Goal: Information Seeking & Learning: Compare options

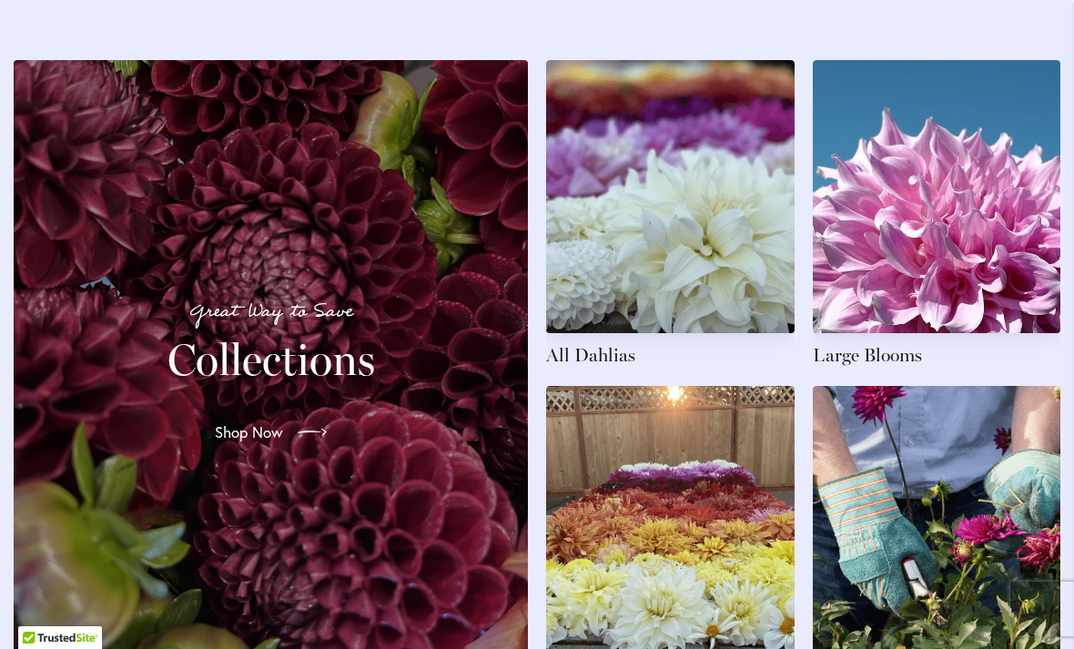
scroll to position [2630, 0]
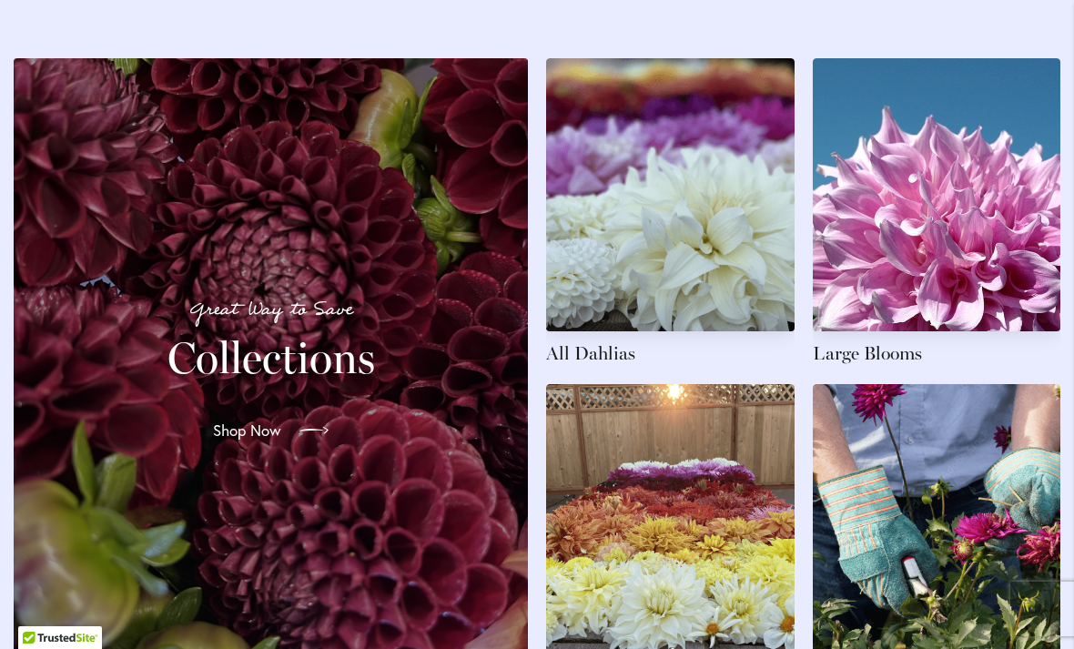
click at [272, 437] on span "Shop Now" at bounding box center [247, 430] width 68 height 22
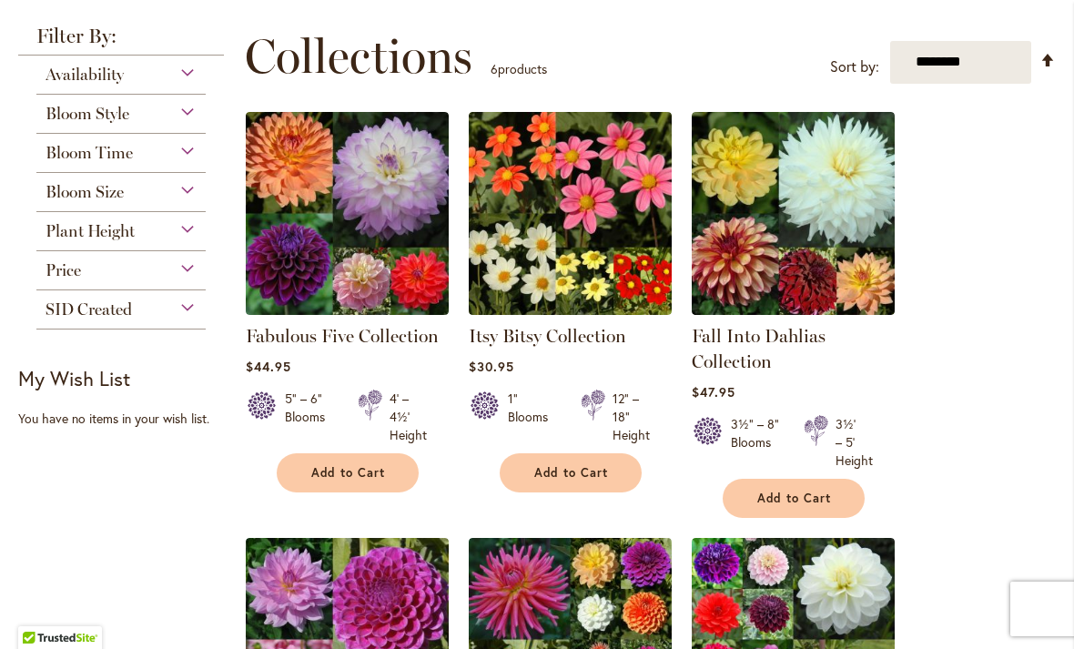
scroll to position [209, 0]
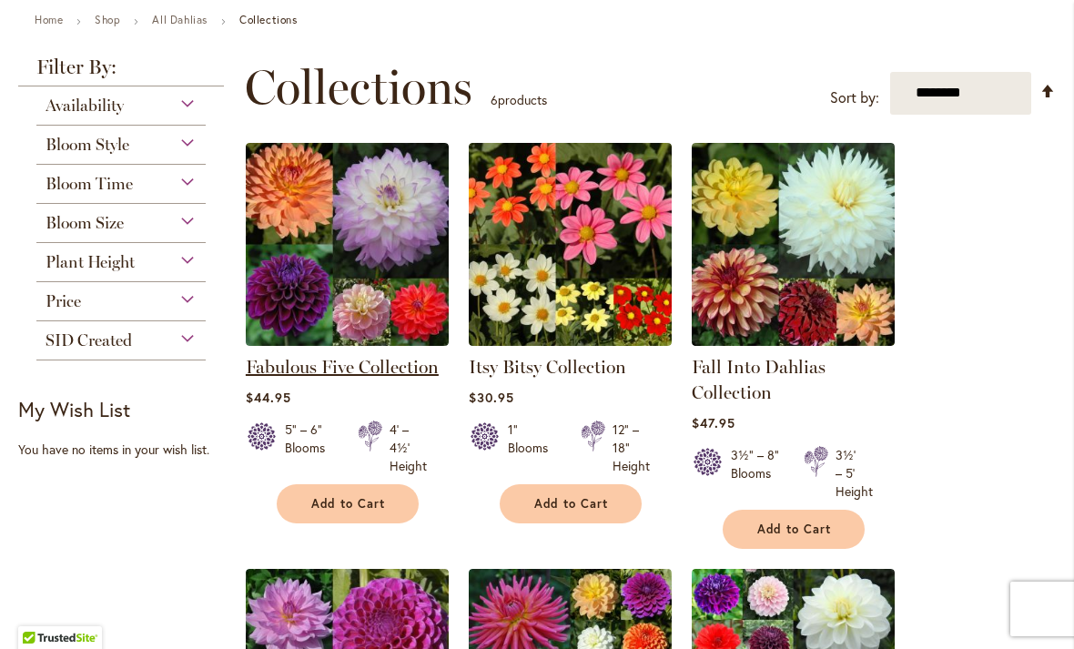
click at [380, 356] on link "Fabulous Five Collection" at bounding box center [342, 367] width 193 height 22
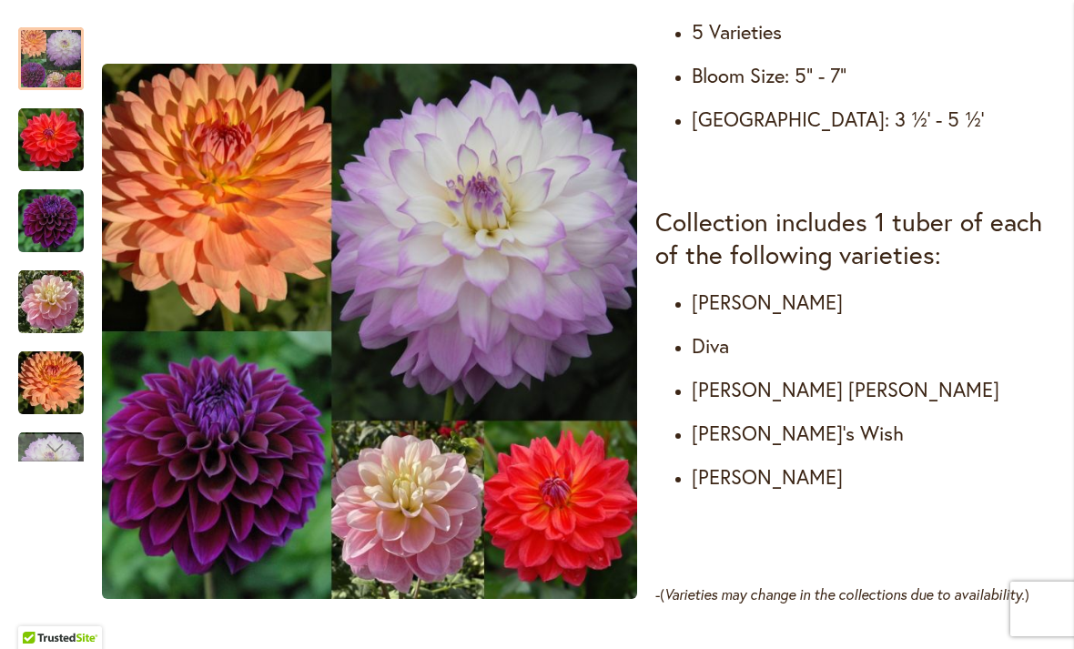
scroll to position [907, 0]
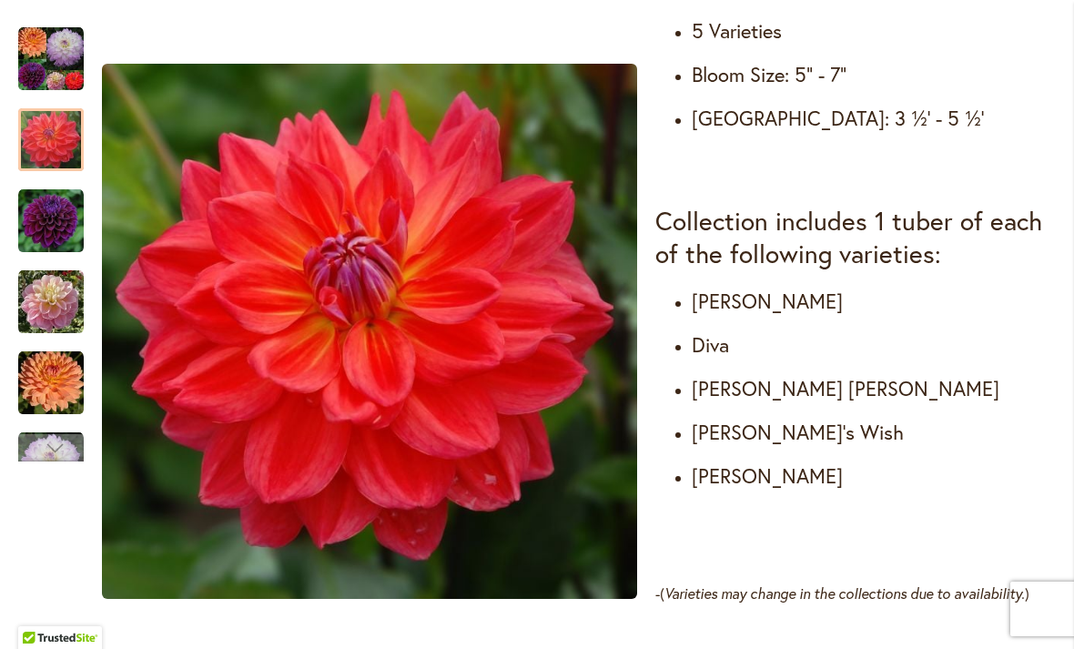
click at [52, 217] on img "DIVA" at bounding box center [51, 221] width 66 height 66
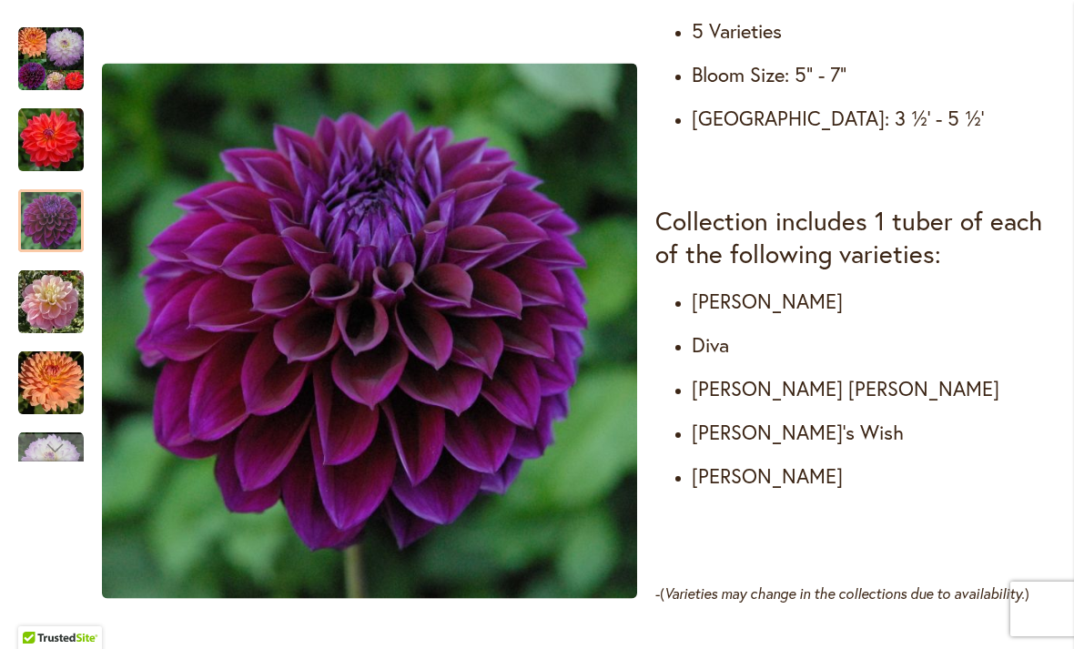
click at [35, 304] on img "GABBIE'S WISH" at bounding box center [51, 302] width 66 height 66
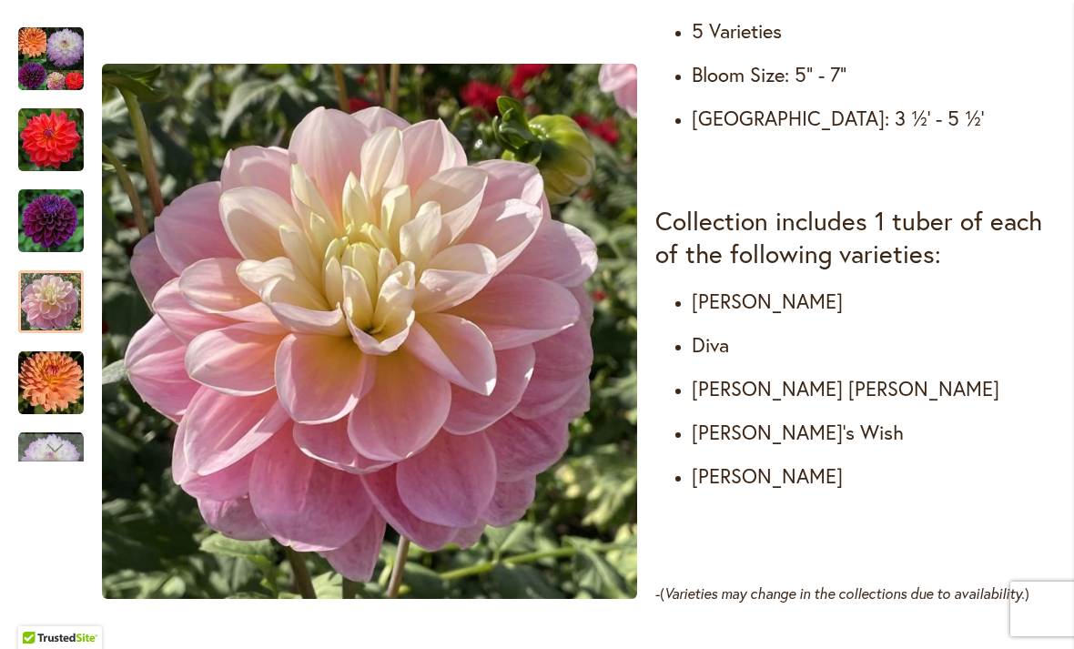
click at [32, 388] on img "GABRIELLE MARIE" at bounding box center [51, 383] width 66 height 66
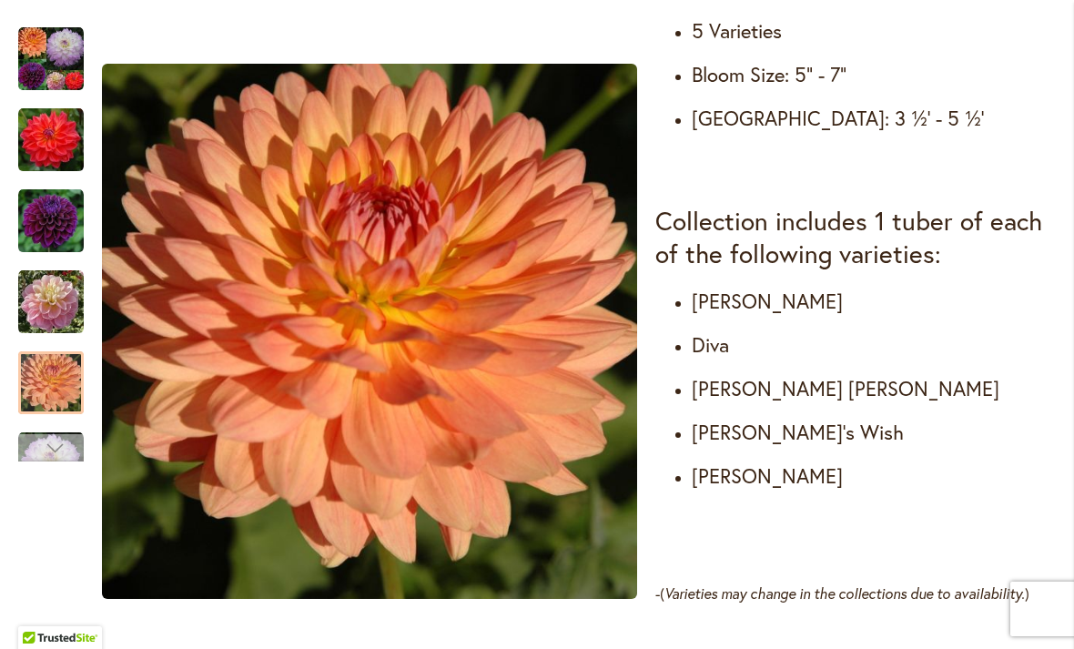
click at [24, 449] on div "Next" at bounding box center [51, 447] width 66 height 27
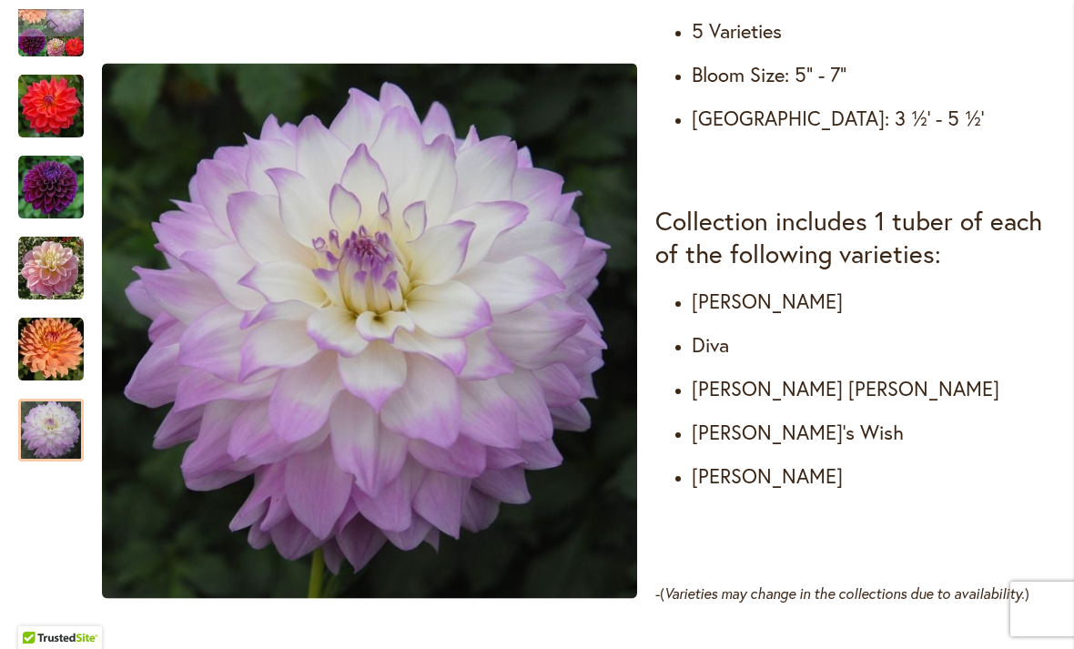
click at [39, 409] on div at bounding box center [51, 429] width 66 height 63
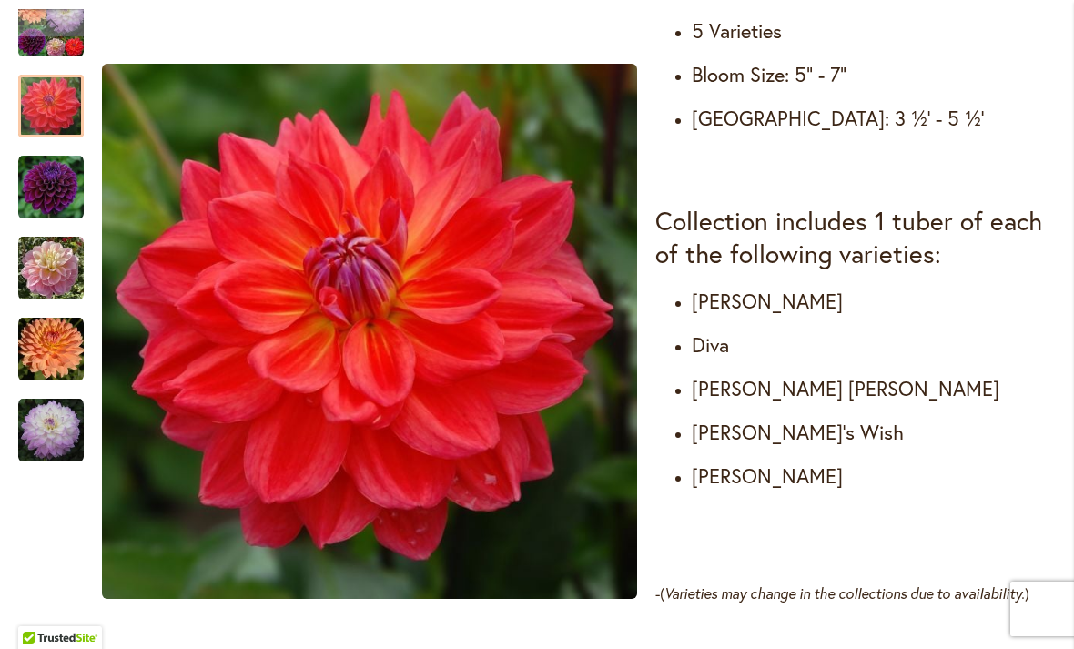
click at [43, 98] on img "COOPER BLAINE" at bounding box center [51, 107] width 66 height 66
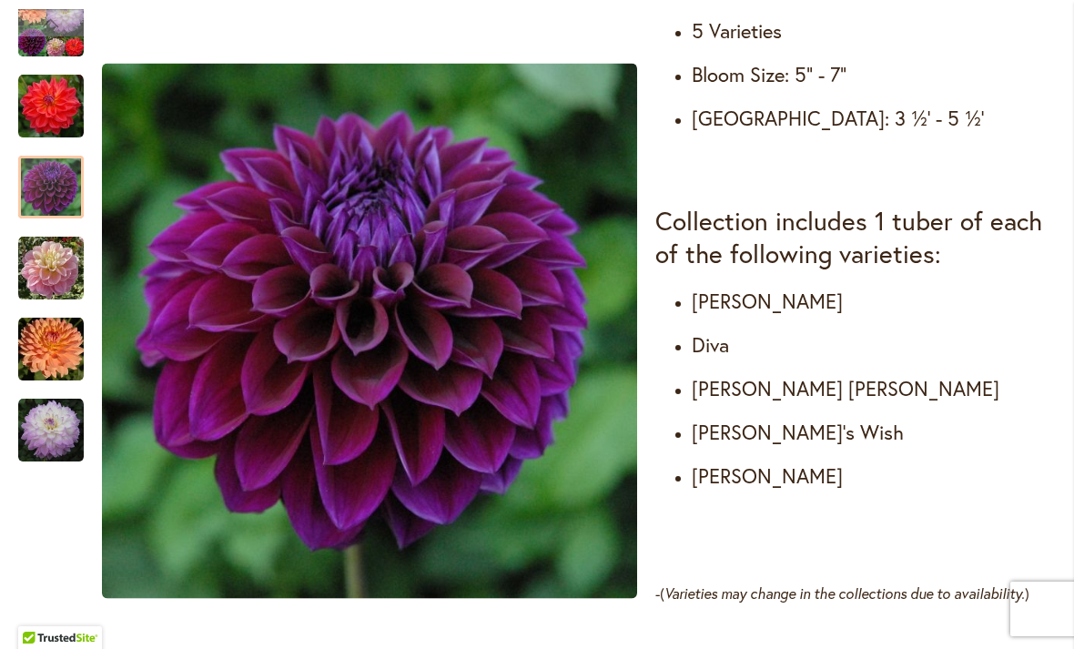
click at [25, 172] on div at bounding box center [51, 187] width 66 height 63
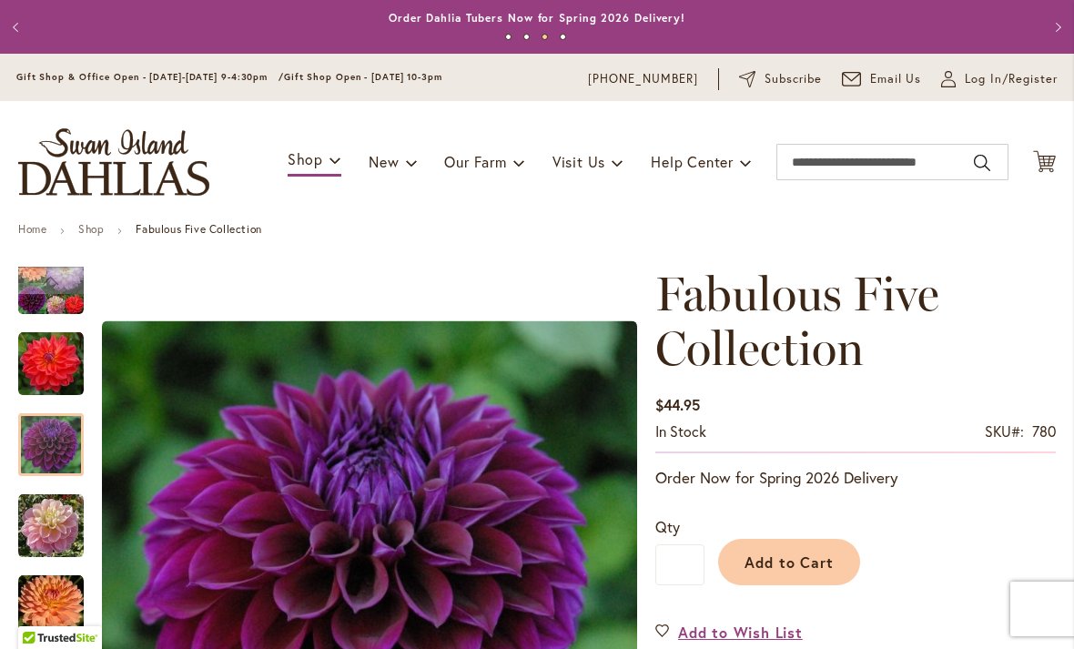
scroll to position [0, 0]
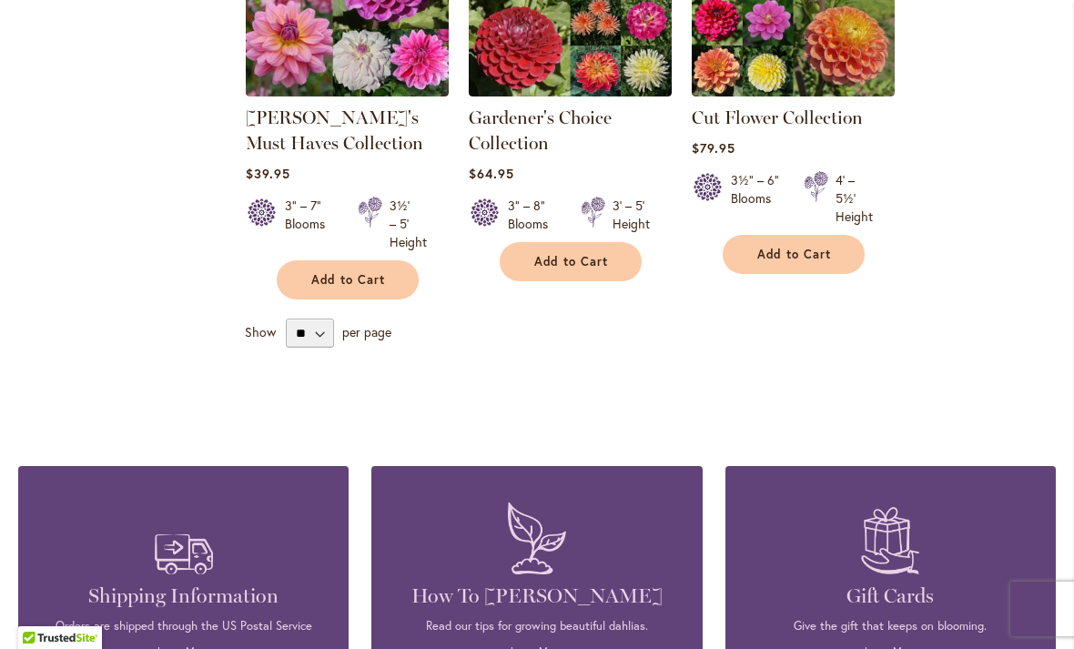
scroll to position [887, 0]
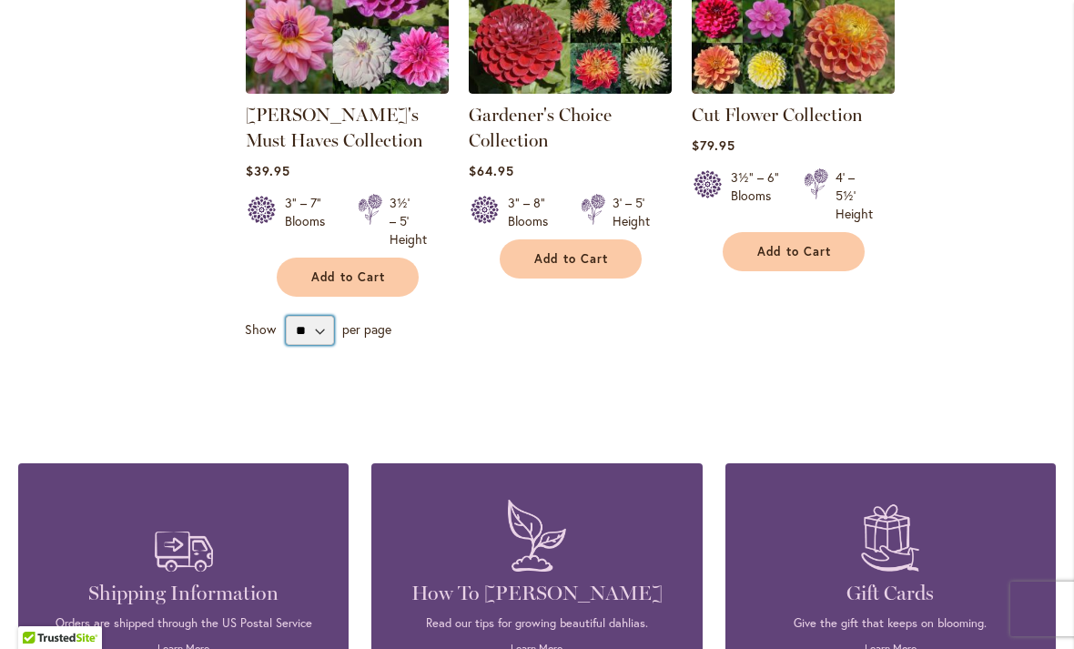
click at [328, 336] on select "** ** ** **" at bounding box center [310, 330] width 48 height 29
select select "**"
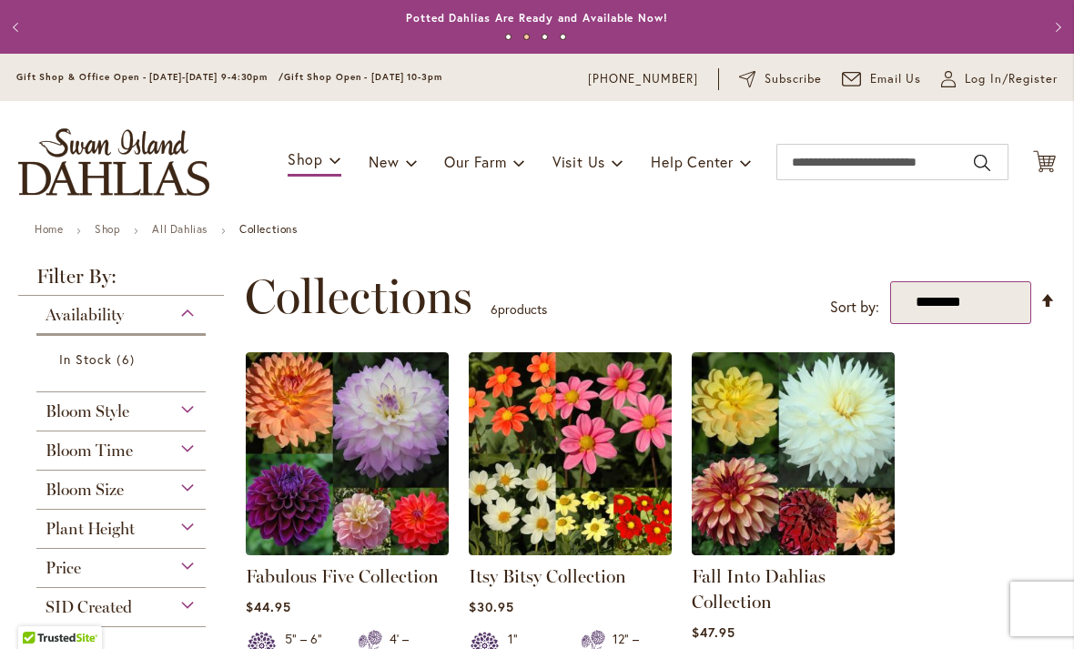
click at [1004, 291] on select "**********" at bounding box center [960, 302] width 141 height 43
select select "****"
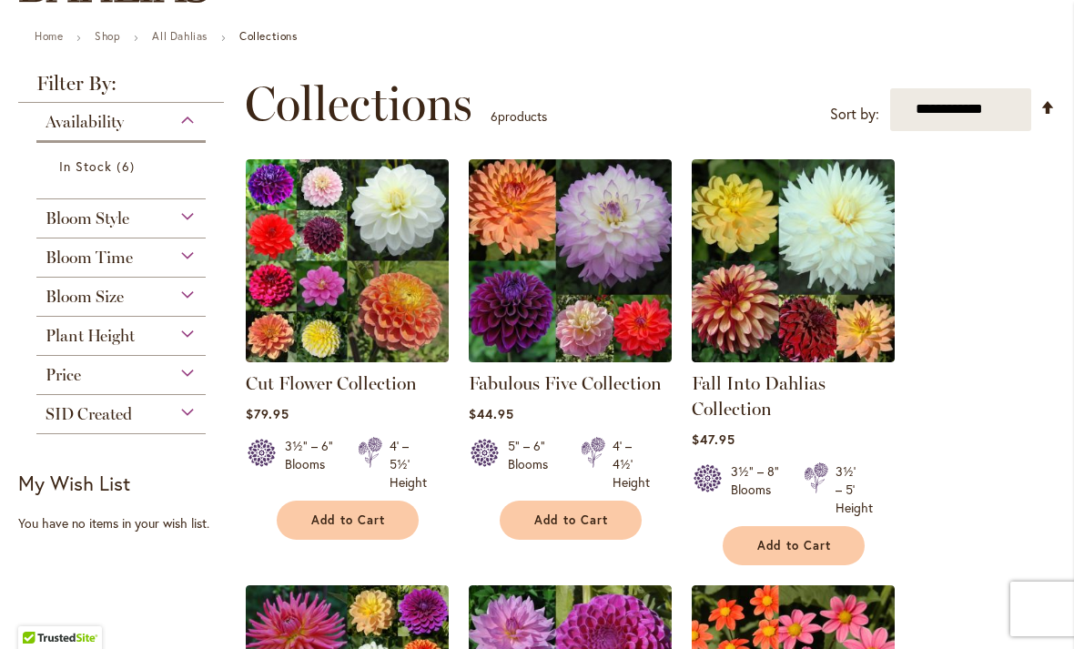
scroll to position [114, 0]
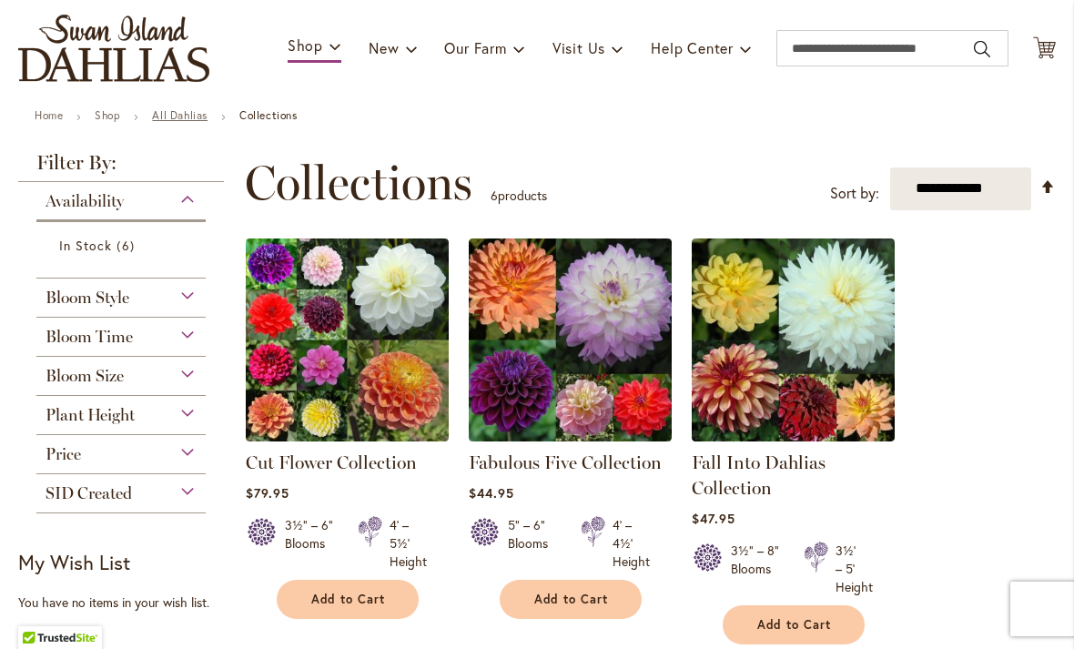
click at [167, 111] on link "All Dahlias" at bounding box center [179, 115] width 55 height 14
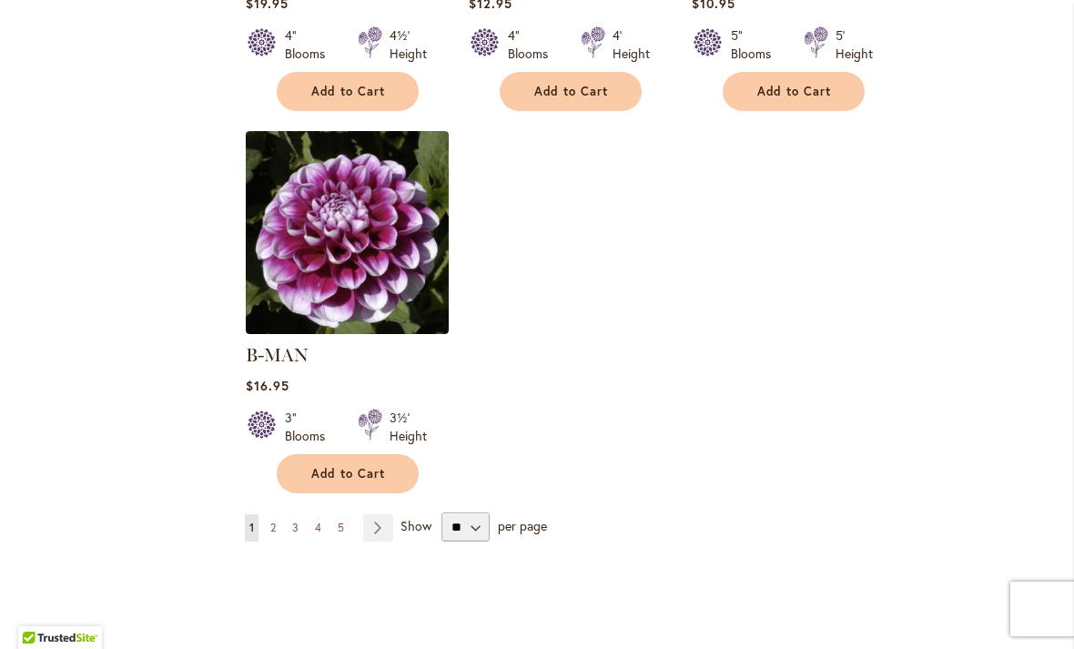
scroll to position [2260, 0]
click at [479, 511] on select "** ** ** **" at bounding box center [465, 525] width 48 height 29
select select "**"
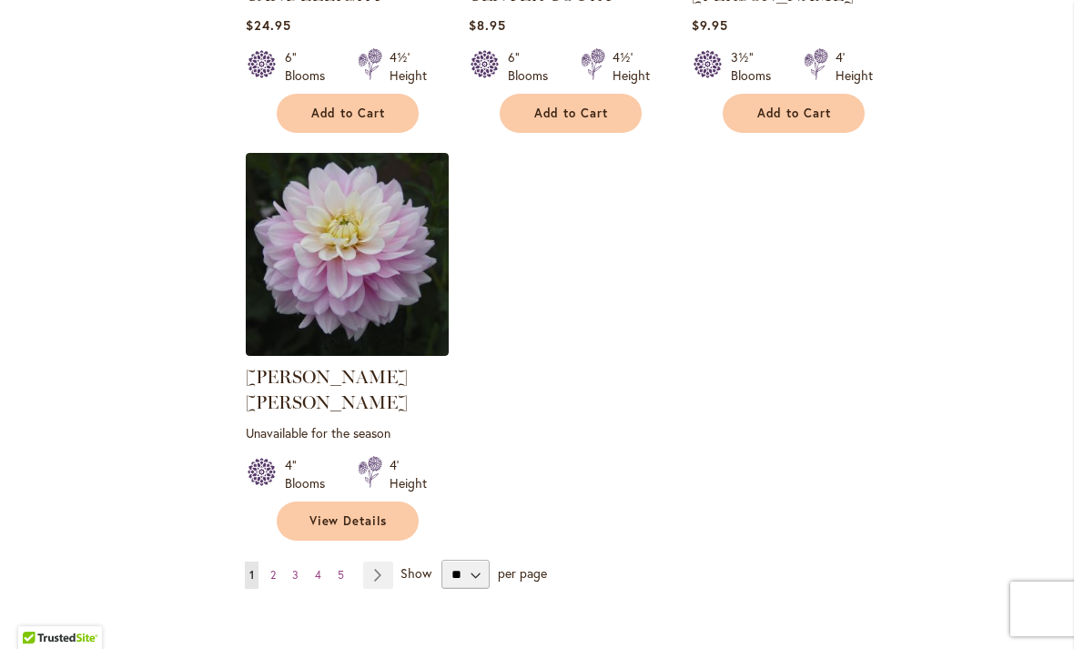
scroll to position [8416, 0]
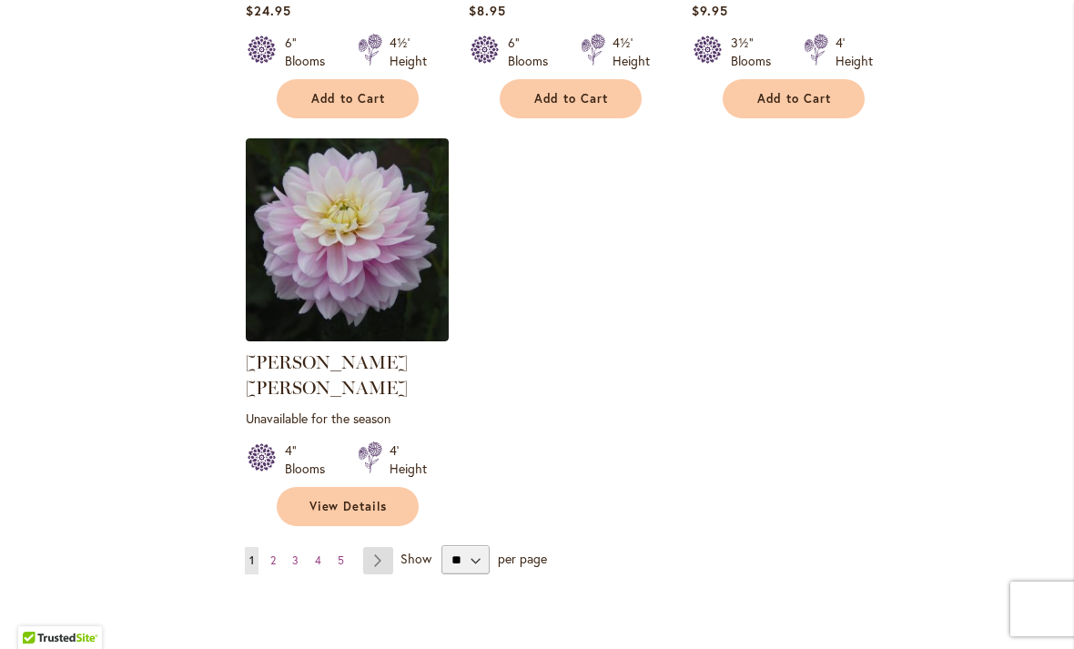
click at [388, 547] on link "Page Next" at bounding box center [378, 560] width 30 height 27
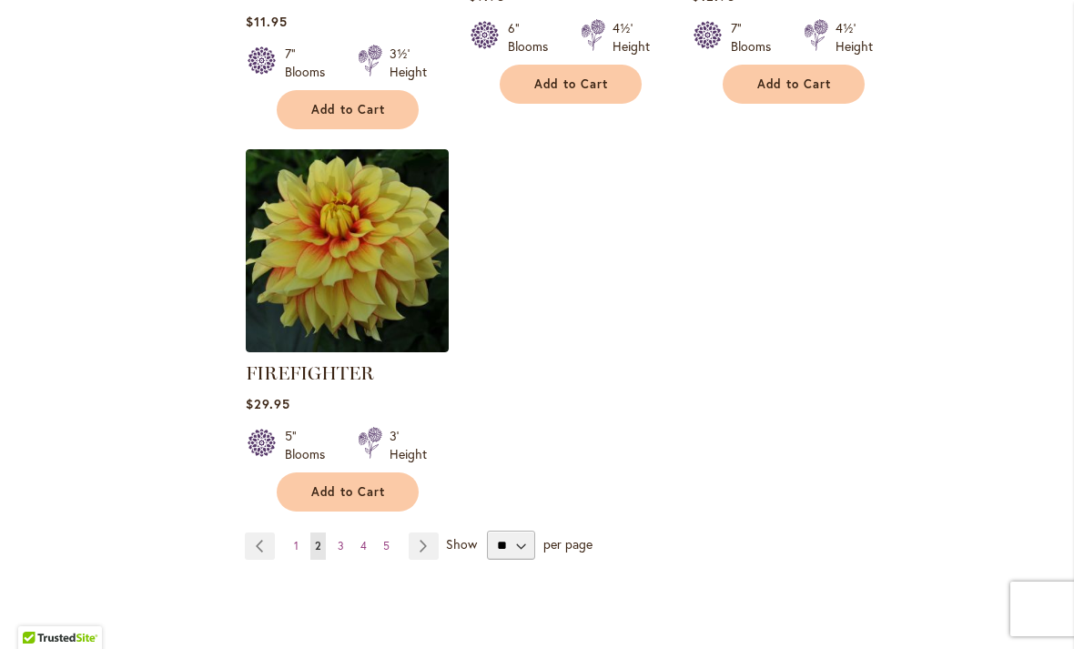
scroll to position [8587, 0]
click at [419, 532] on link "Page Next" at bounding box center [423, 545] width 30 height 27
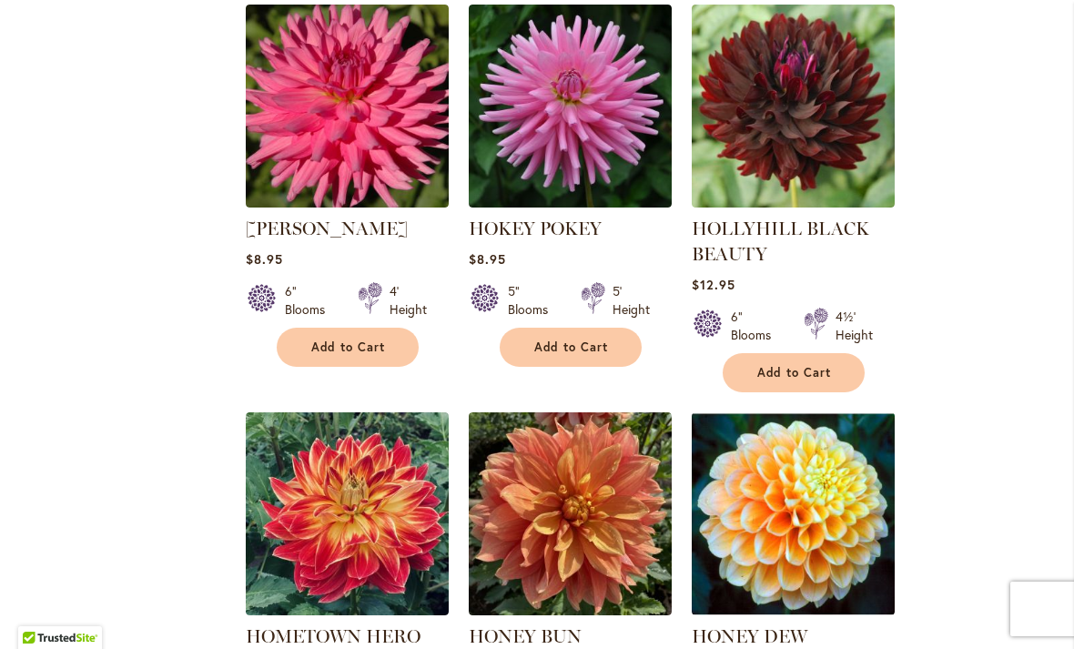
scroll to position [6432, 0]
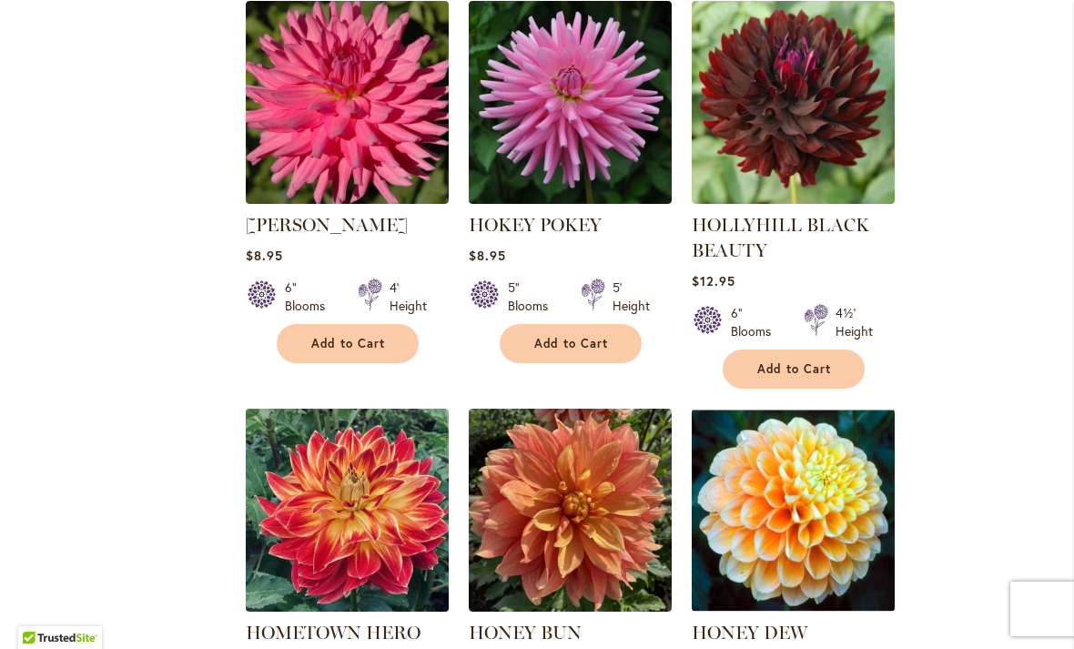
click at [334, 404] on img at bounding box center [346, 510] width 213 height 213
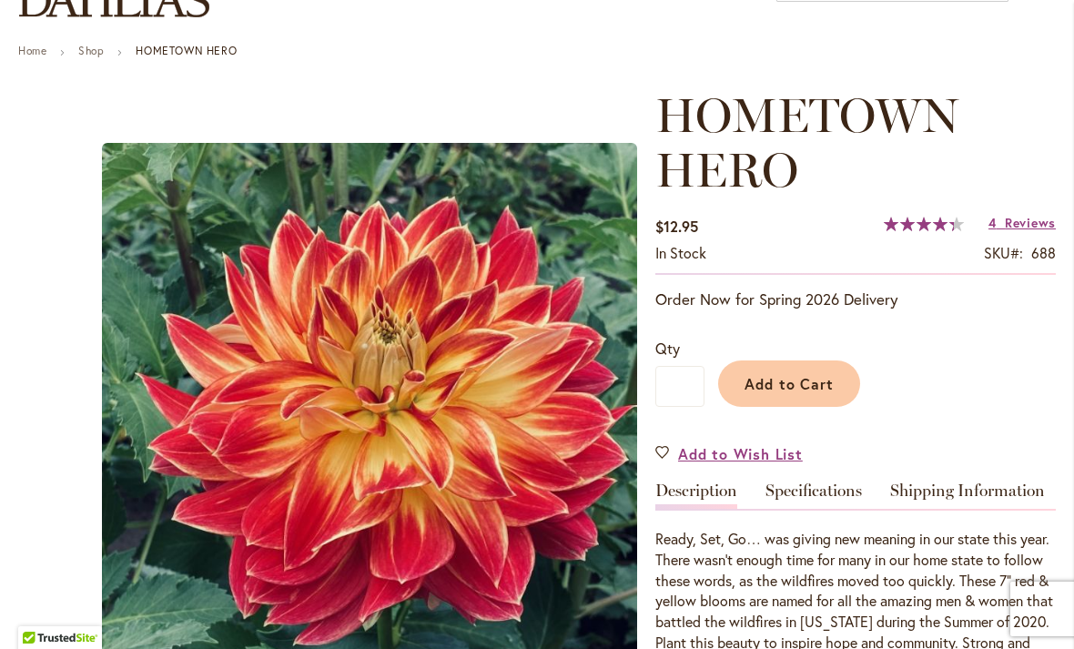
scroll to position [178, 0]
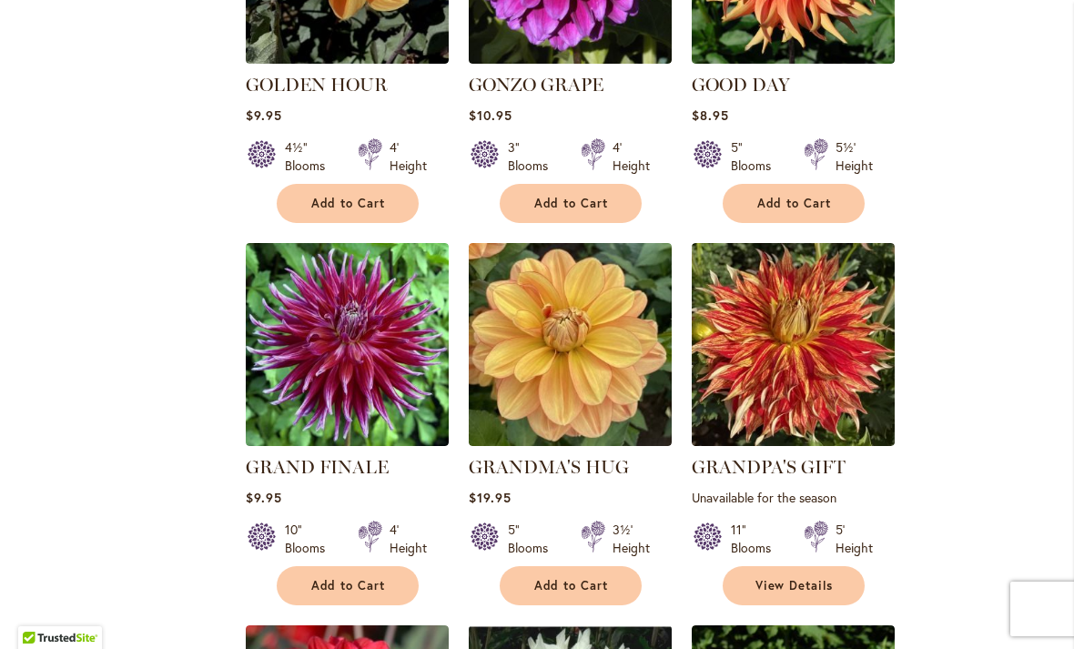
scroll to position [4187, 0]
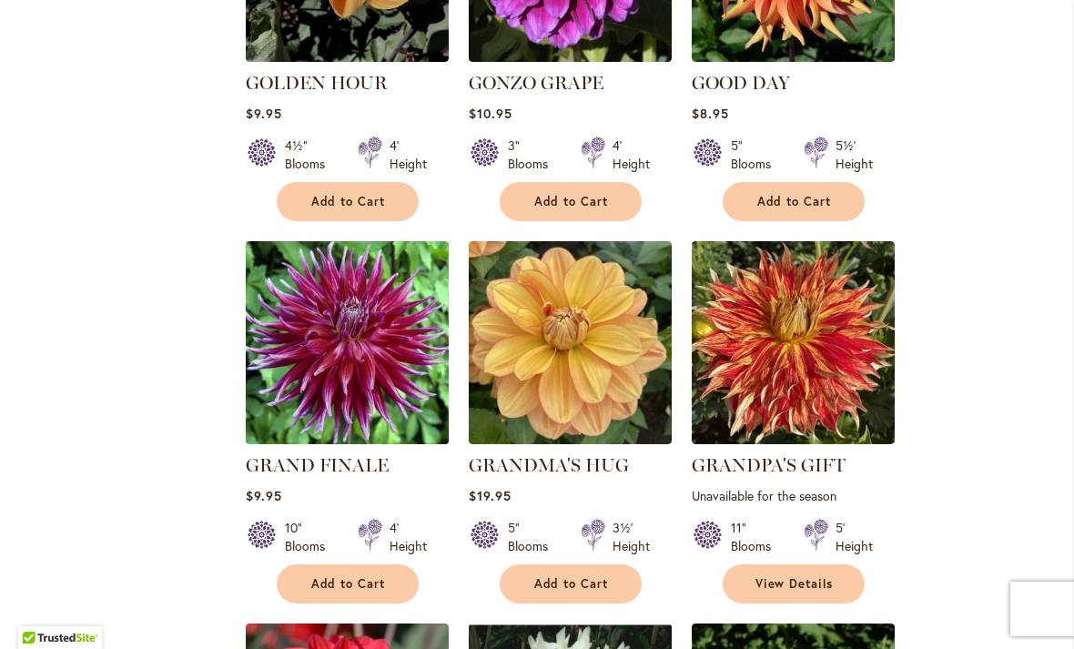
click at [323, 237] on img at bounding box center [346, 343] width 213 height 213
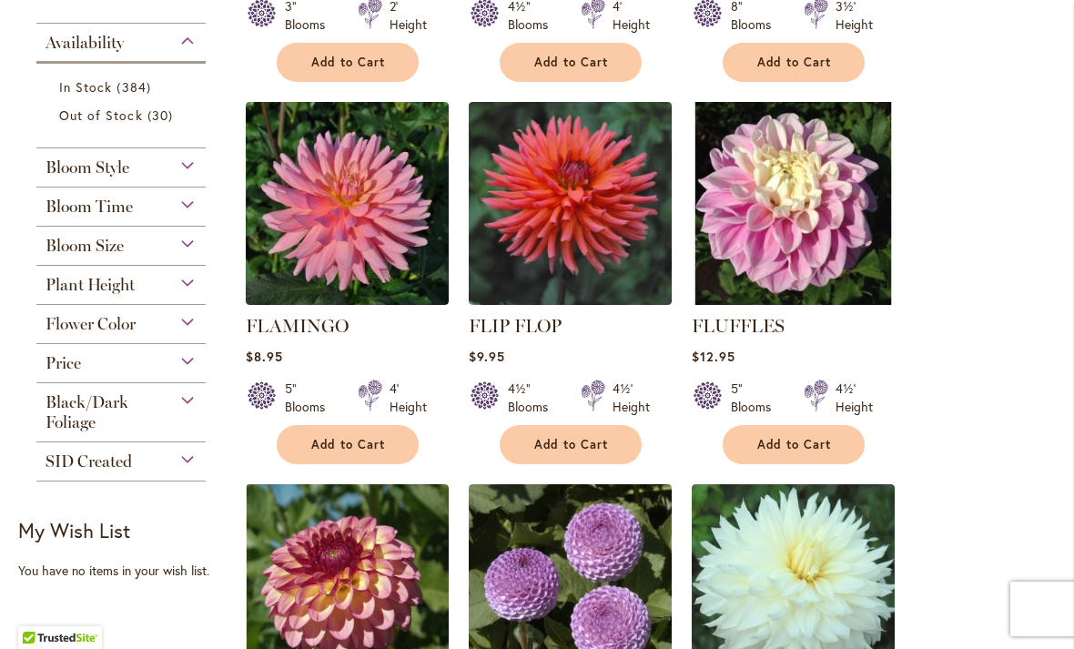
scroll to position [735, 0]
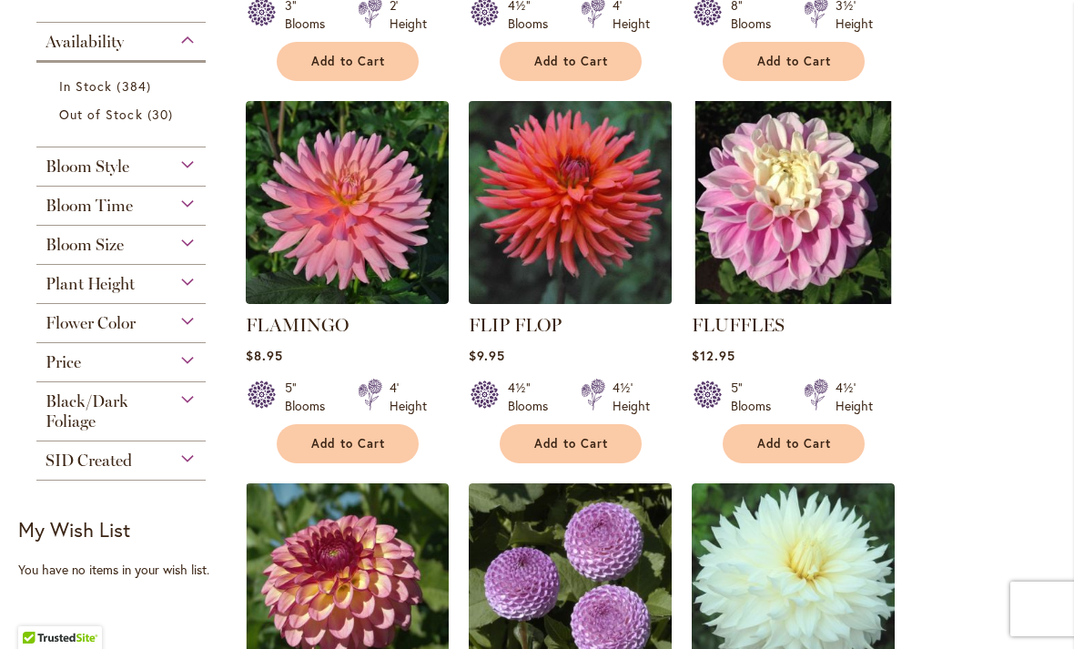
click at [548, 206] on img at bounding box center [569, 202] width 213 height 213
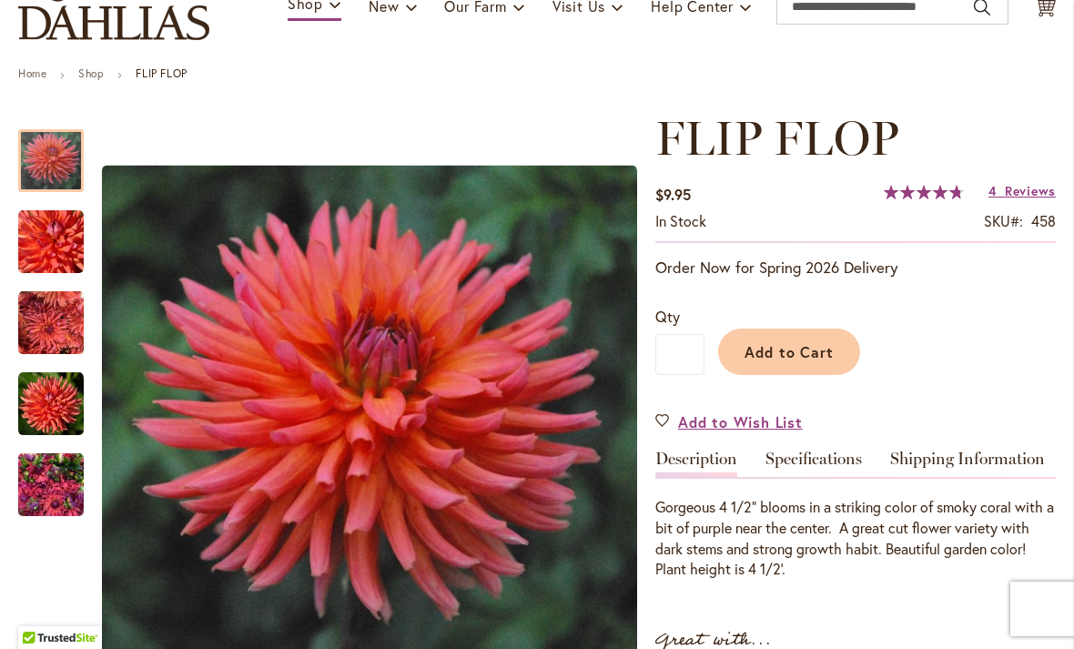
scroll to position [172, 0]
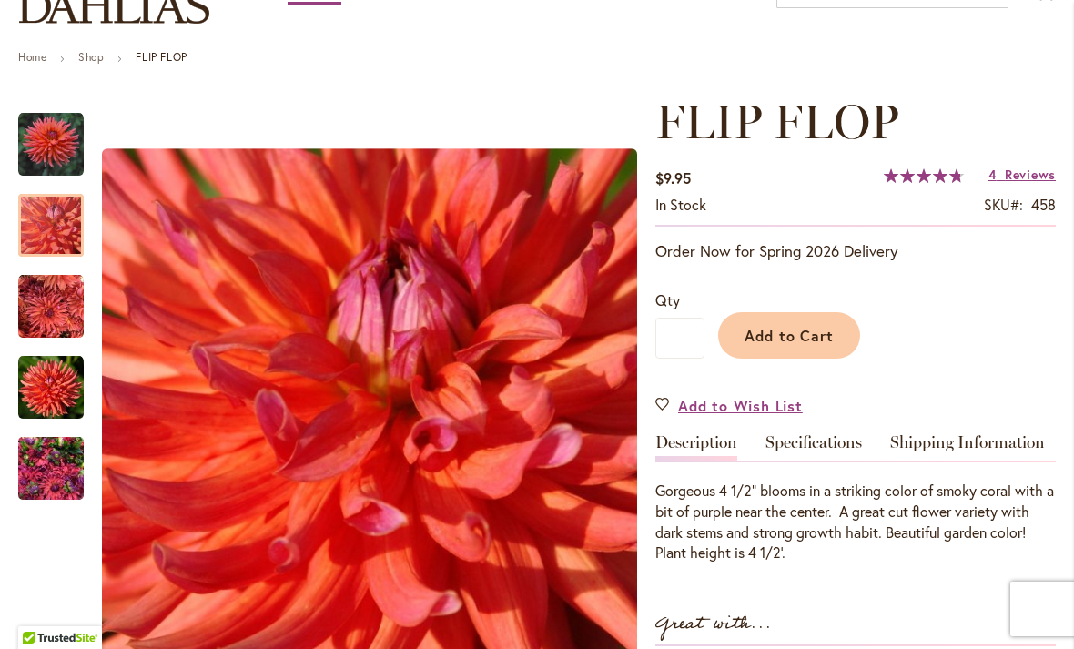
click at [37, 213] on div at bounding box center [51, 225] width 66 height 63
click at [40, 257] on div at bounding box center [51, 225] width 66 height 63
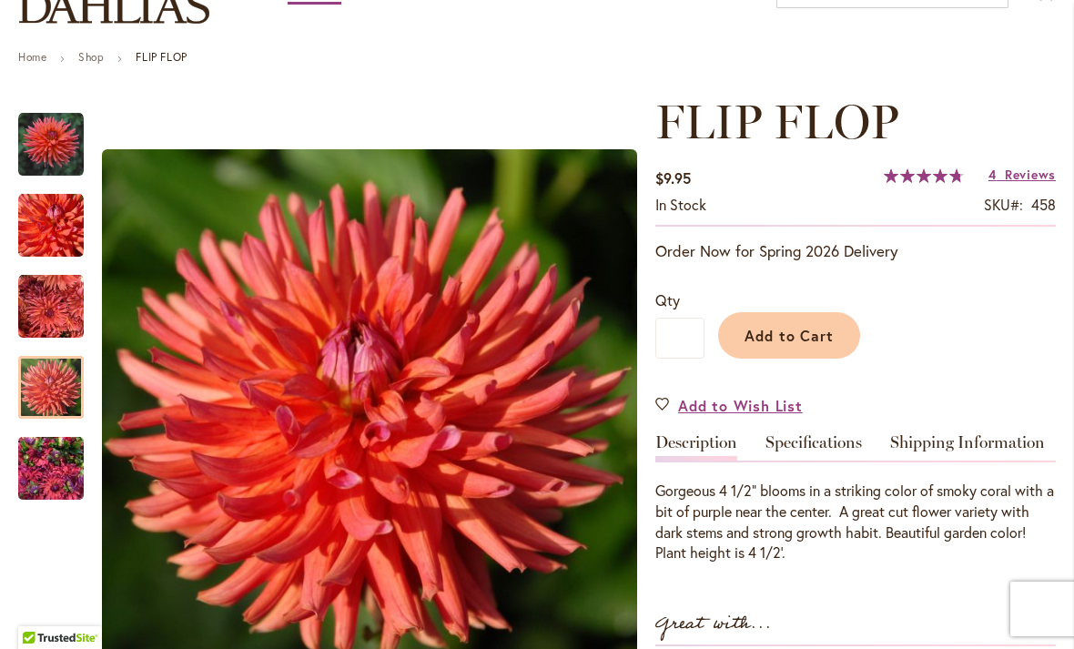
click at [30, 373] on div at bounding box center [51, 387] width 66 height 63
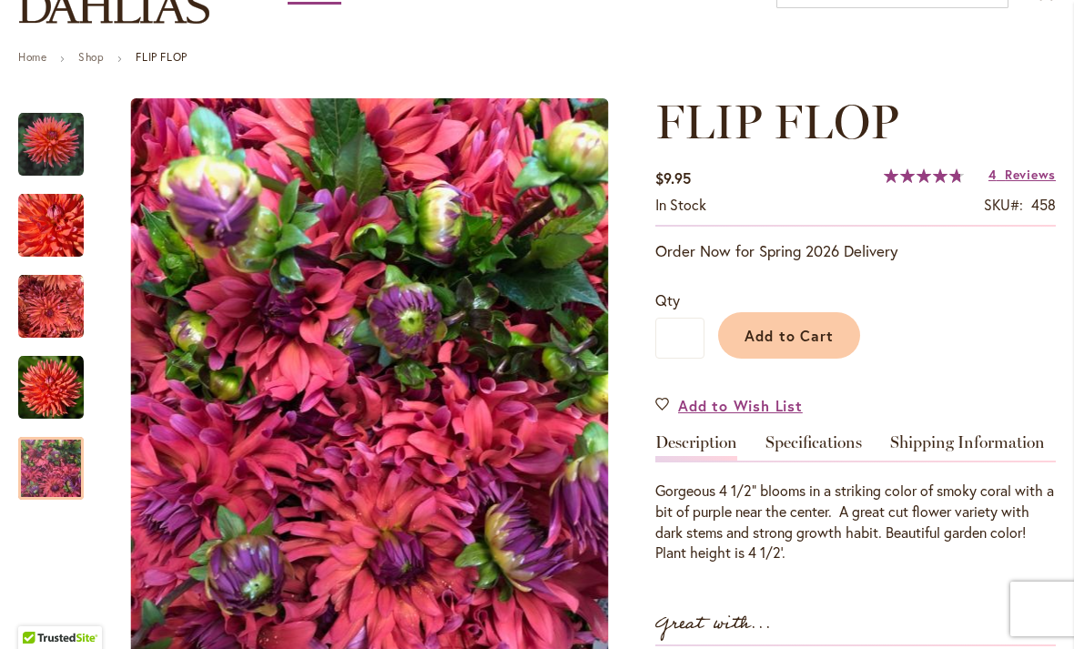
click at [27, 448] on div at bounding box center [51, 468] width 66 height 63
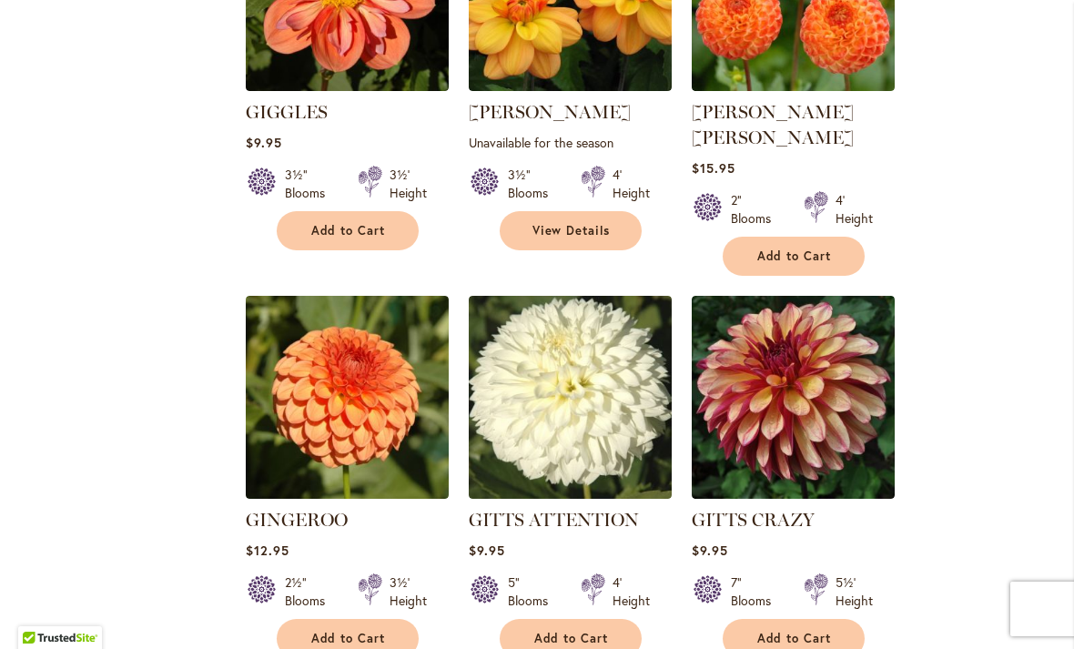
scroll to position [3020, 0]
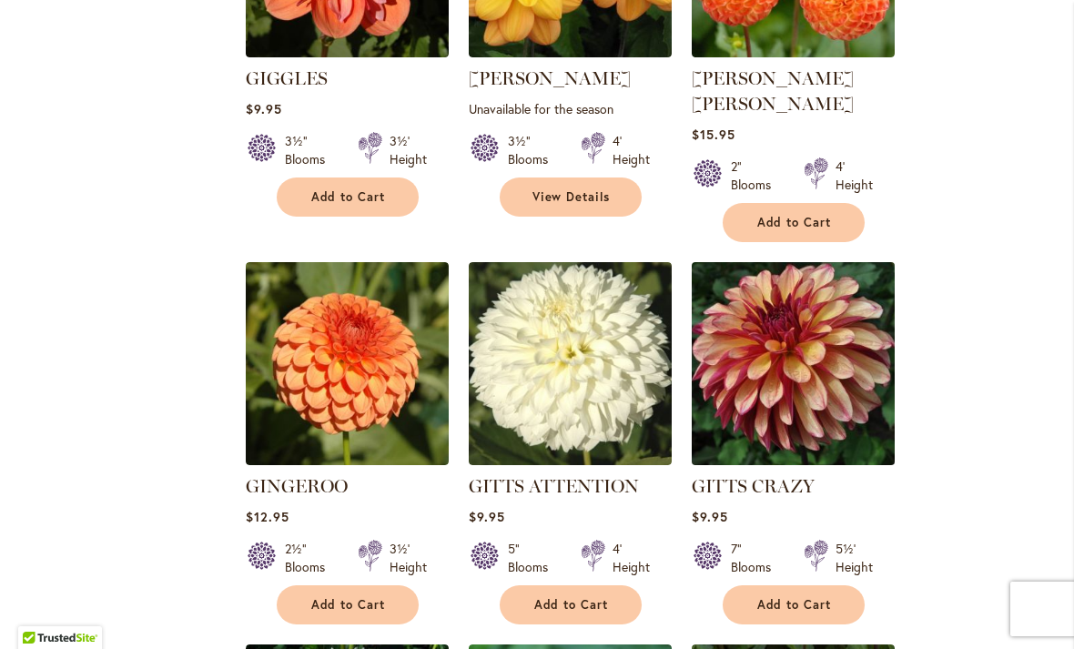
click at [841, 257] on img at bounding box center [792, 363] width 213 height 213
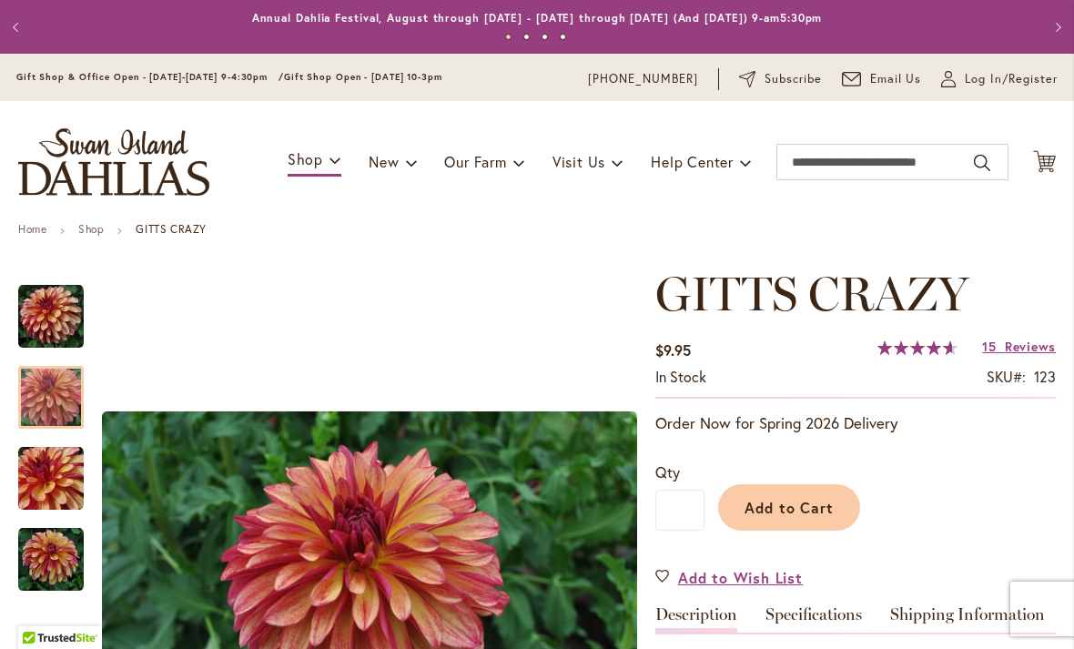
click at [38, 389] on img "Gitts Crazy" at bounding box center [50, 397] width 131 height 87
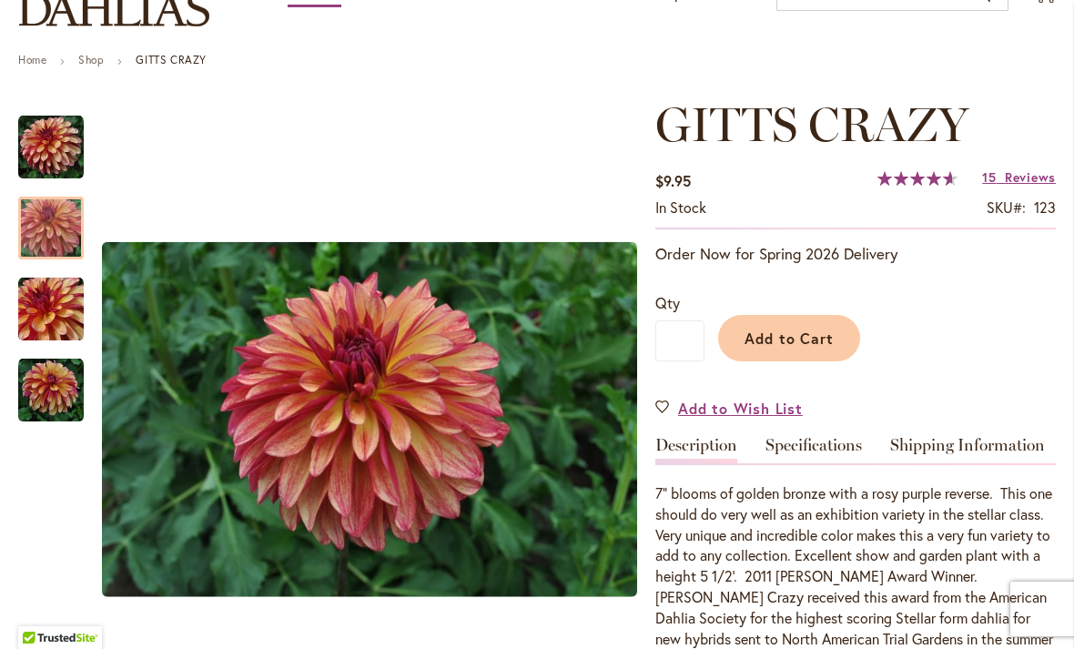
scroll to position [174, 0]
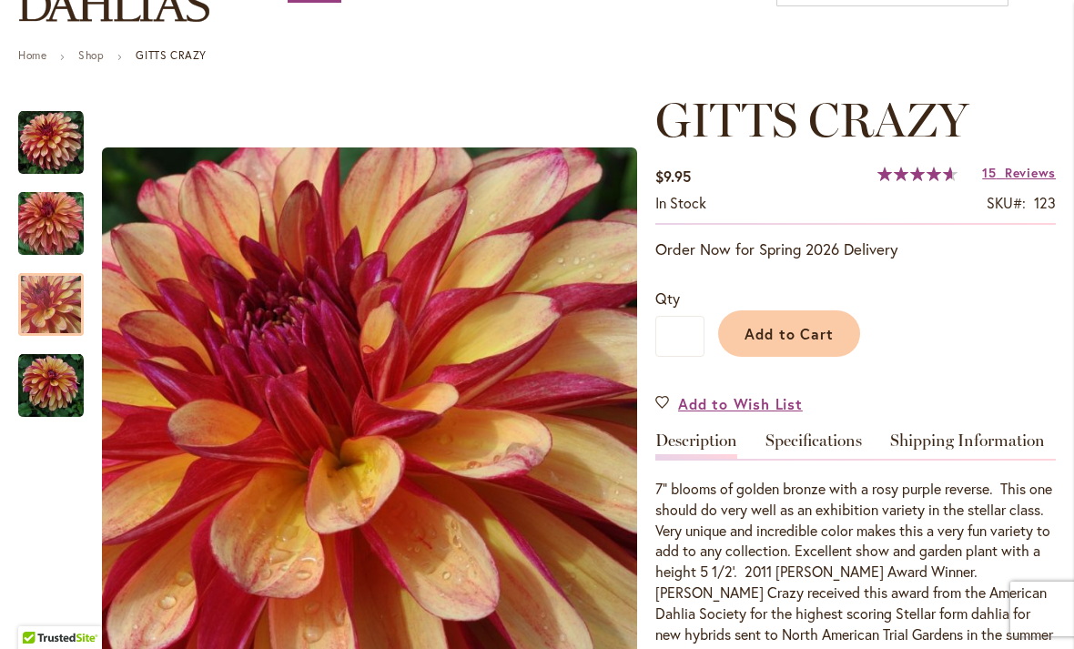
click at [39, 312] on img "Gitts Crazy" at bounding box center [51, 305] width 66 height 66
click at [38, 380] on img "Gitts Crazy" at bounding box center [51, 386] width 66 height 66
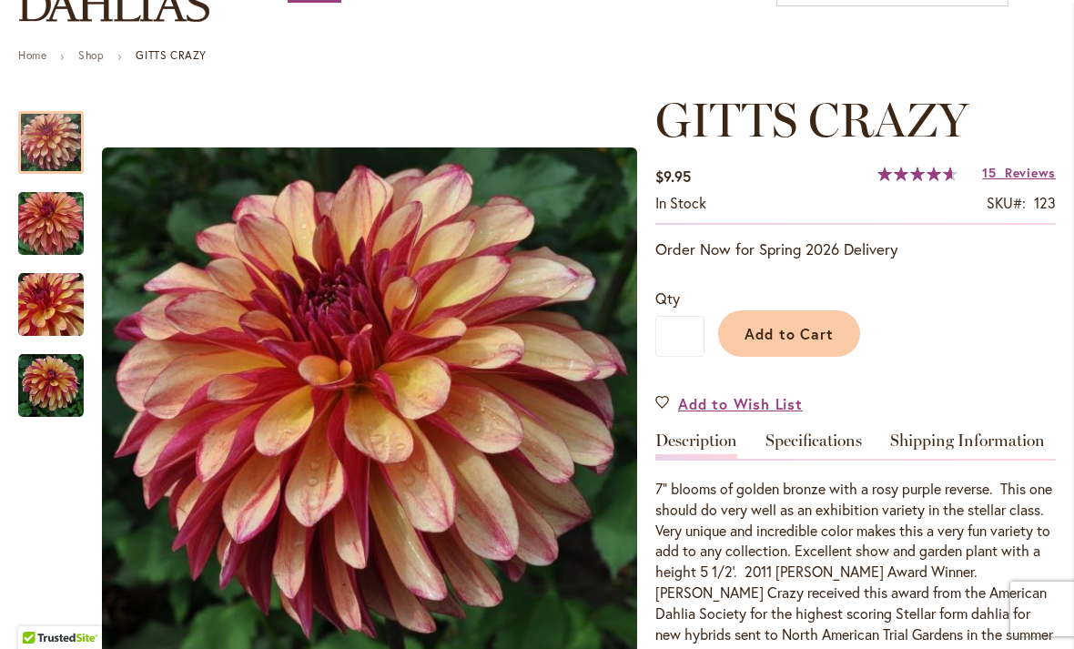
click at [44, 140] on img "Gitts Crazy" at bounding box center [51, 143] width 66 height 66
click at [34, 225] on img "Gitts Crazy" at bounding box center [50, 223] width 131 height 87
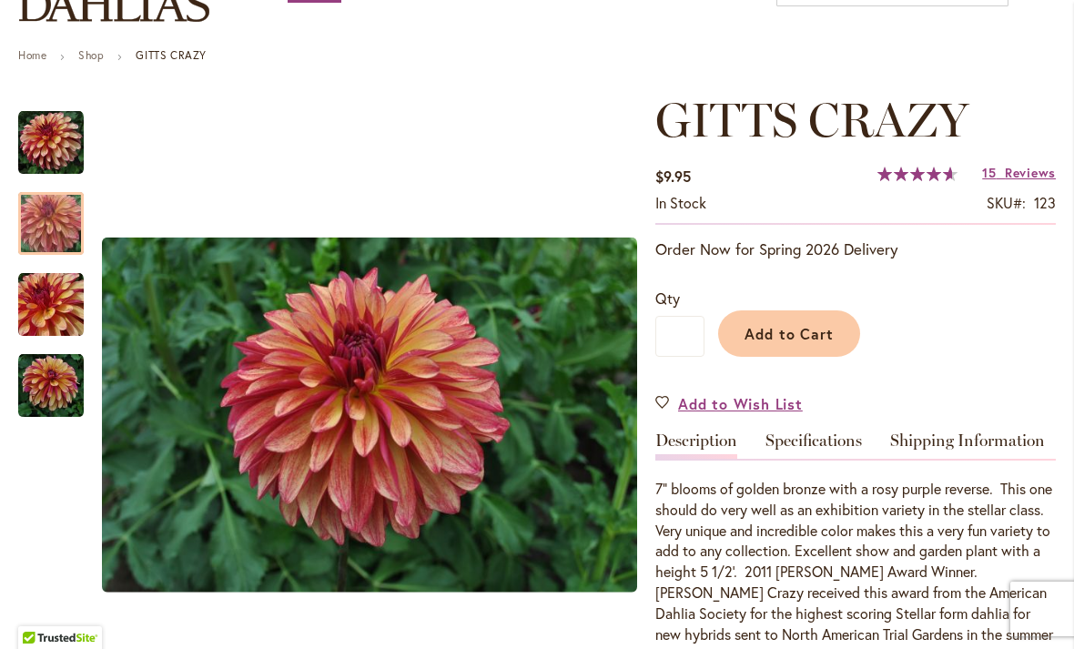
click at [31, 296] on img "Gitts Crazy" at bounding box center [51, 305] width 66 height 66
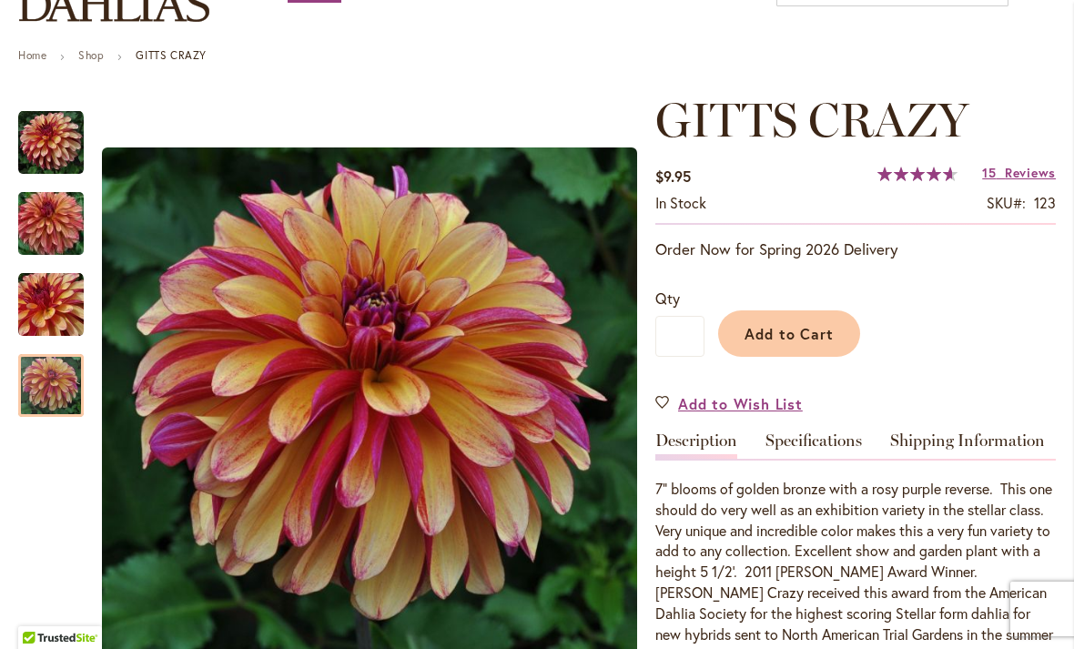
click at [30, 385] on img "Gitts Crazy" at bounding box center [51, 386] width 66 height 66
click at [1036, 166] on span "Reviews" at bounding box center [1029, 172] width 51 height 17
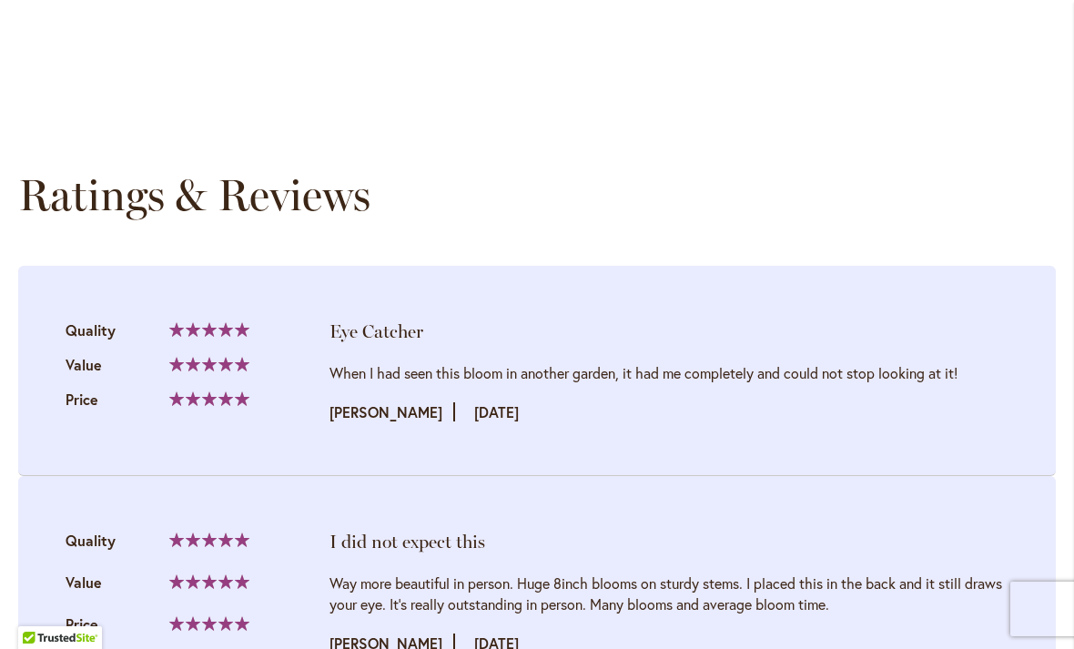
scroll to position [1740, 0]
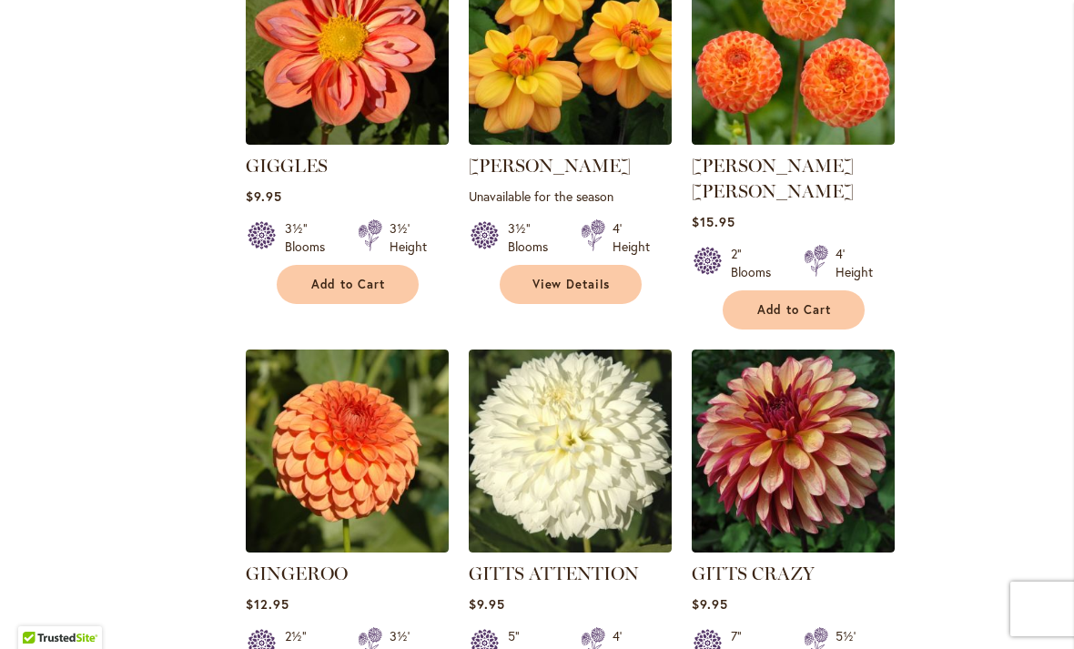
scroll to position [2970, 0]
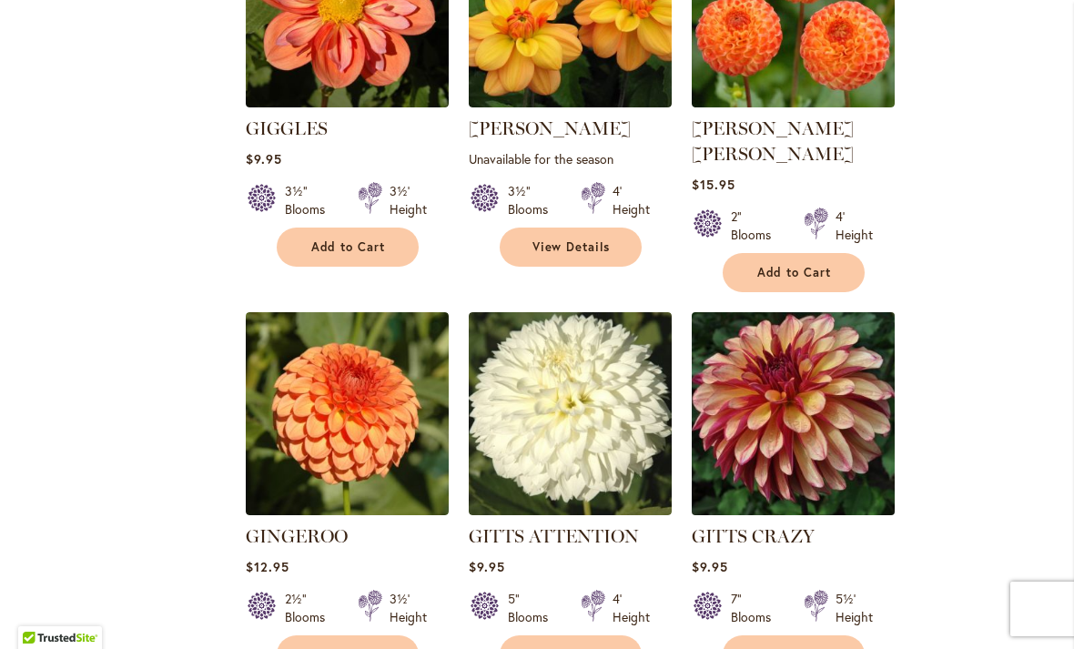
click at [805, 308] on img at bounding box center [792, 414] width 213 height 213
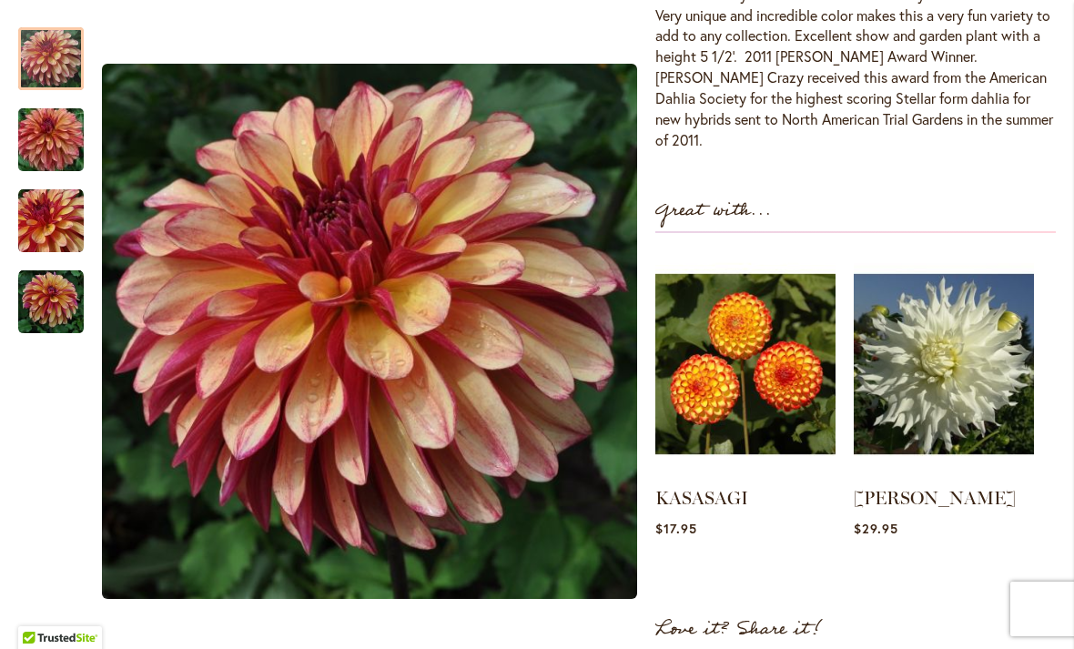
scroll to position [691, 0]
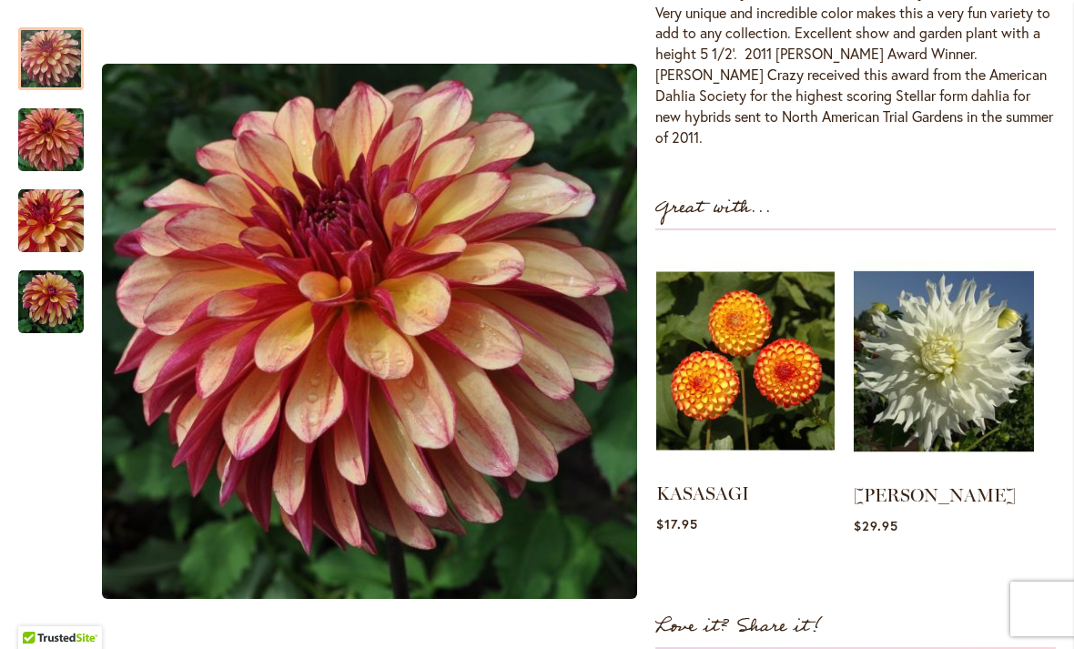
click at [768, 368] on img at bounding box center [745, 360] width 178 height 223
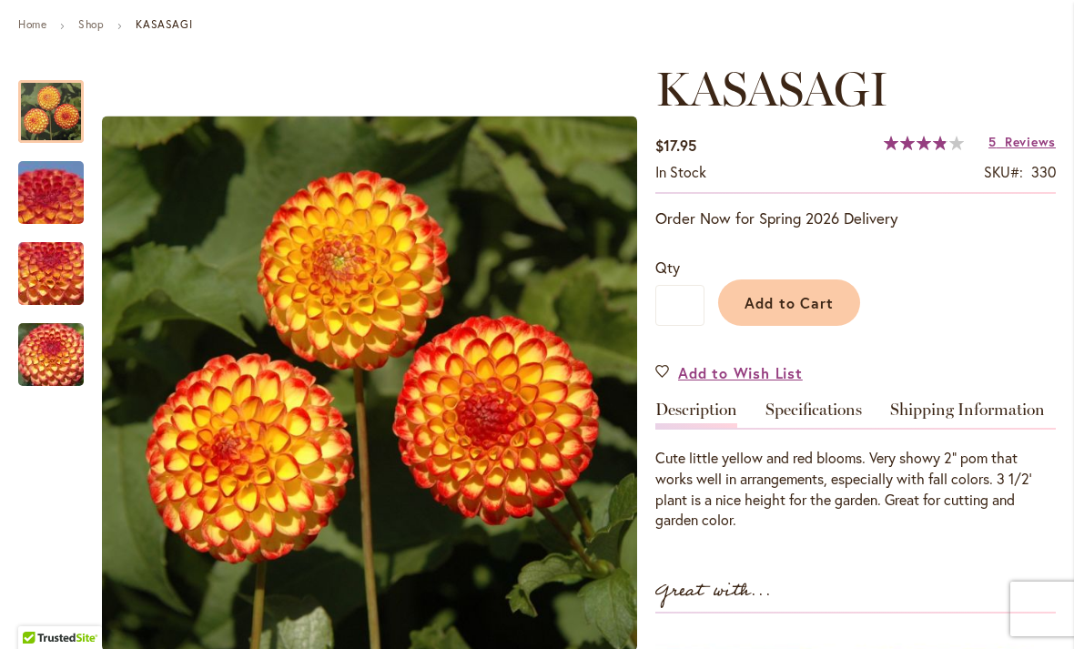
scroll to position [252, 0]
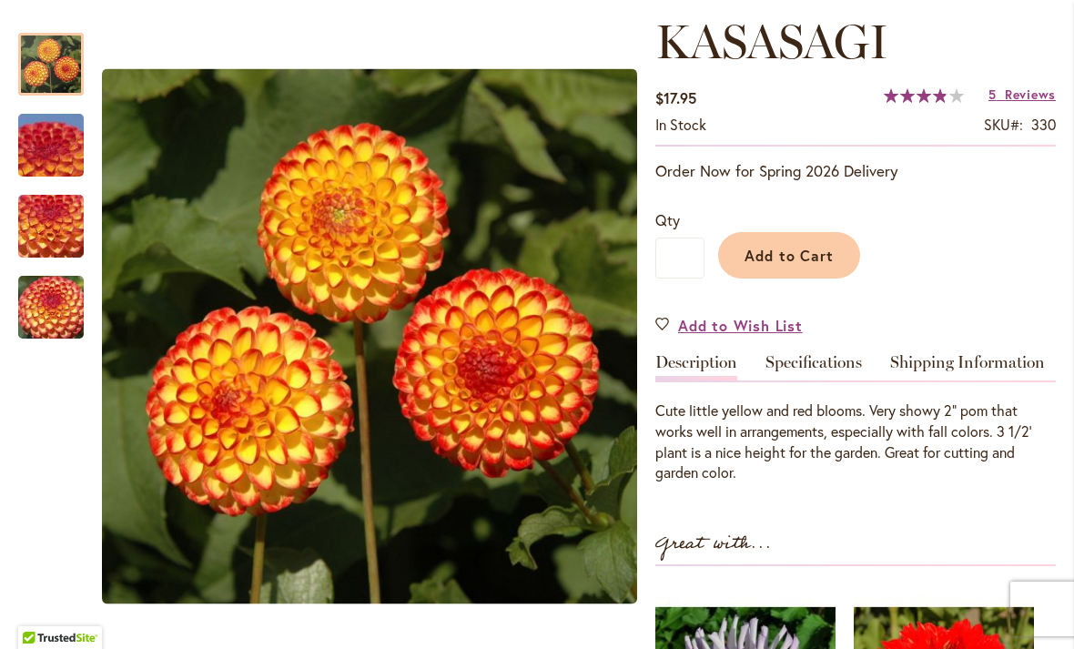
click at [33, 96] on div at bounding box center [51, 64] width 66 height 63
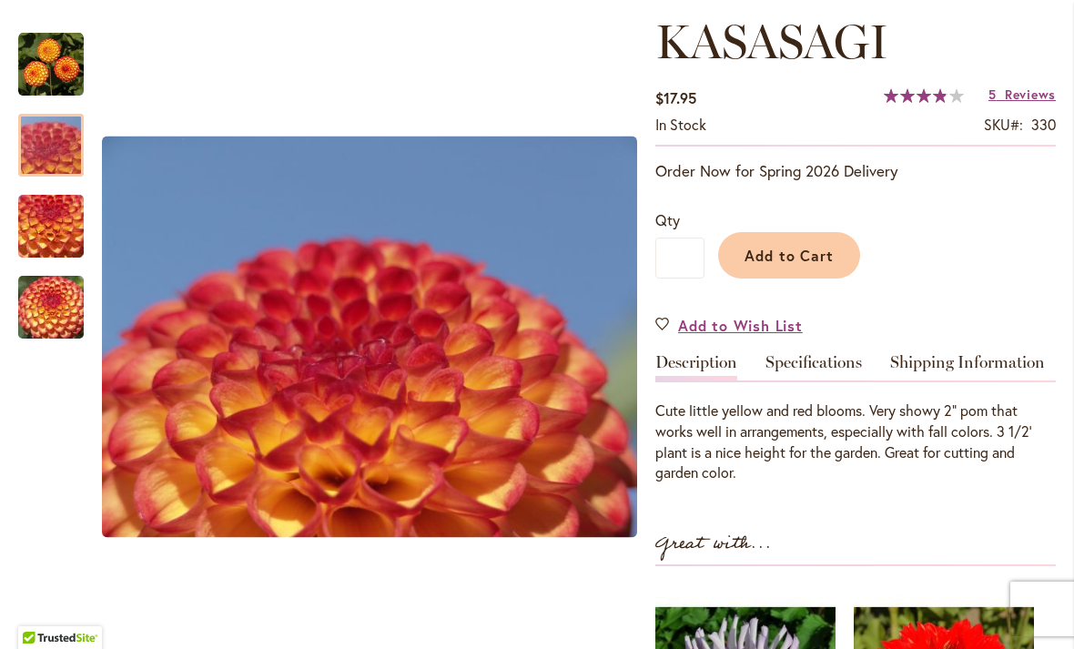
click at [40, 226] on img "KASASAGI" at bounding box center [50, 226] width 131 height 98
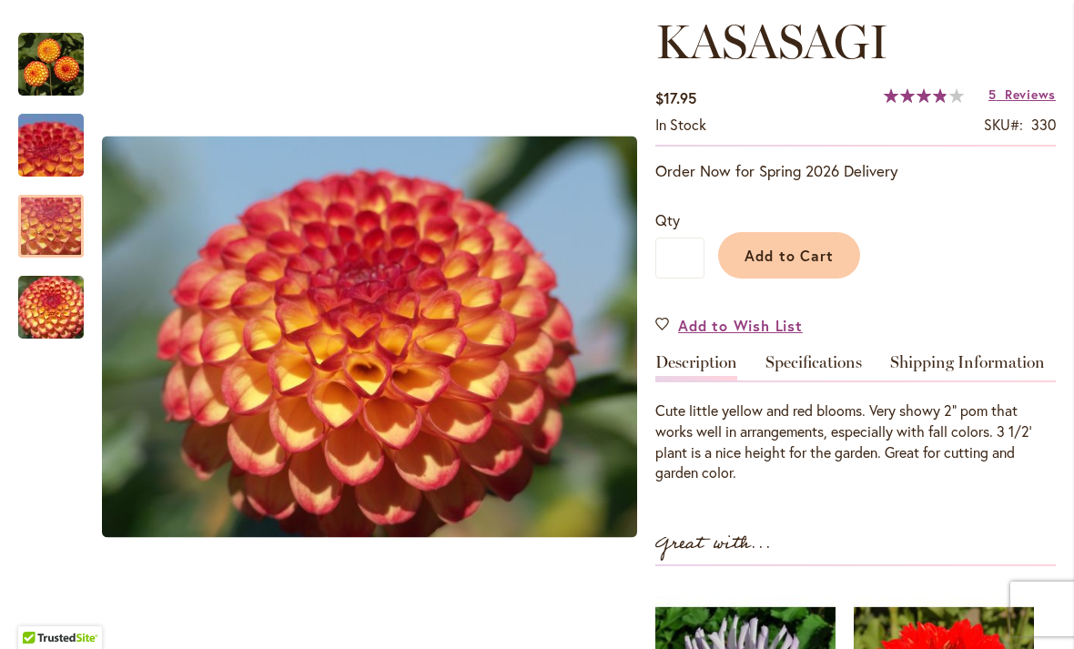
click at [34, 319] on img "KASASAGI" at bounding box center [50, 307] width 131 height 98
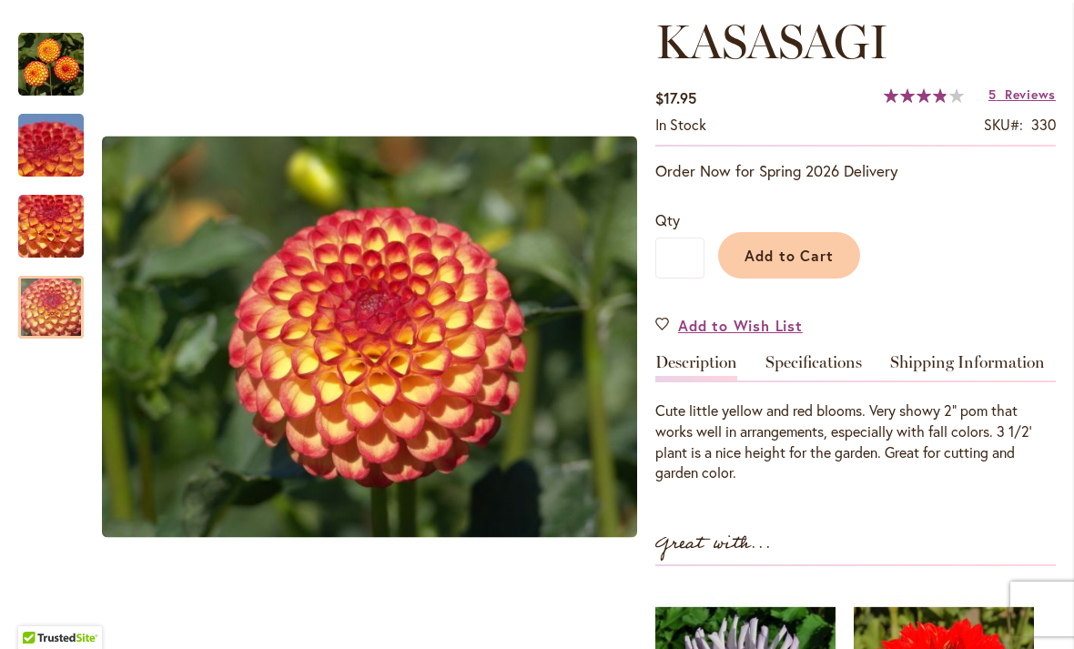
click at [34, 47] on img "KASASAGI" at bounding box center [51, 65] width 66 height 66
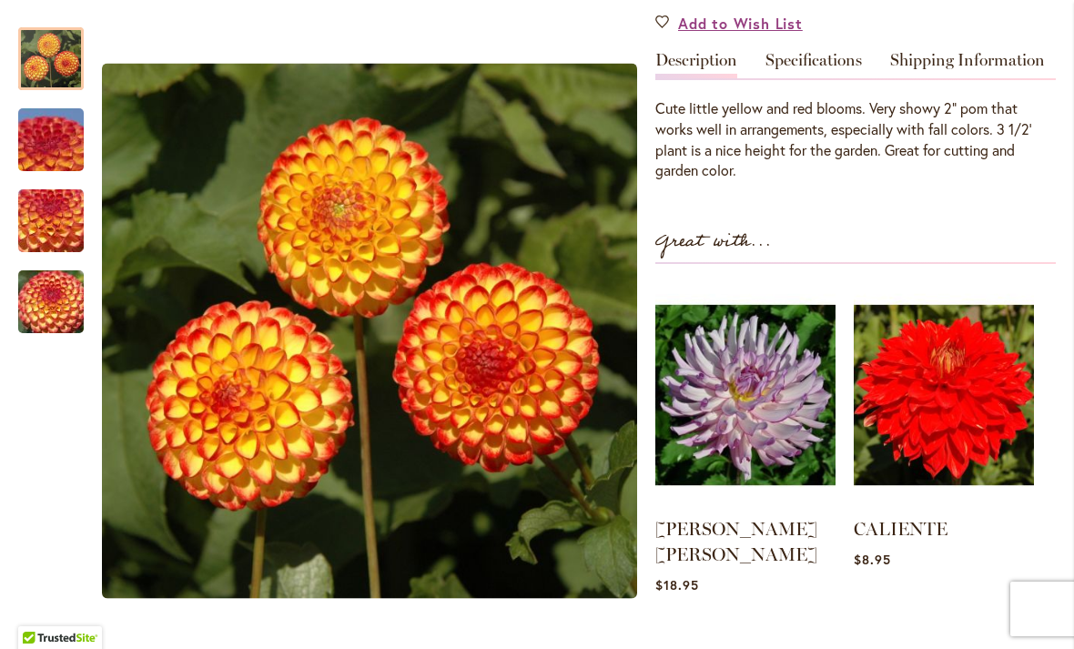
scroll to position [557, 0]
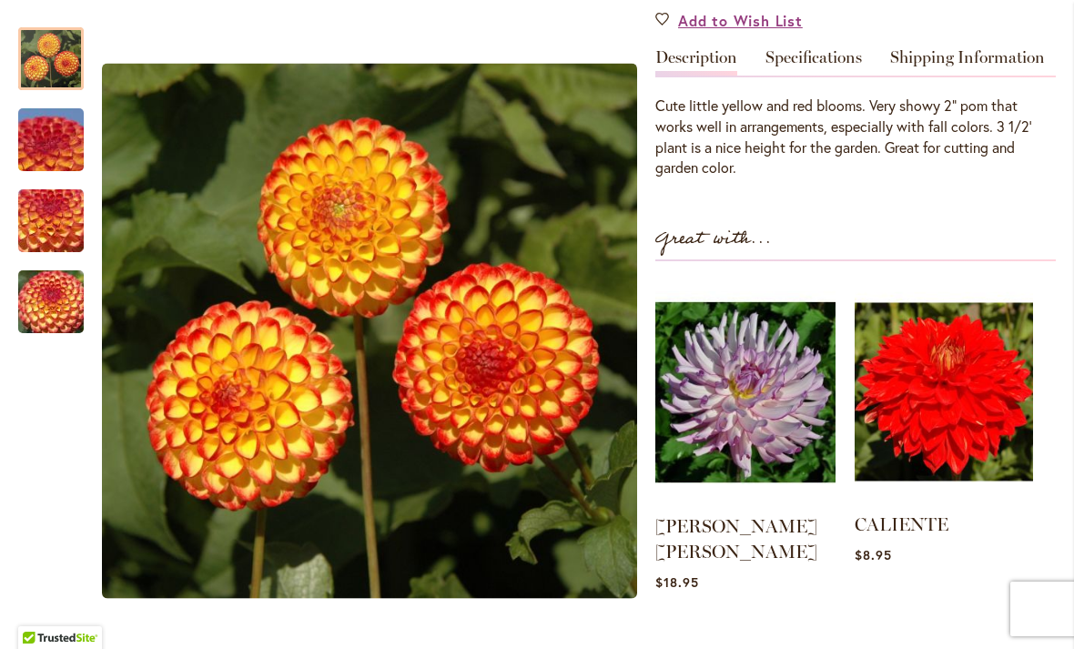
click at [955, 383] on img at bounding box center [943, 391] width 178 height 223
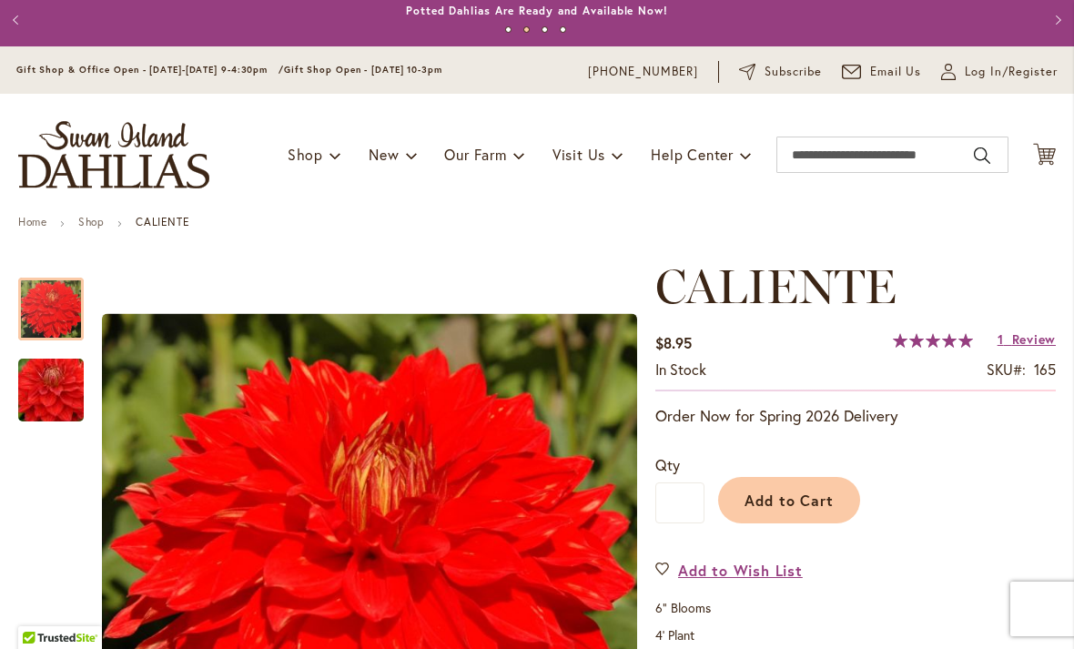
scroll to position [18, 0]
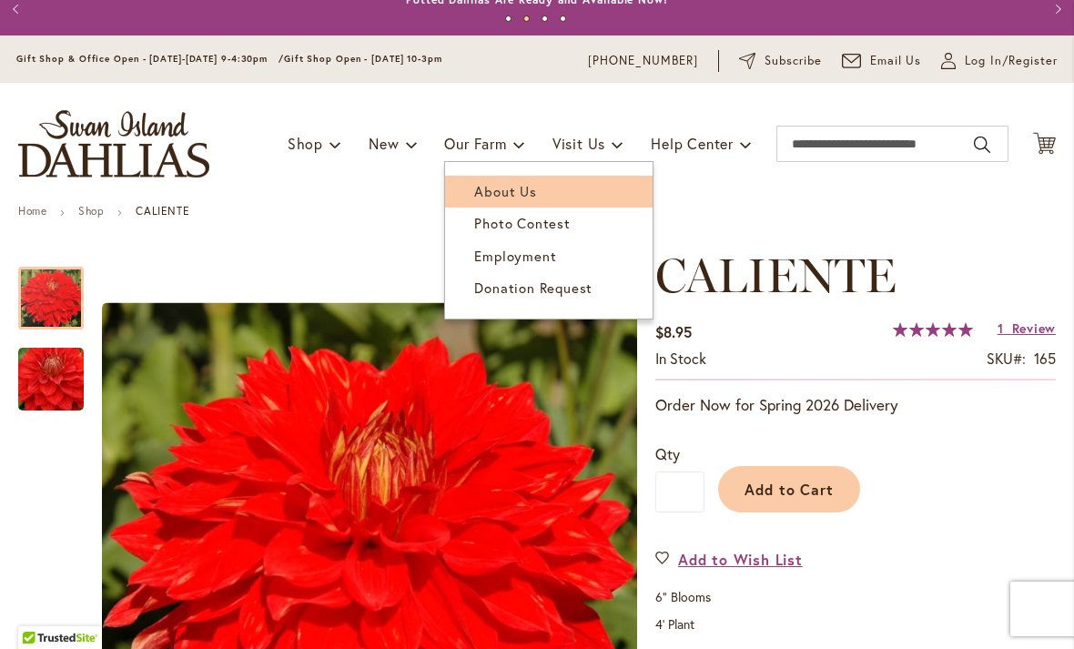
click at [464, 184] on link "About Us" at bounding box center [548, 192] width 207 height 32
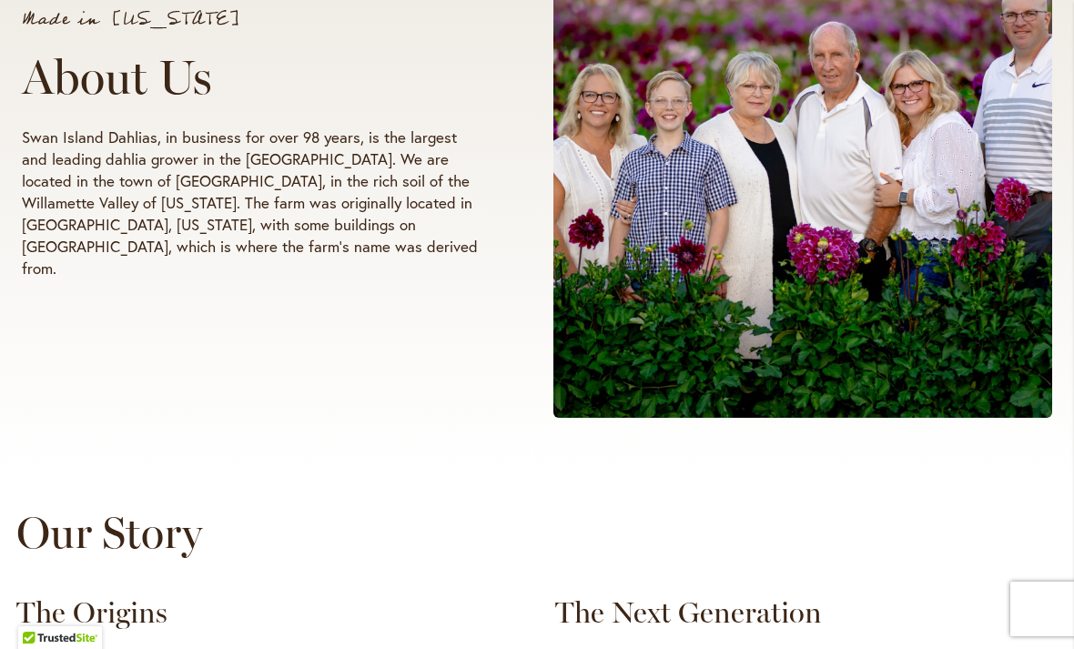
scroll to position [392, 0]
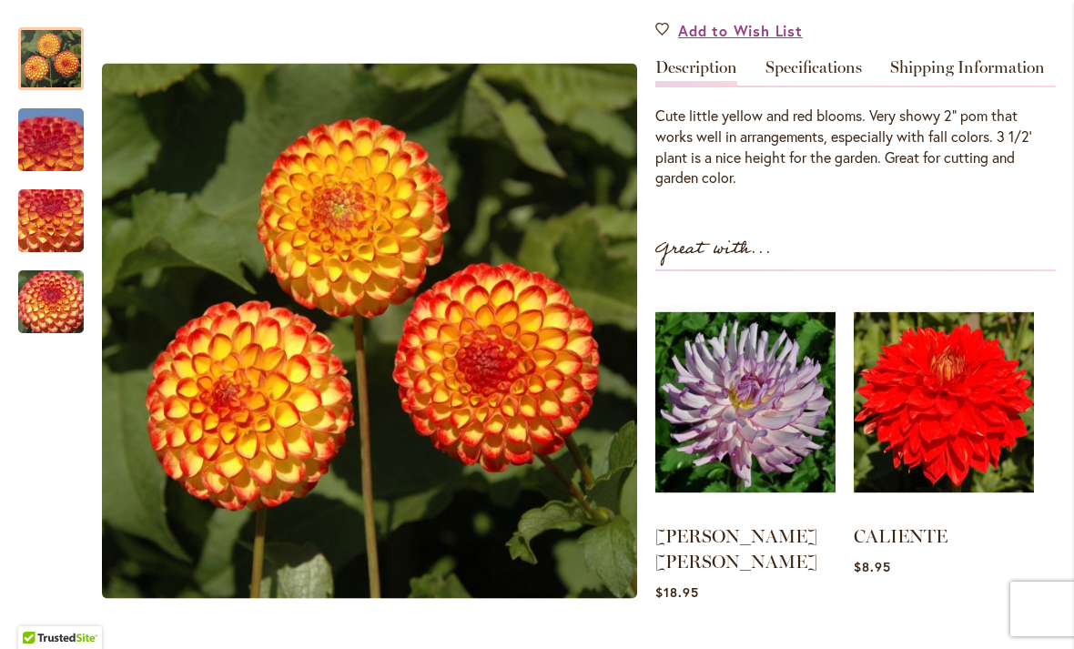
scroll to position [549, 0]
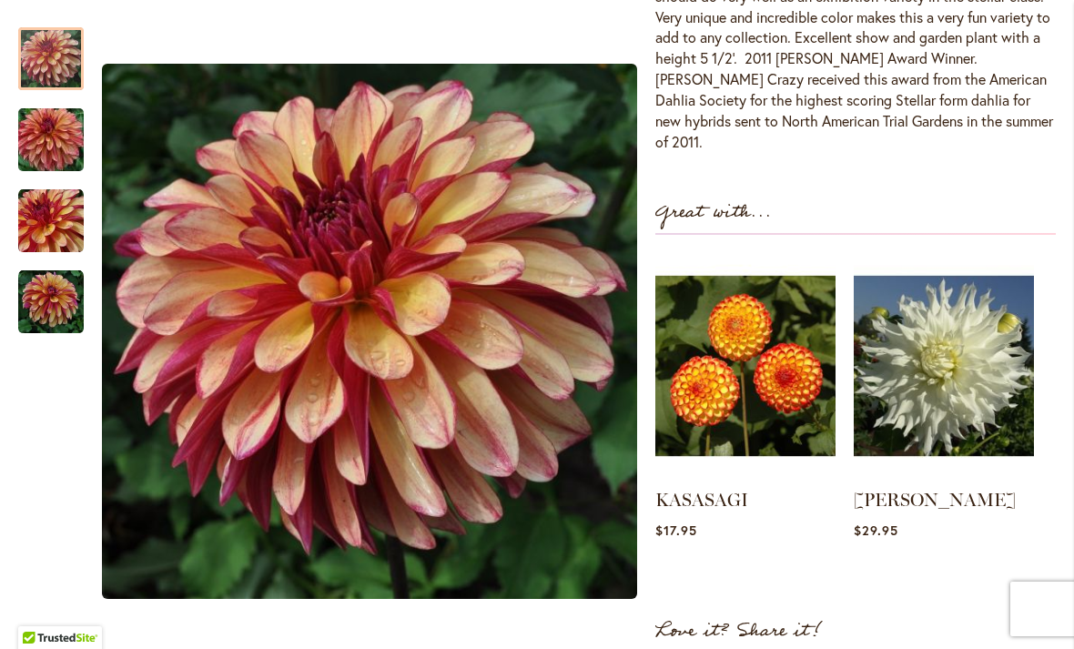
scroll to position [688, 0]
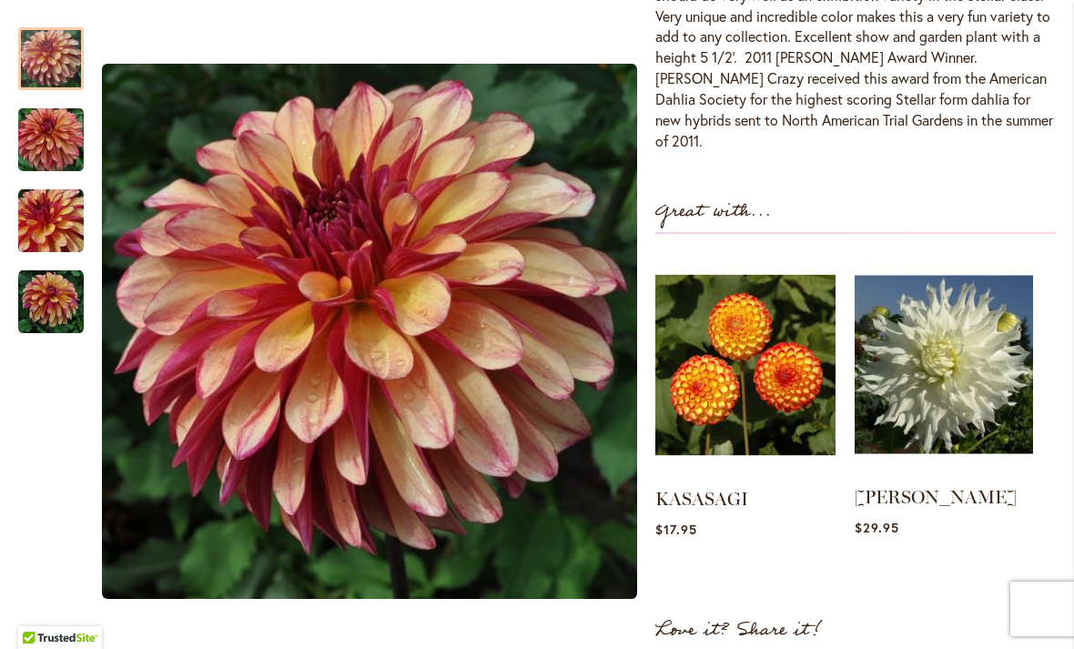
click at [975, 377] on img at bounding box center [943, 364] width 178 height 223
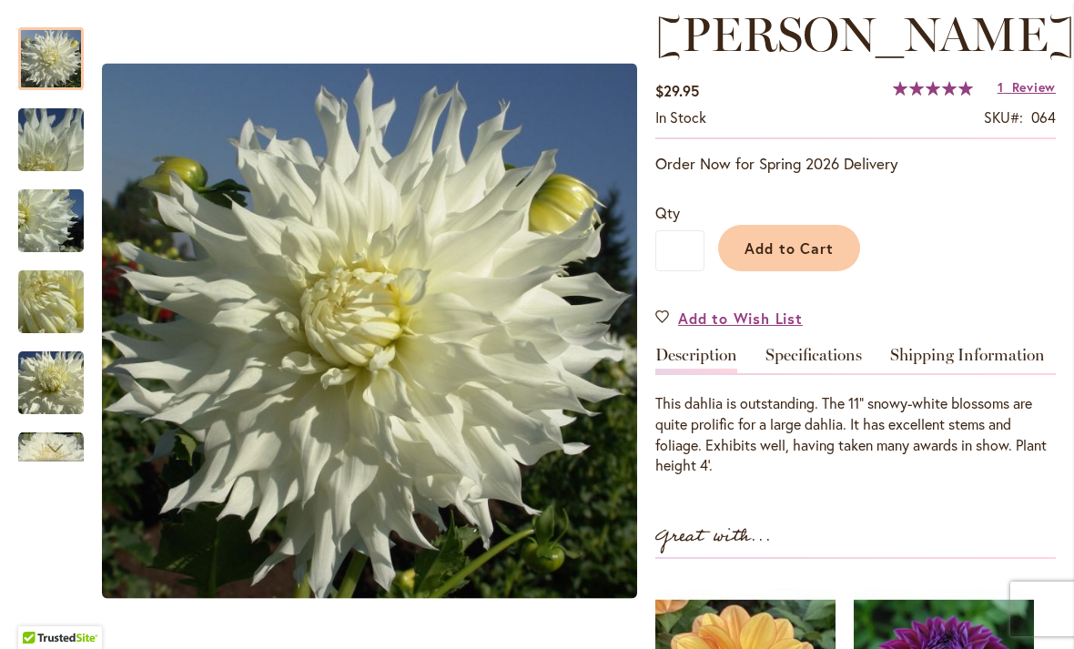
scroll to position [259, 0]
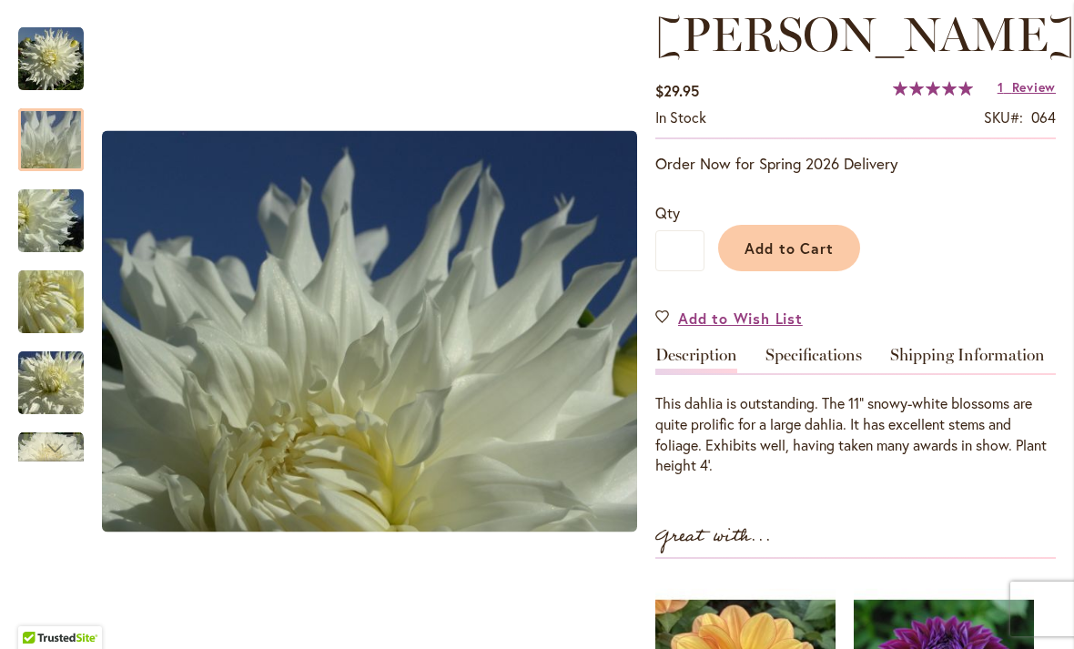
click at [35, 144] on img "Walter Hardisty" at bounding box center [50, 140] width 131 height 98
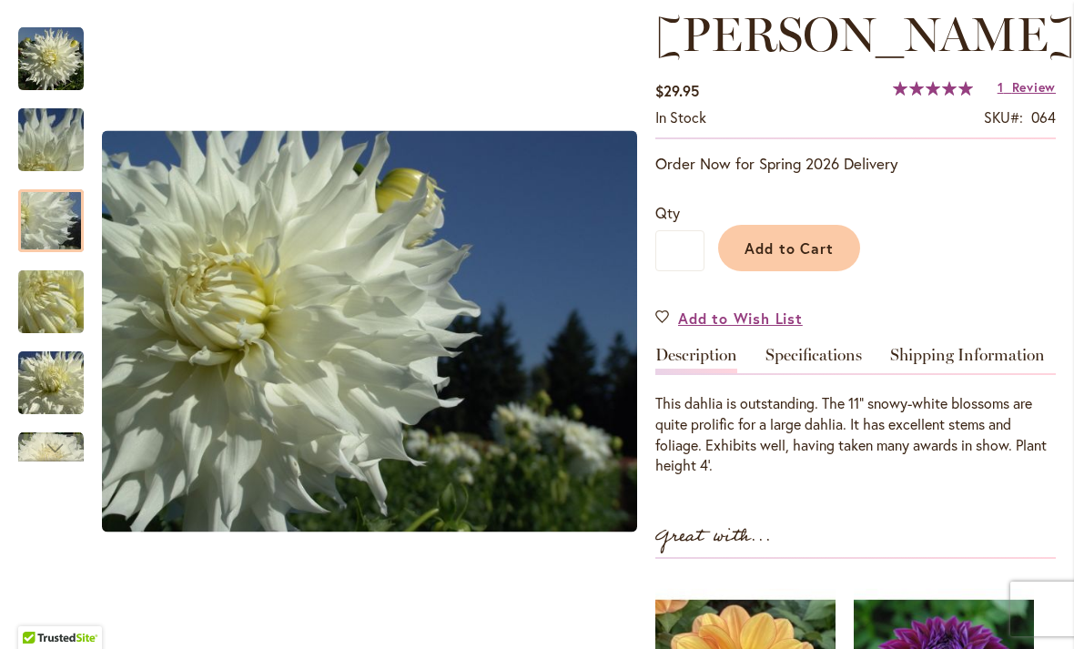
click at [40, 226] on img "Walter Hardisty" at bounding box center [50, 221] width 131 height 98
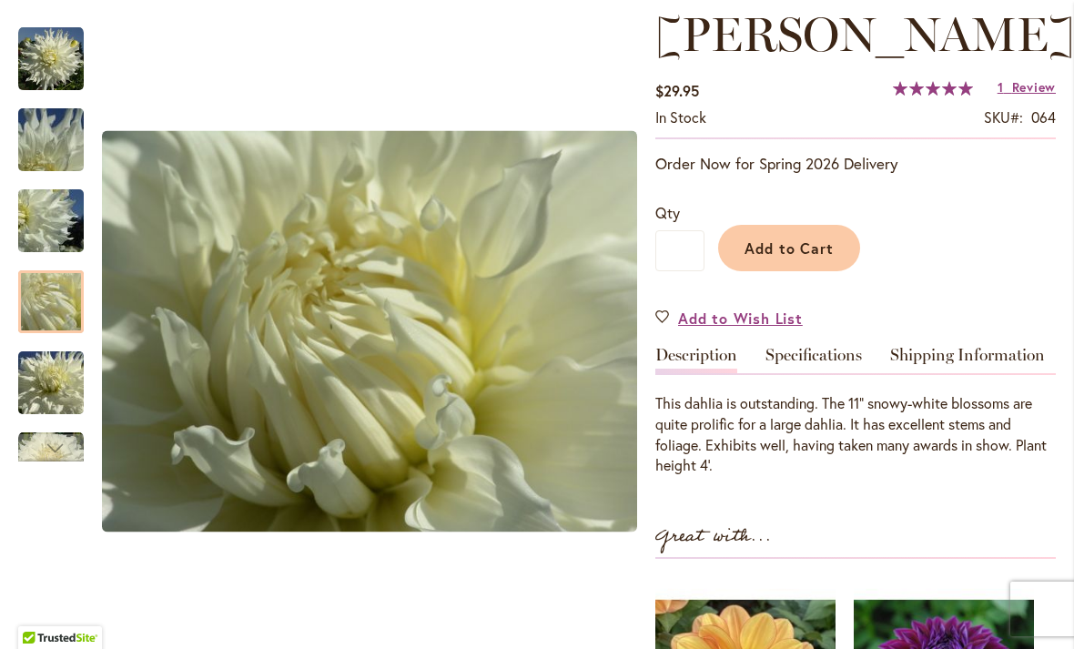
click at [37, 309] on img "Walter Hardisty" at bounding box center [50, 302] width 131 height 98
click at [35, 378] on img "Walter Hardisty" at bounding box center [50, 383] width 131 height 98
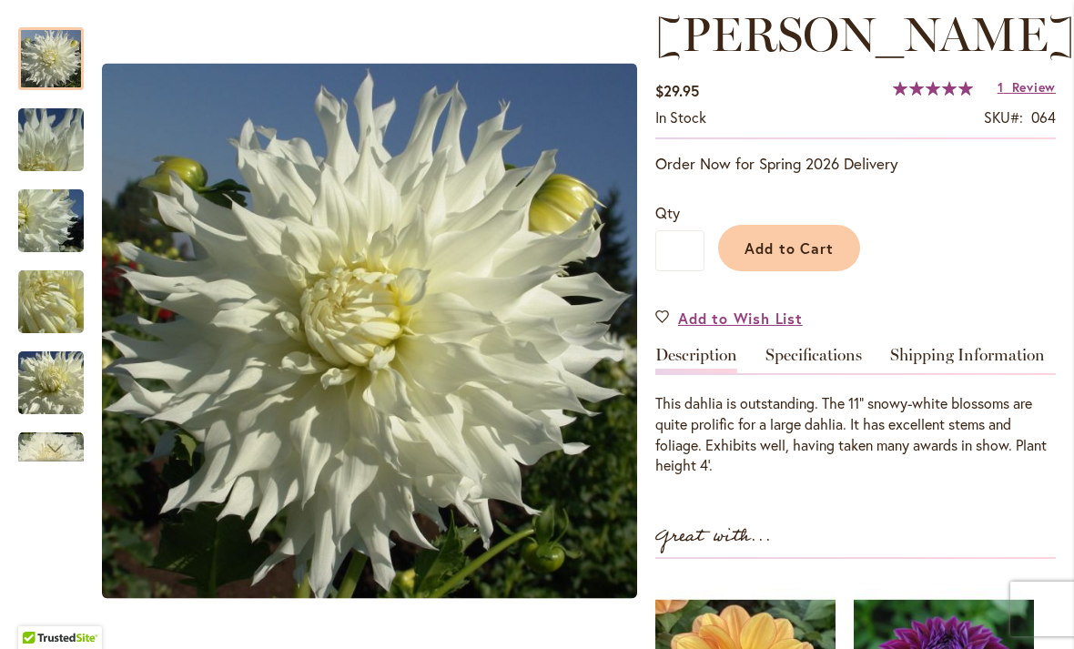
click at [41, 51] on img "Walter Hardisty" at bounding box center [51, 59] width 66 height 66
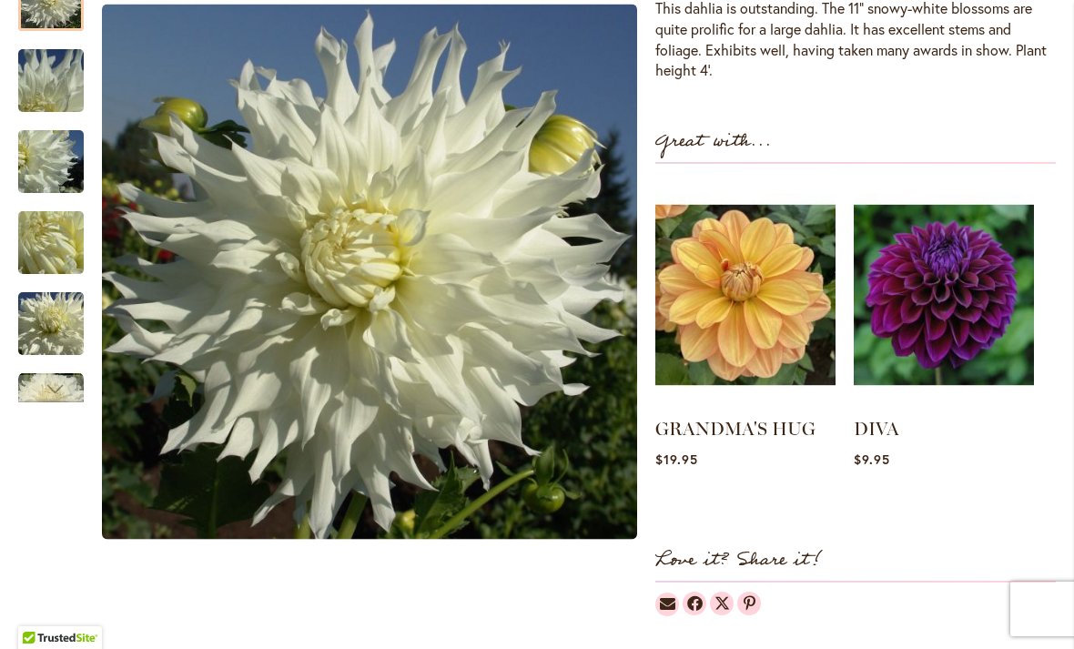
scroll to position [654, 0]
click at [972, 339] on img at bounding box center [943, 294] width 178 height 223
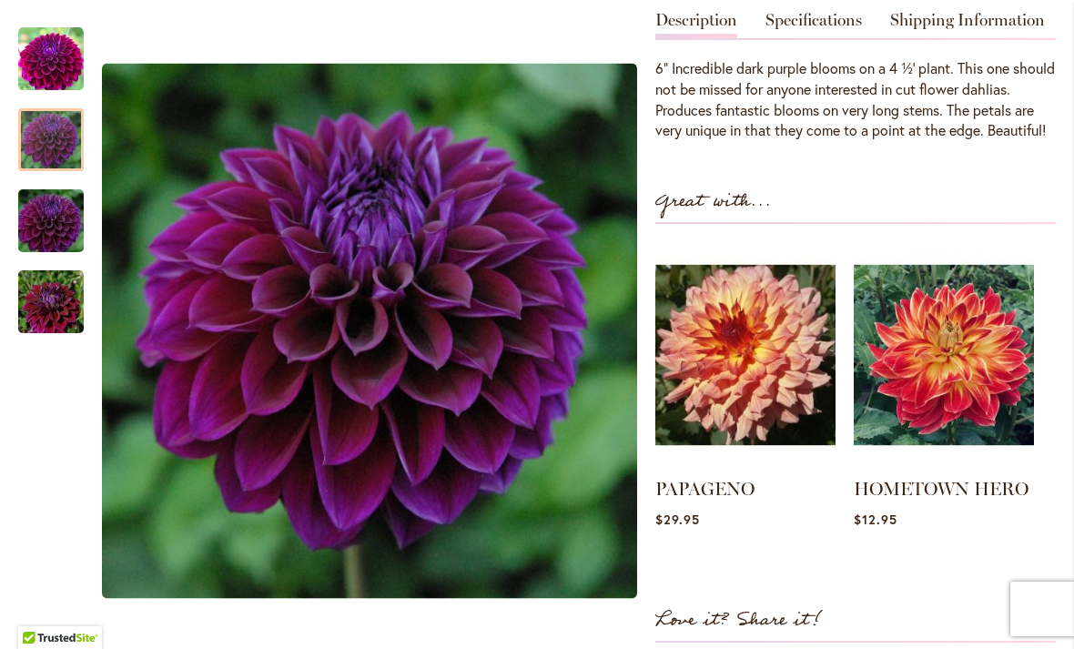
scroll to position [595, 0]
click at [66, 147] on div at bounding box center [51, 139] width 66 height 63
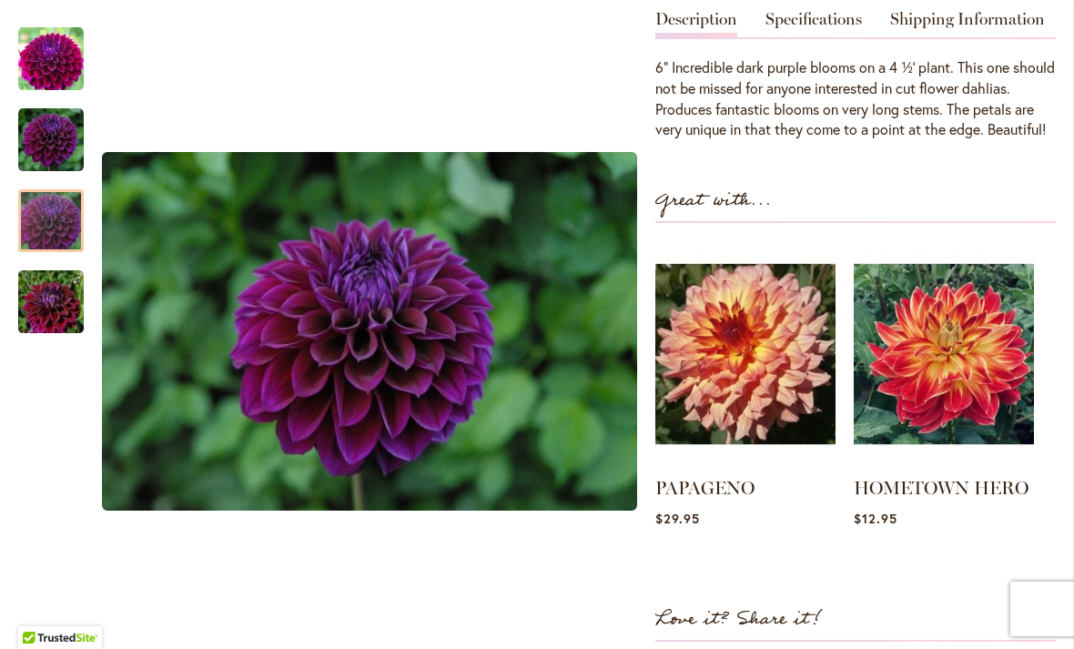
click at [51, 229] on img "Diva" at bounding box center [50, 219] width 131 height 87
click at [35, 313] on img "Diva" at bounding box center [50, 300] width 131 height 87
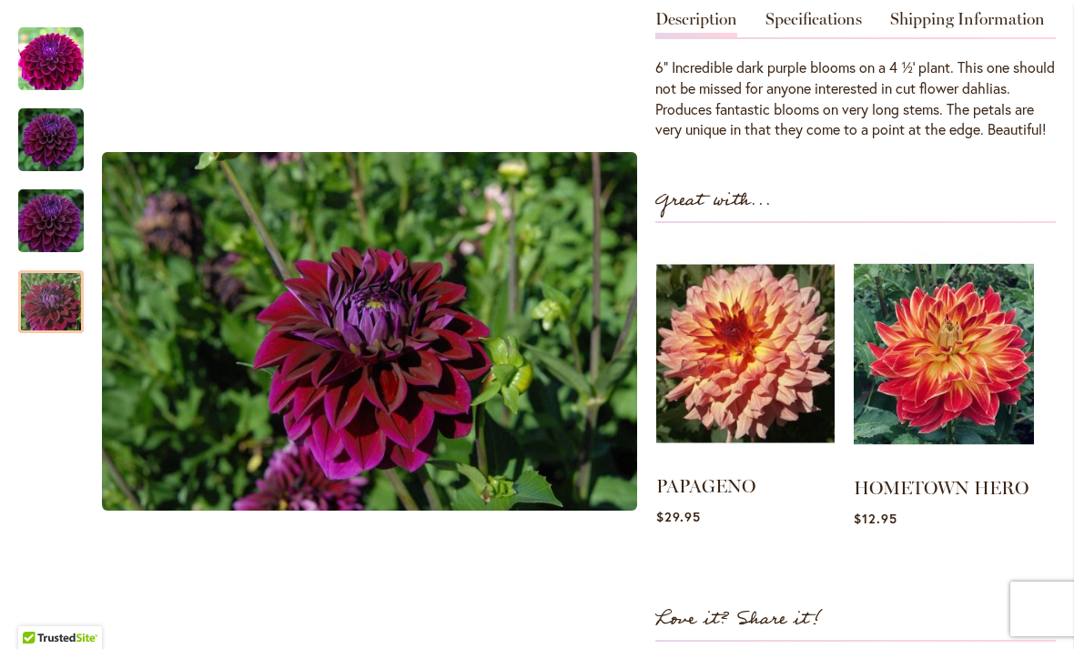
click at [752, 384] on img at bounding box center [745, 353] width 178 height 223
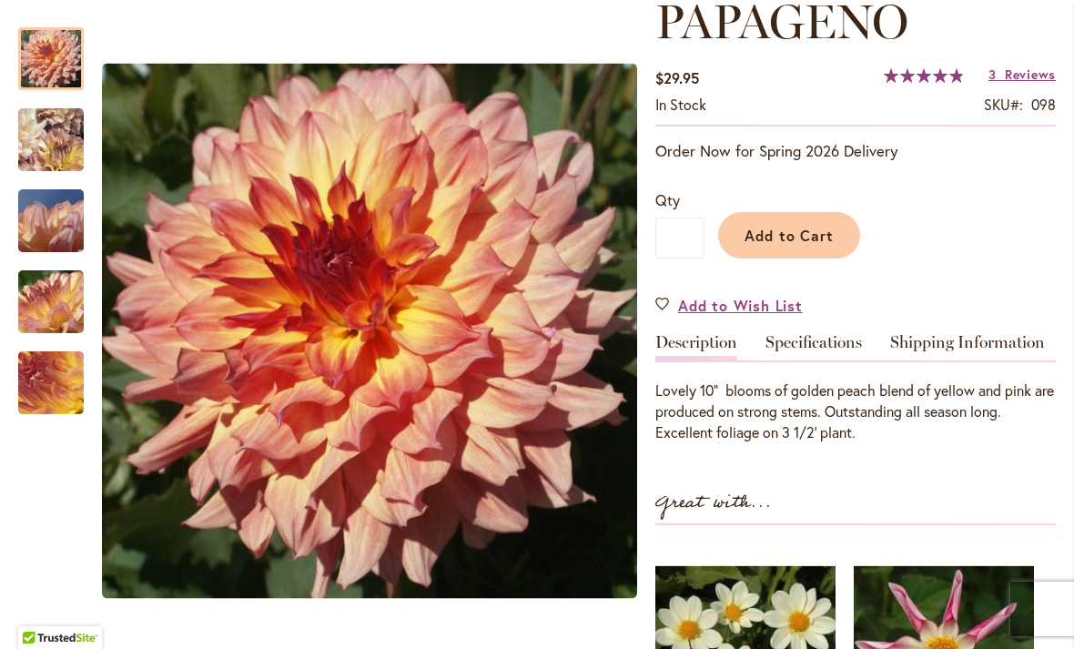
scroll to position [276, 0]
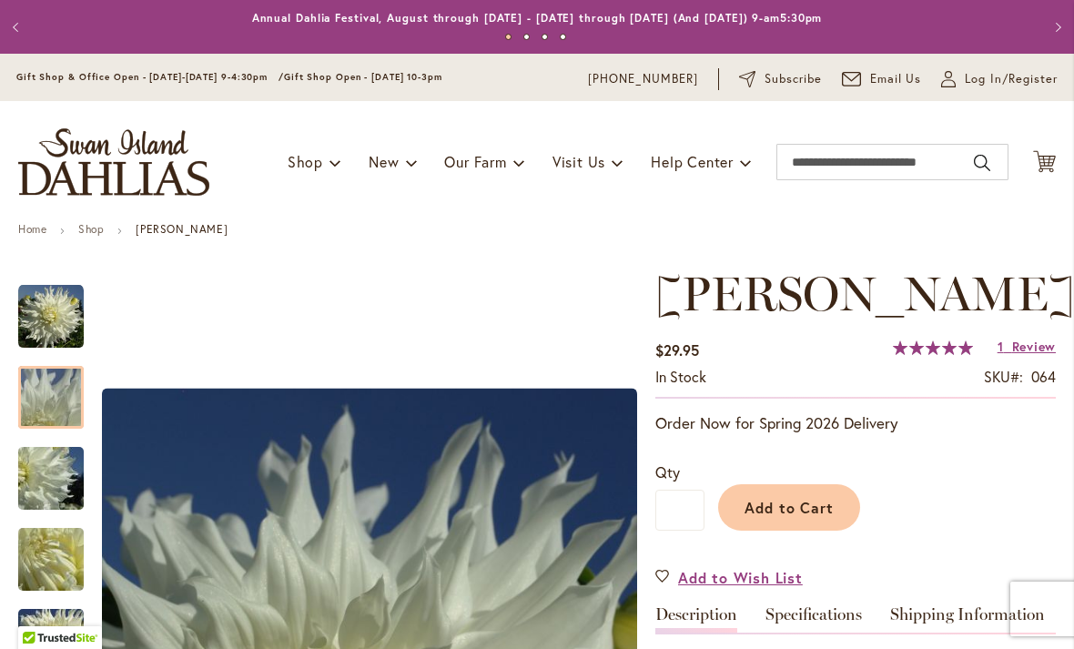
click at [37, 392] on img "Walter Hardisty" at bounding box center [50, 397] width 131 height 98
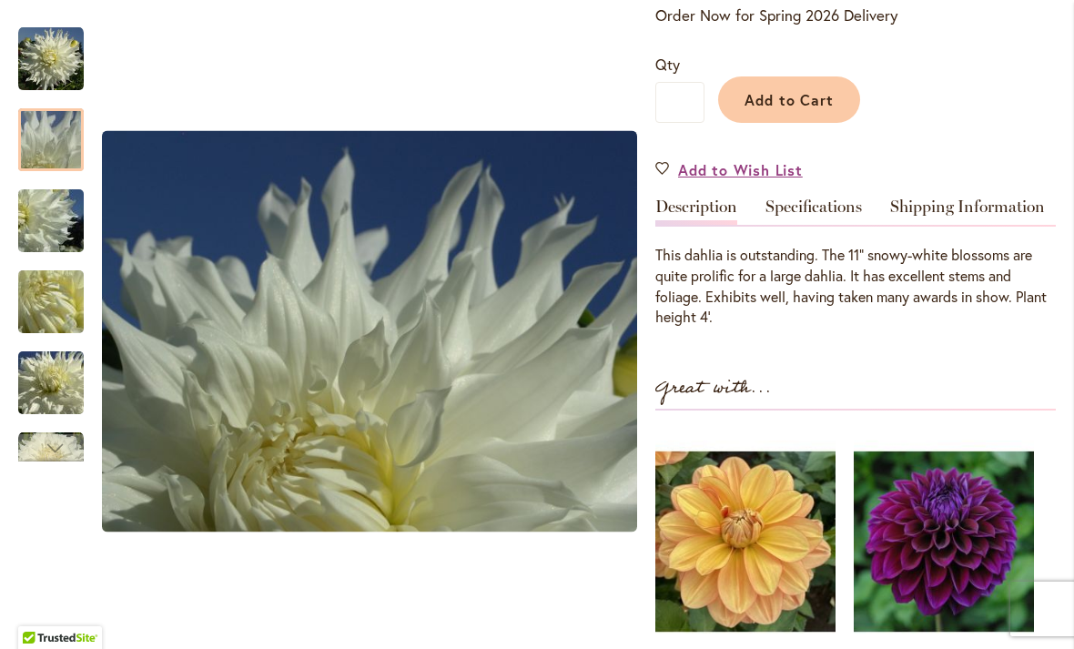
scroll to position [405, 0]
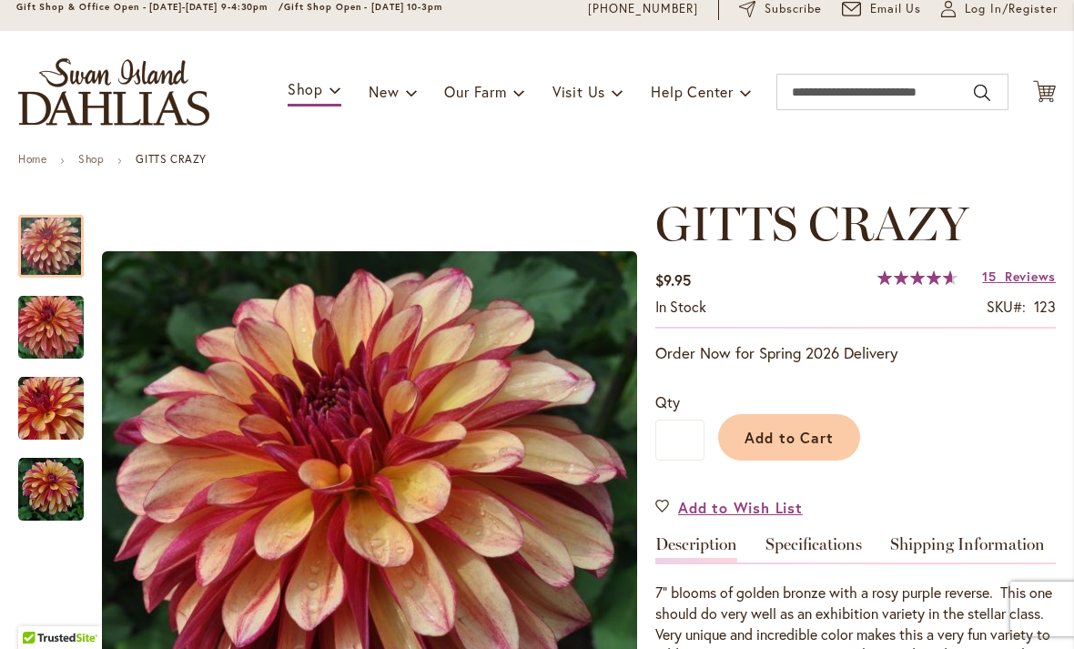
scroll to position [22, 0]
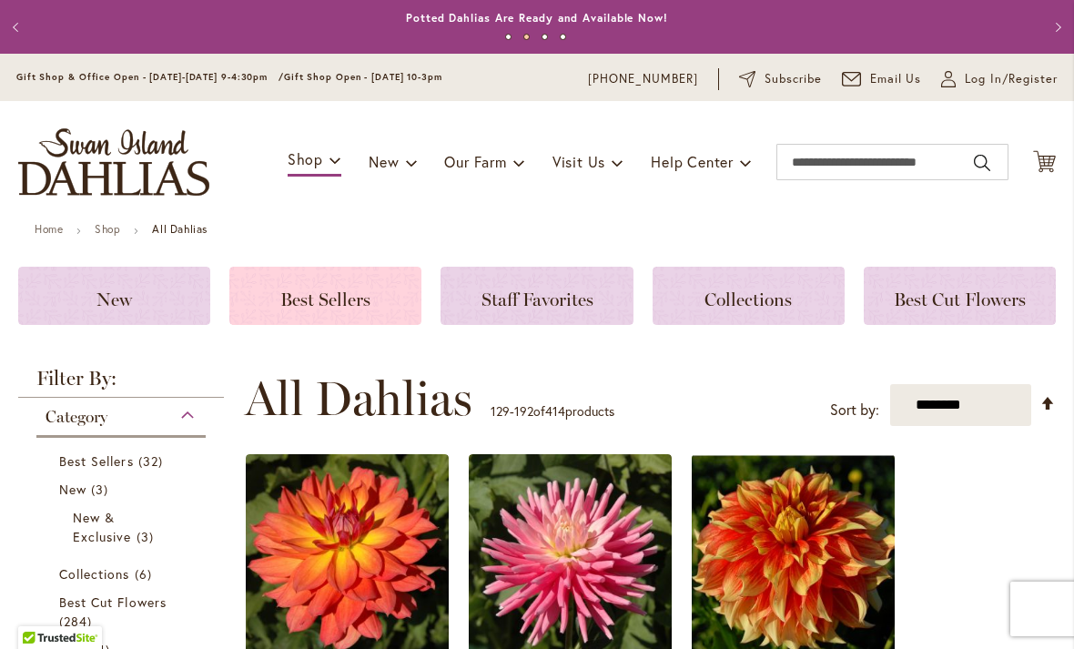
click at [294, 285] on div "Best Sellers" at bounding box center [325, 296] width 192 height 58
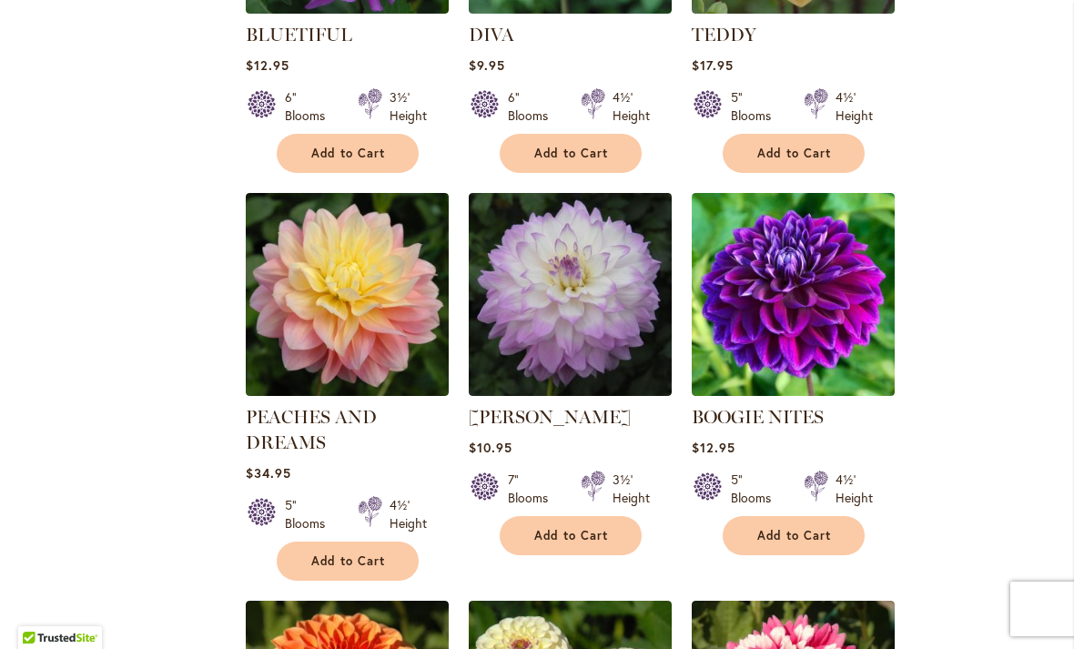
scroll to position [926, 0]
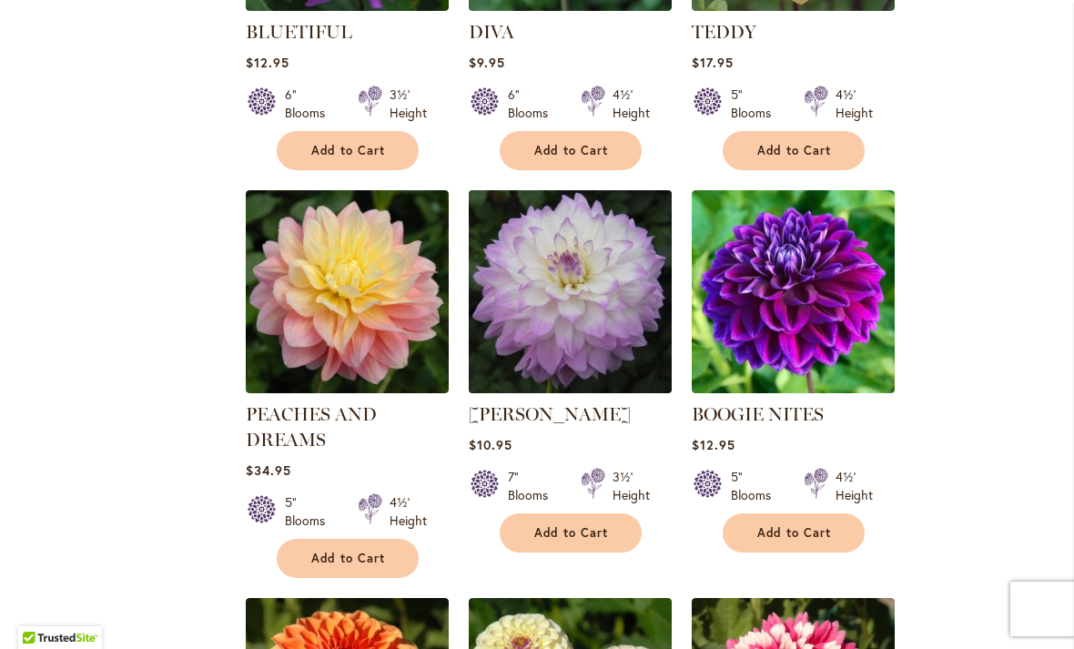
click at [617, 331] on img at bounding box center [569, 291] width 213 height 213
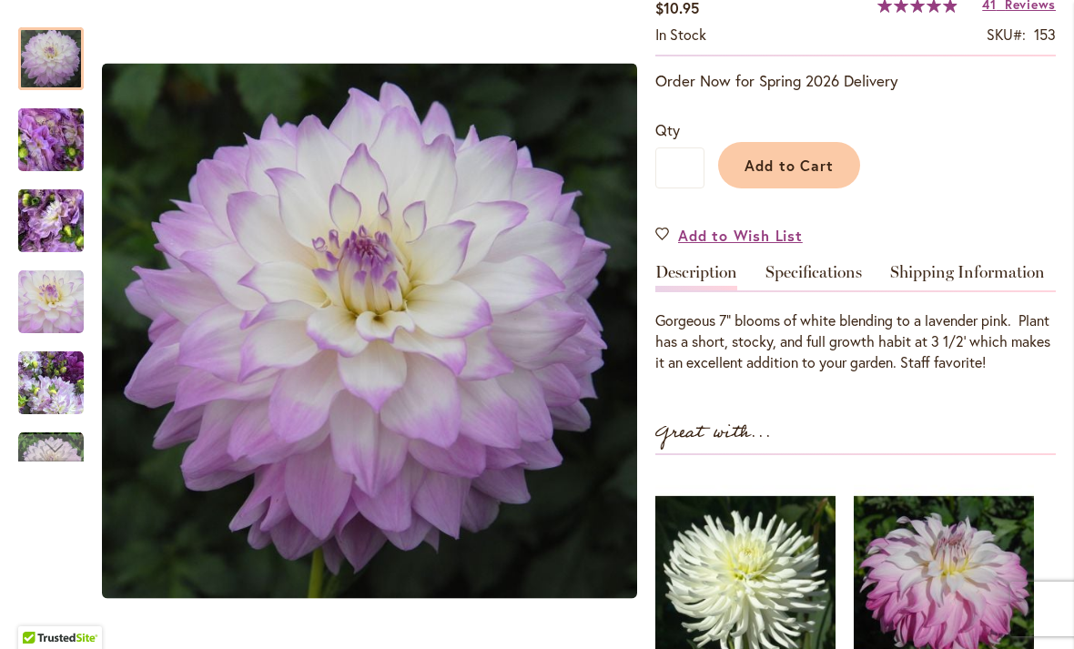
scroll to position [347, 0]
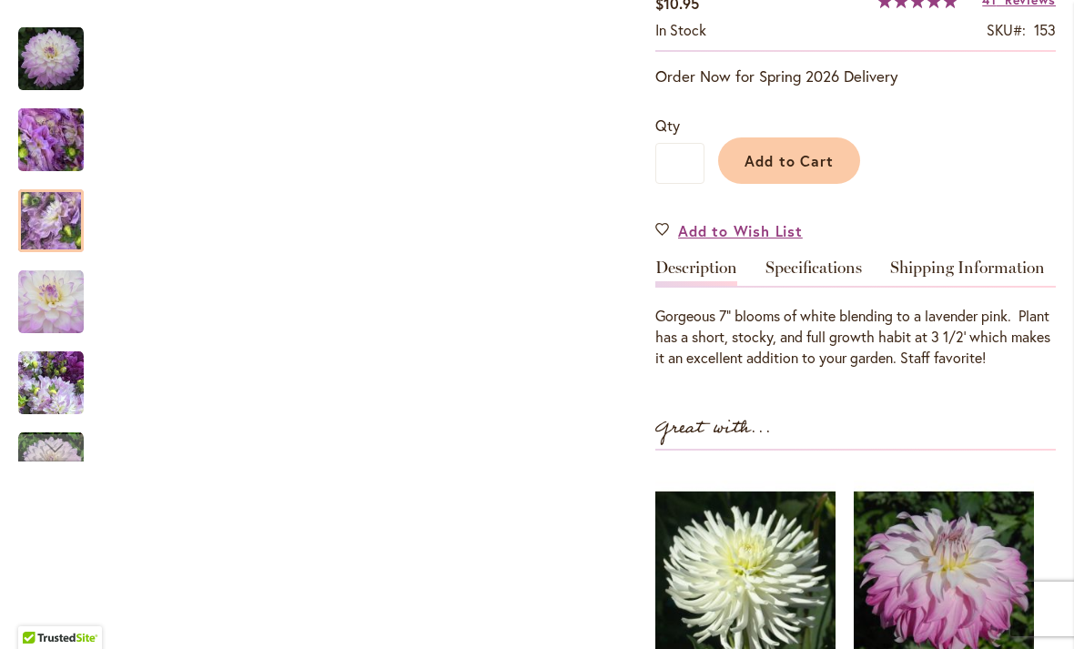
click at [37, 217] on img "MIKAYLA MIRANDA" at bounding box center [50, 221] width 131 height 98
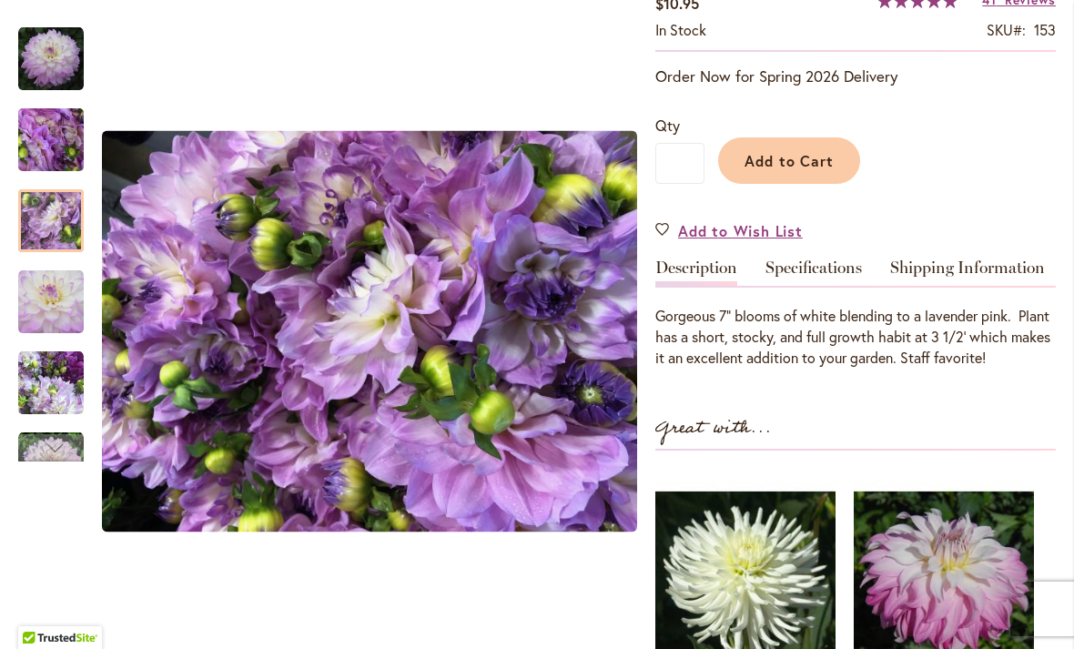
click at [34, 252] on div at bounding box center [51, 220] width 66 height 63
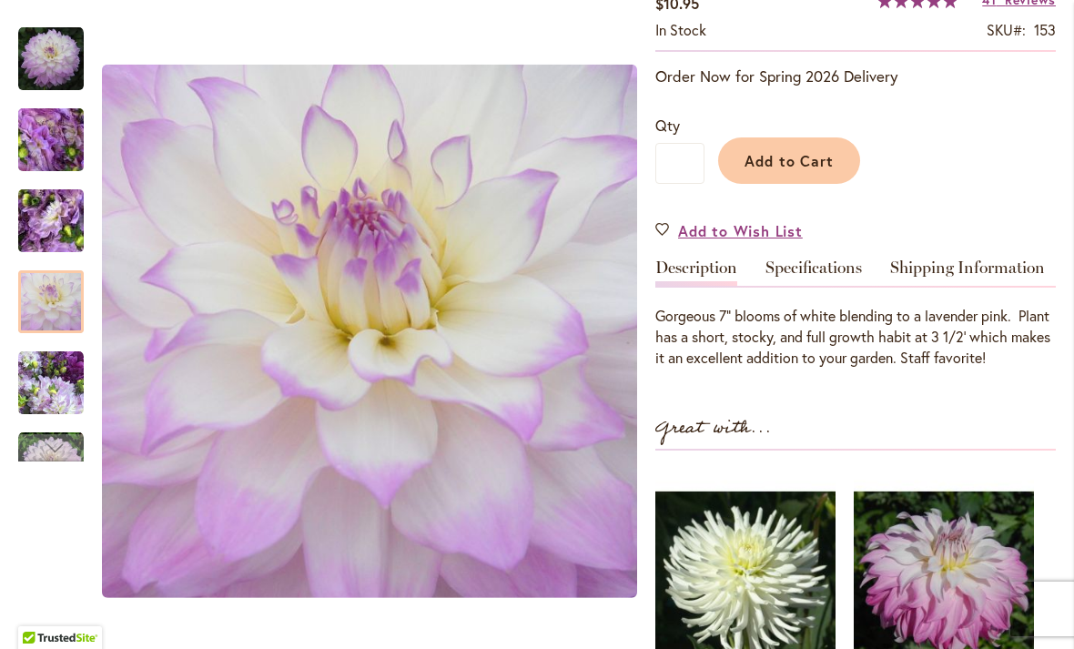
click at [32, 379] on img "MIKAYLA MIRANDA" at bounding box center [51, 383] width 66 height 66
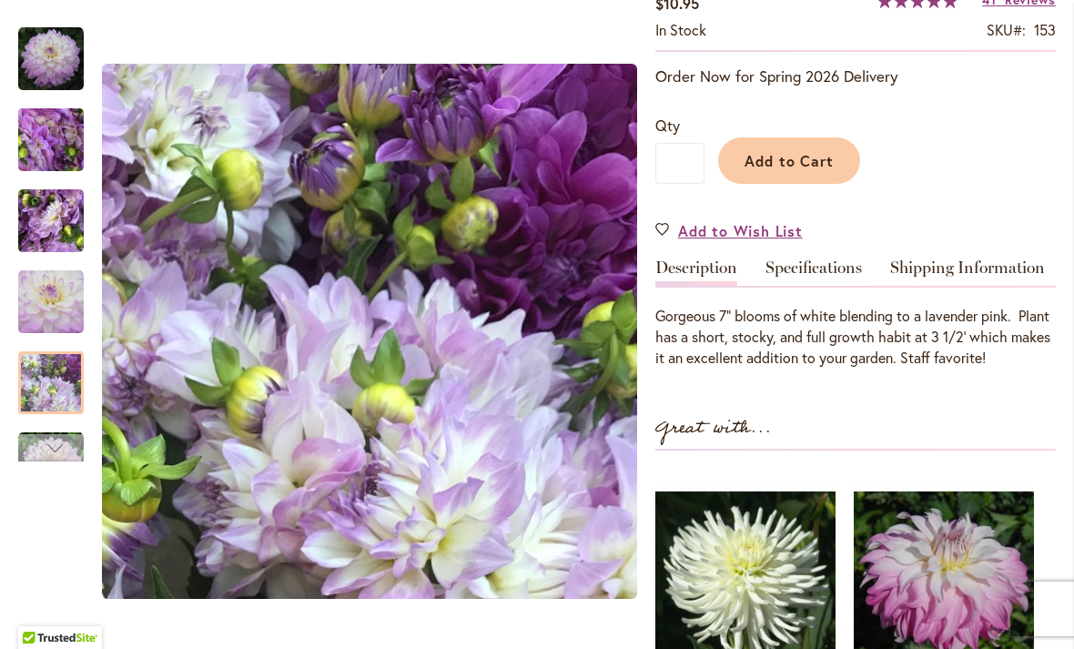
click at [24, 439] on div "Next" at bounding box center [51, 447] width 66 height 27
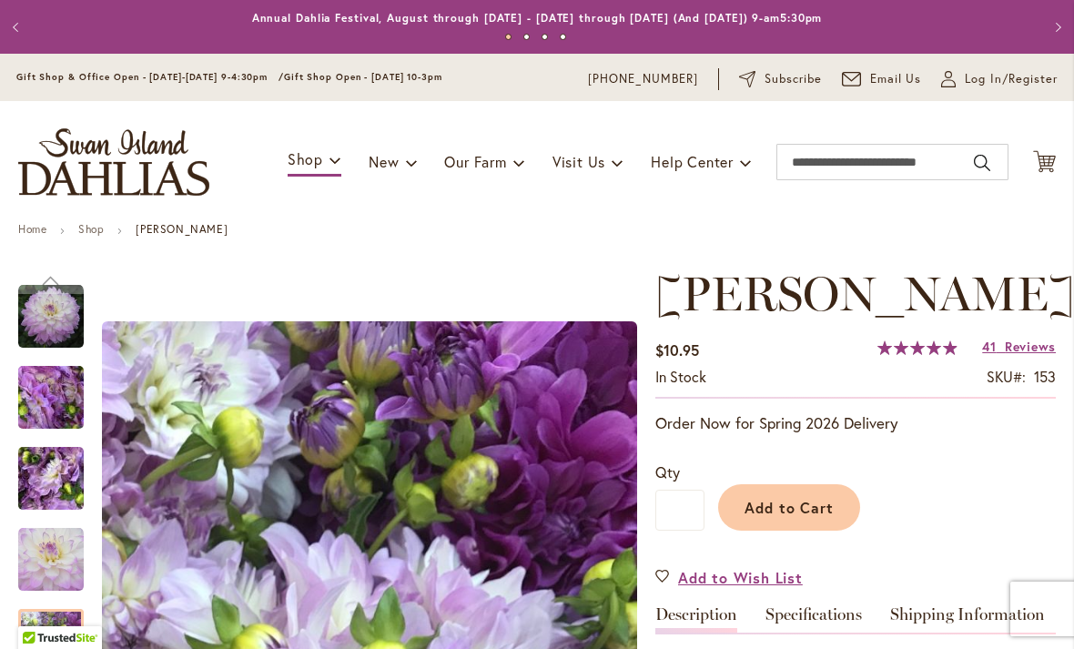
scroll to position [0, 0]
click at [30, 324] on img "MIKAYLA MIRANDA" at bounding box center [51, 317] width 66 height 66
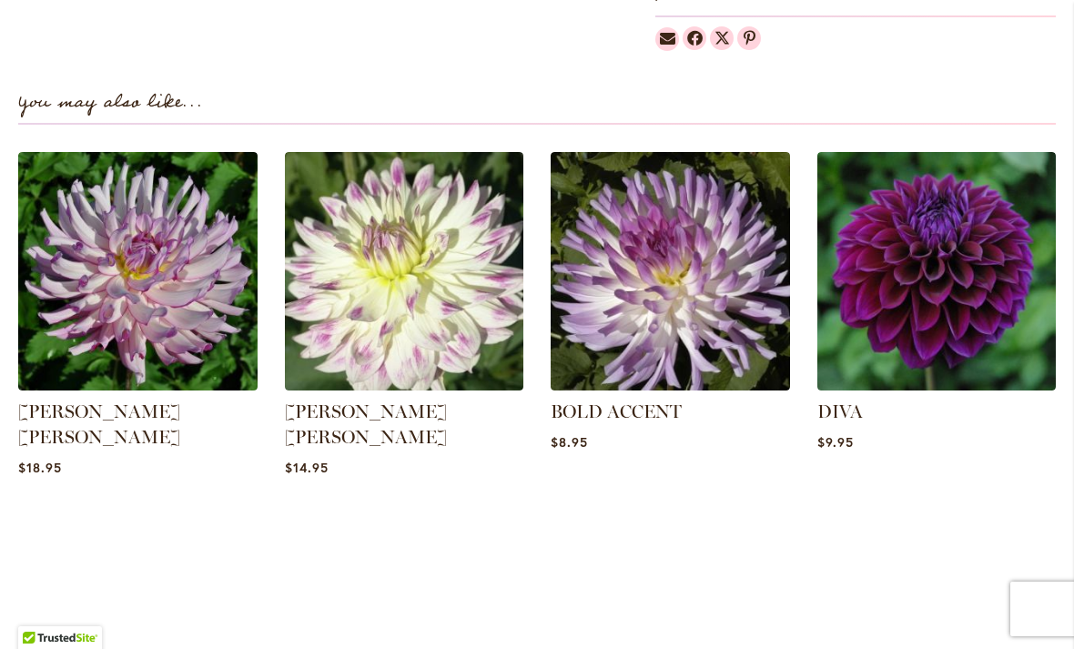
scroll to position [1201, 0]
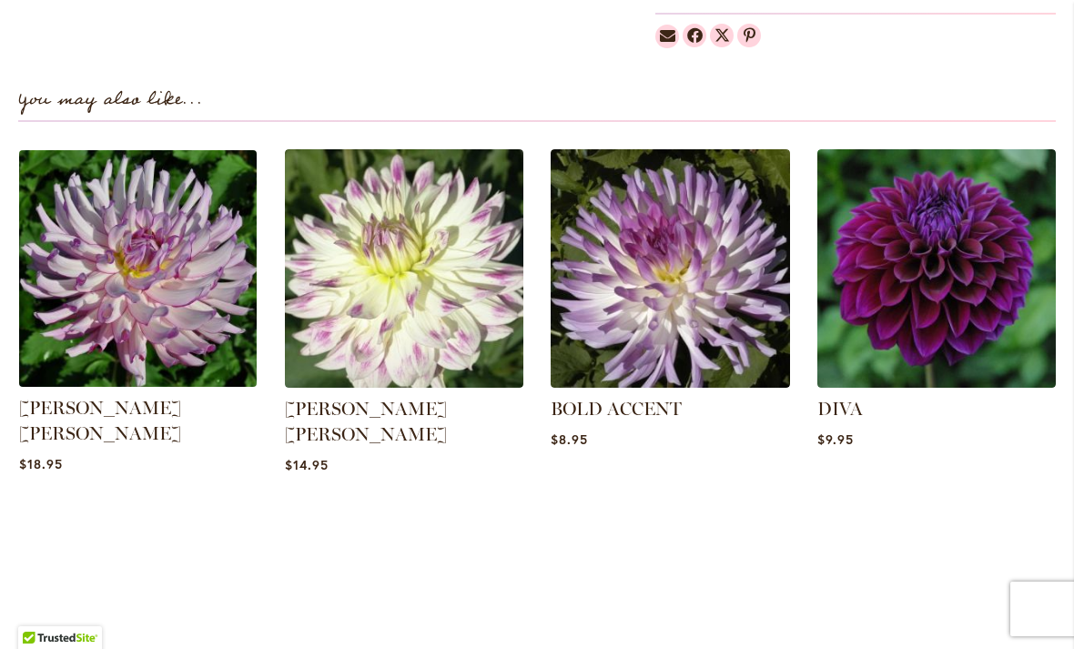
click at [113, 338] on img at bounding box center [137, 268] width 249 height 249
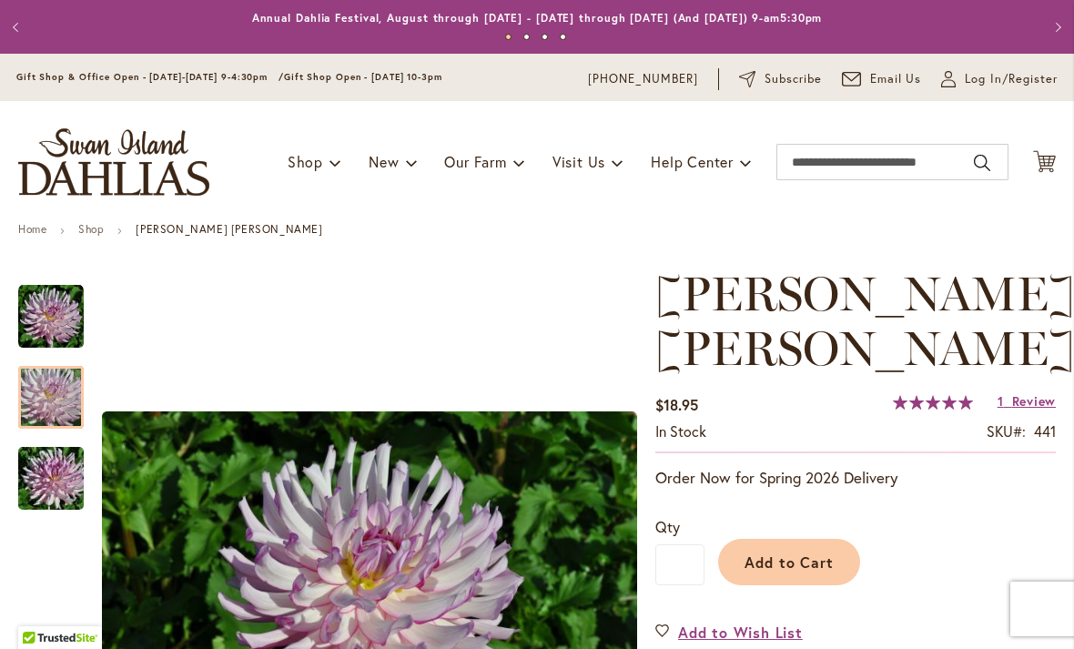
click at [35, 372] on div at bounding box center [51, 397] width 66 height 63
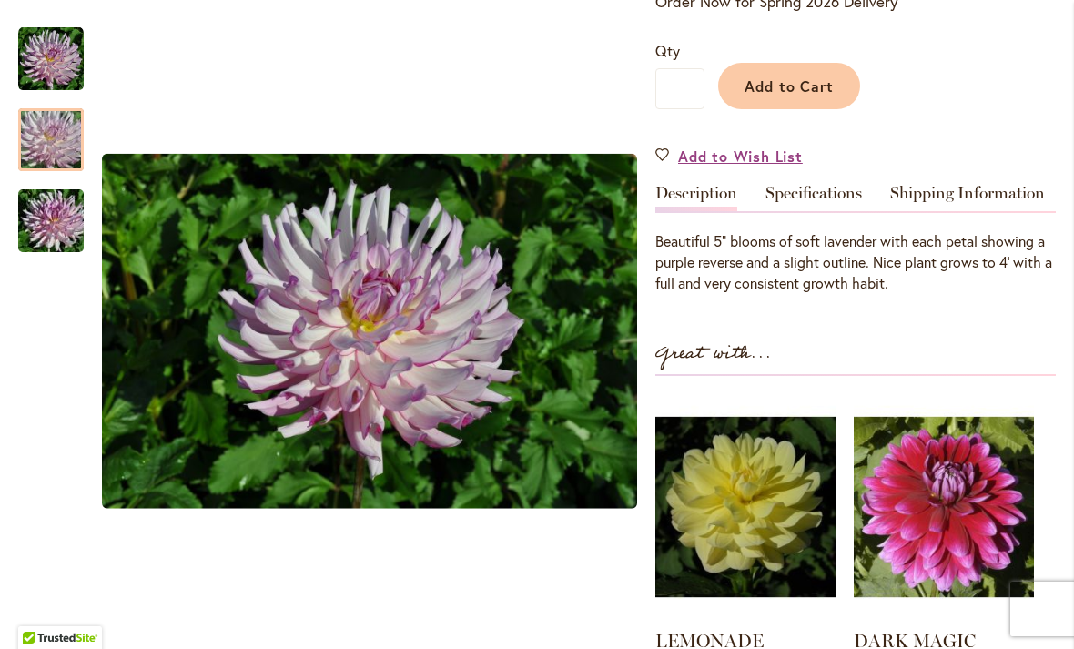
scroll to position [472, 0]
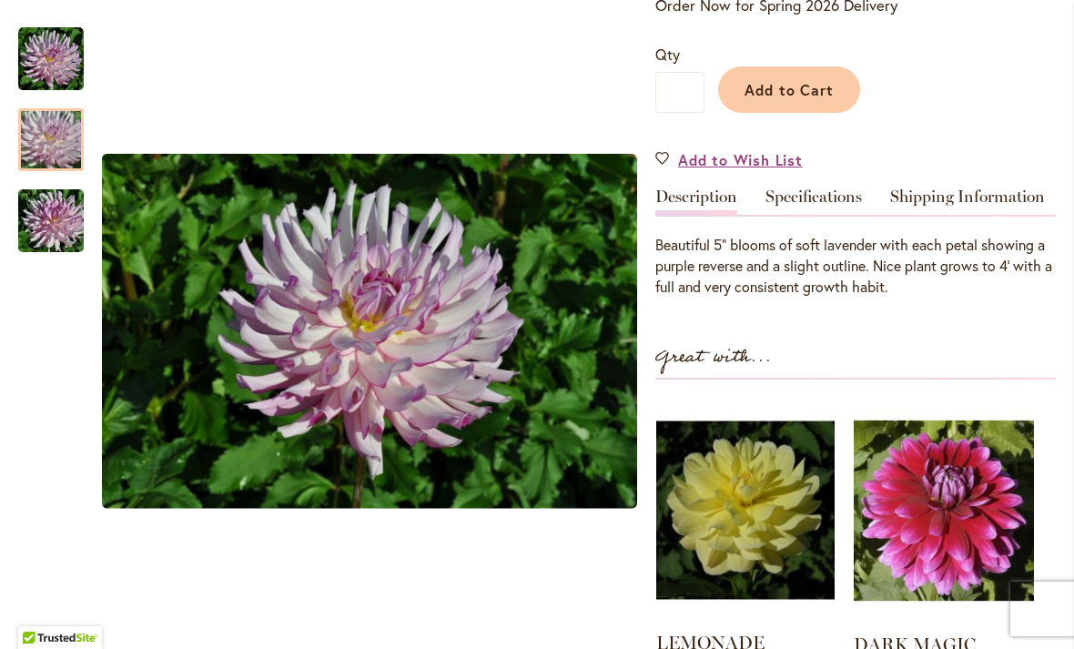
click at [768, 498] on img at bounding box center [745, 509] width 178 height 223
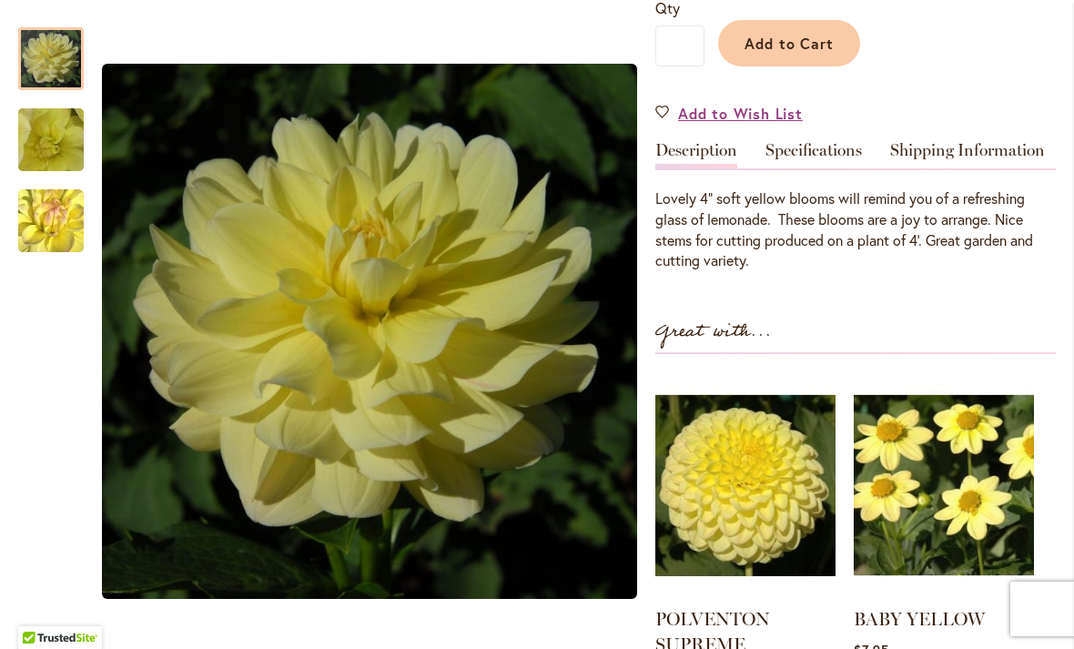
scroll to position [456, 0]
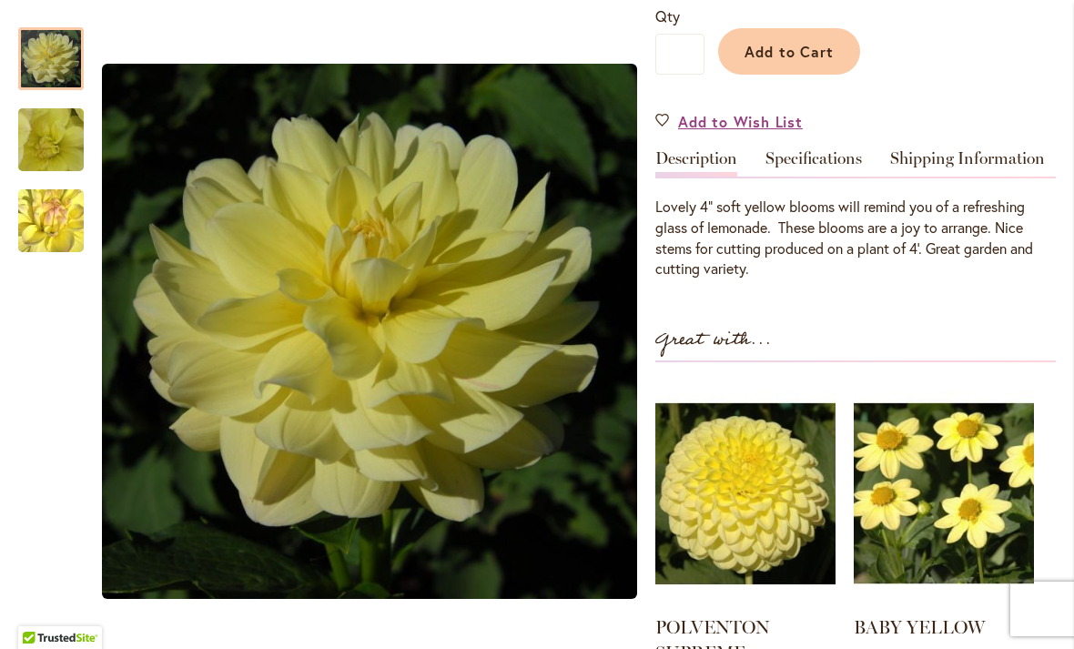
click at [39, 144] on img "LEMONADE" at bounding box center [50, 140] width 129 height 126
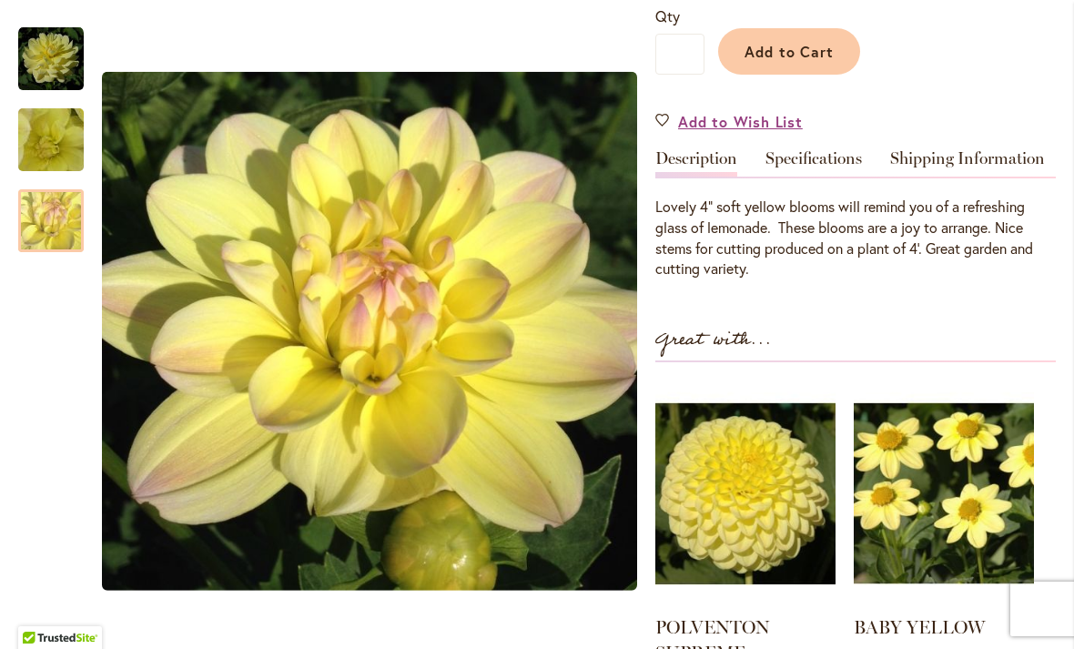
click at [30, 236] on img "LEMONADE" at bounding box center [50, 221] width 129 height 126
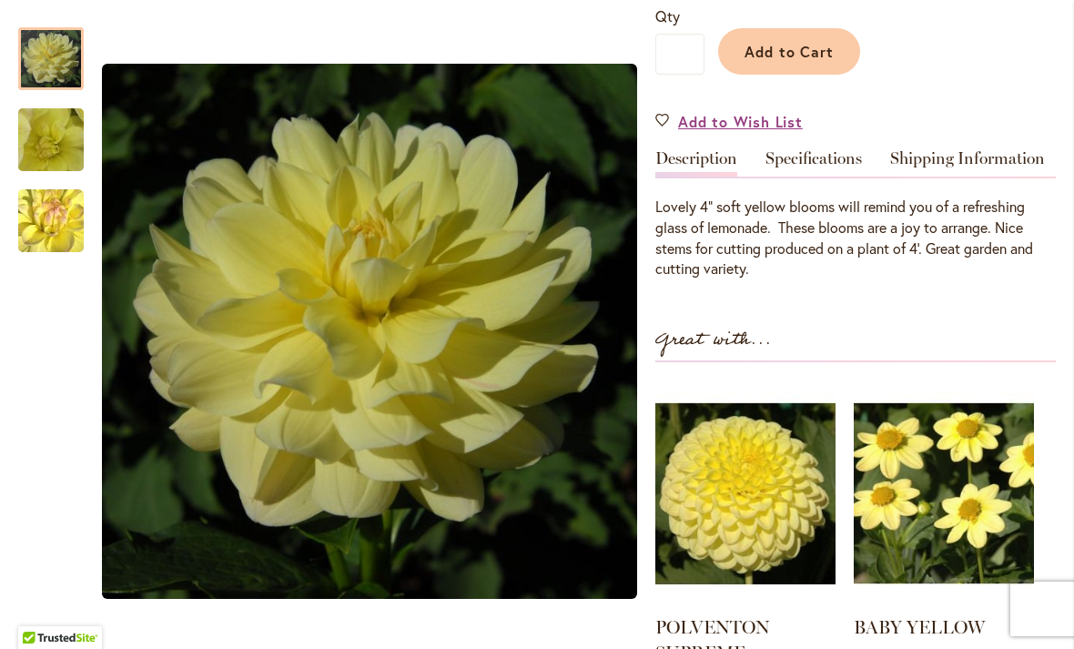
click at [51, 62] on img "LEMONADE" at bounding box center [51, 59] width 66 height 66
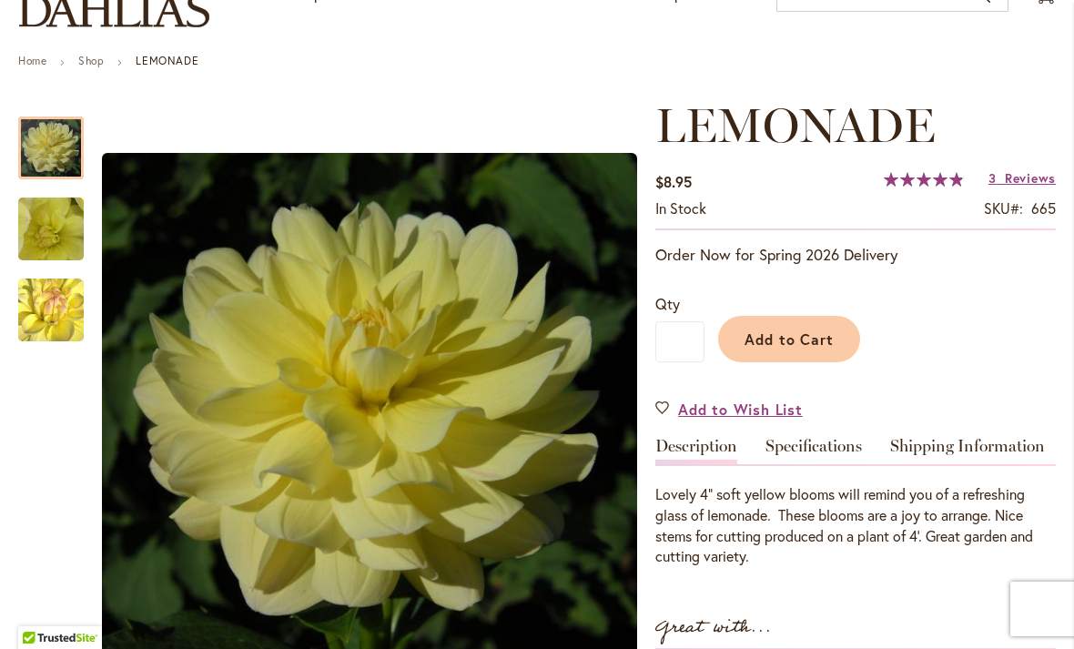
scroll to position [165, 0]
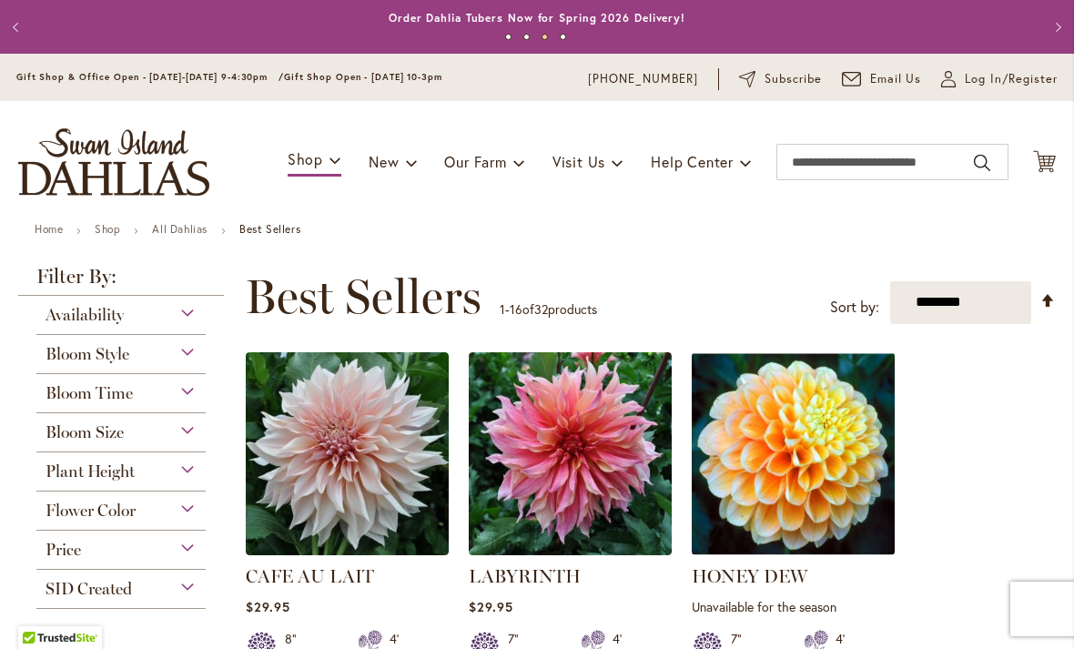
scroll to position [-24, 0]
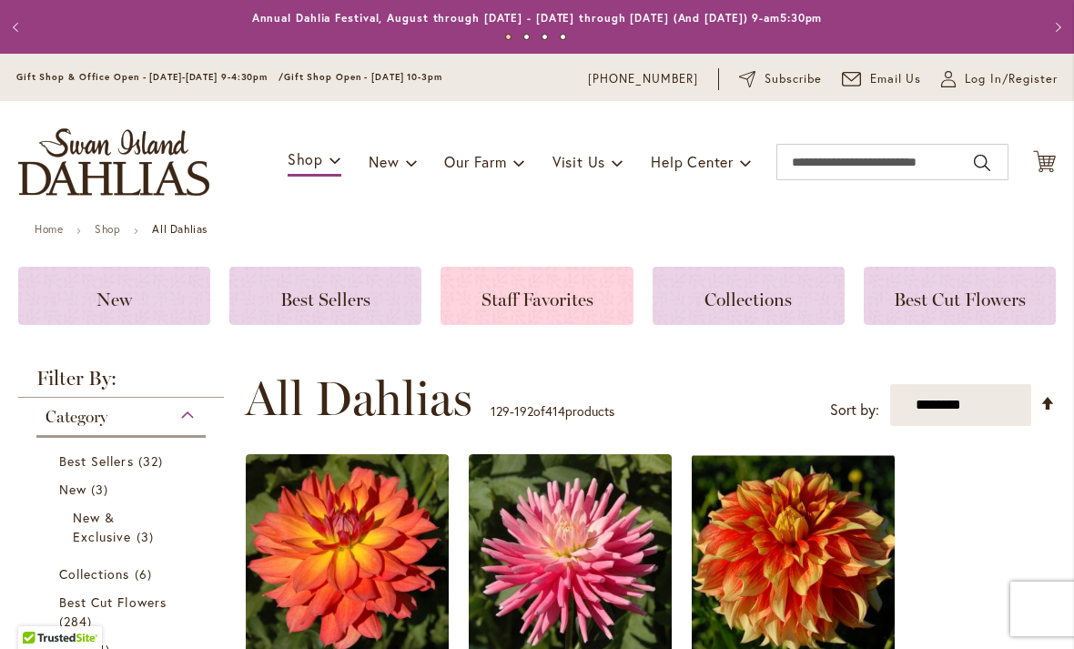
click at [590, 304] on span "Staff Favorites" at bounding box center [537, 299] width 112 height 22
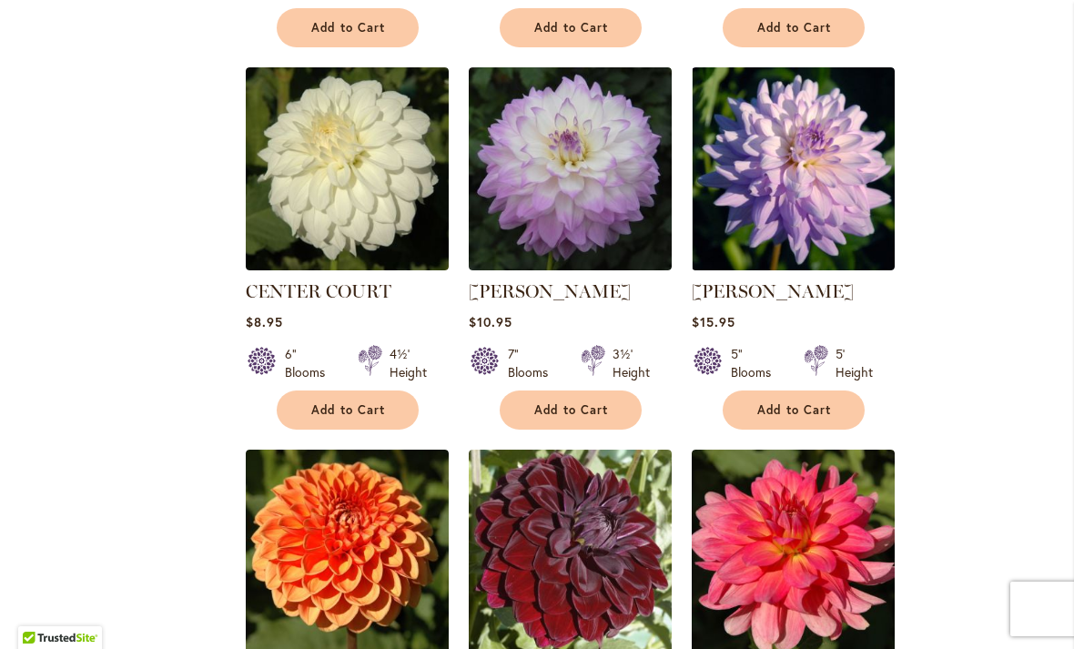
scroll to position [1461, 0]
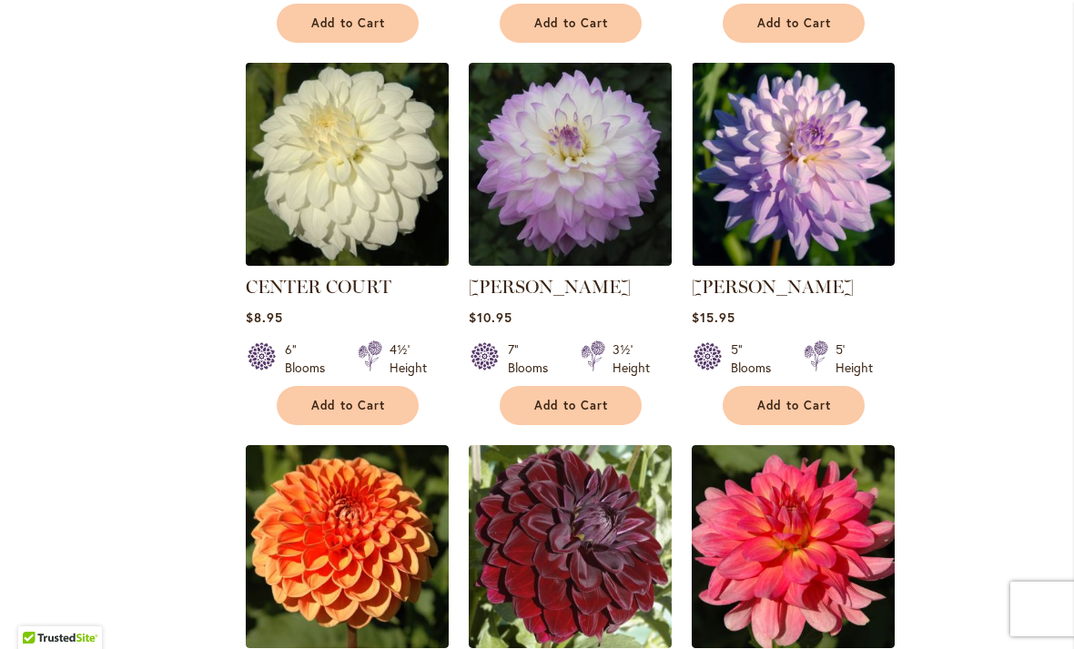
click at [321, 186] on img at bounding box center [346, 163] width 213 height 213
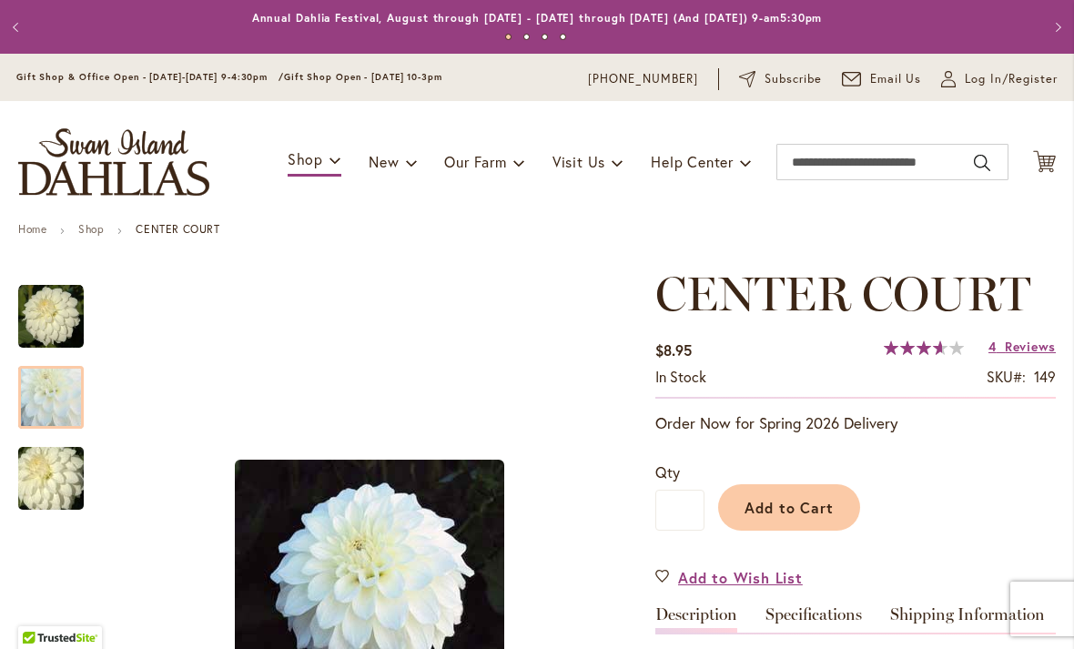
click at [31, 401] on img "CENTER COURT" at bounding box center [50, 398] width 131 height 126
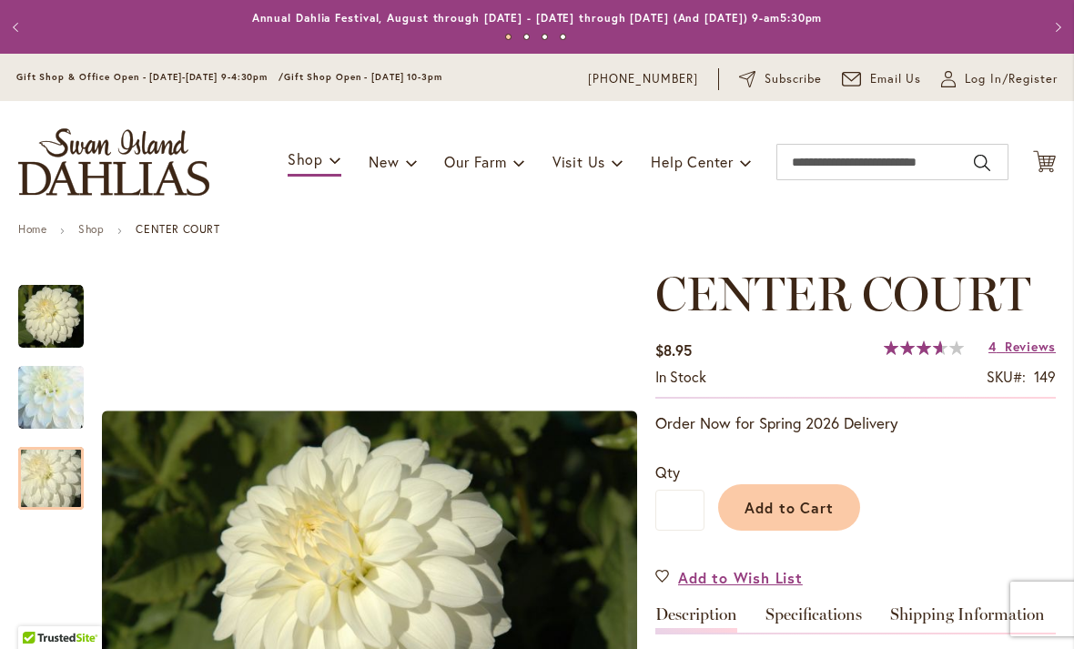
click at [27, 474] on img "CENTER COURT" at bounding box center [50, 478] width 131 height 87
click at [26, 313] on img "CENTER COURT" at bounding box center [51, 317] width 66 height 66
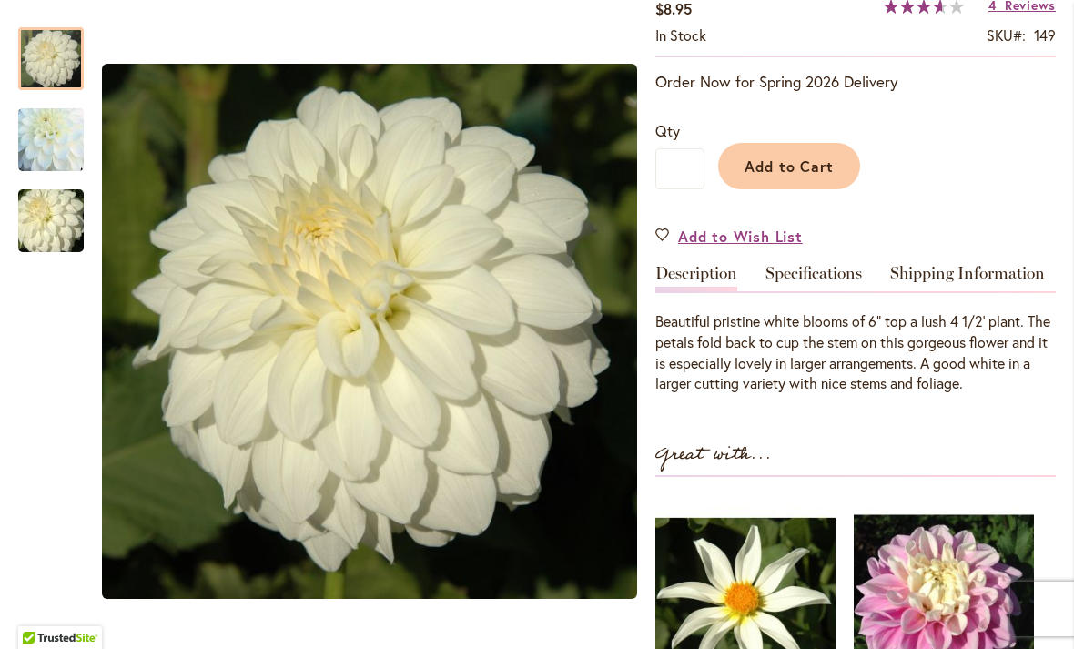
scroll to position [358, 0]
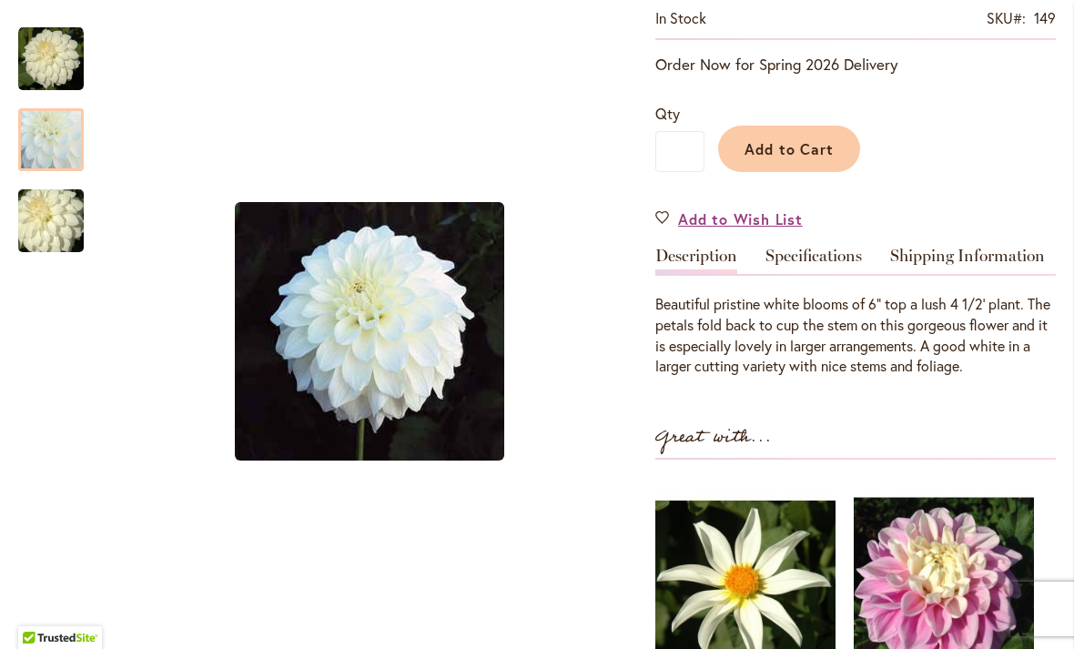
click at [37, 132] on img "CENTER COURT" at bounding box center [50, 140] width 131 height 126
click at [37, 226] on img "CENTER COURT" at bounding box center [50, 220] width 131 height 87
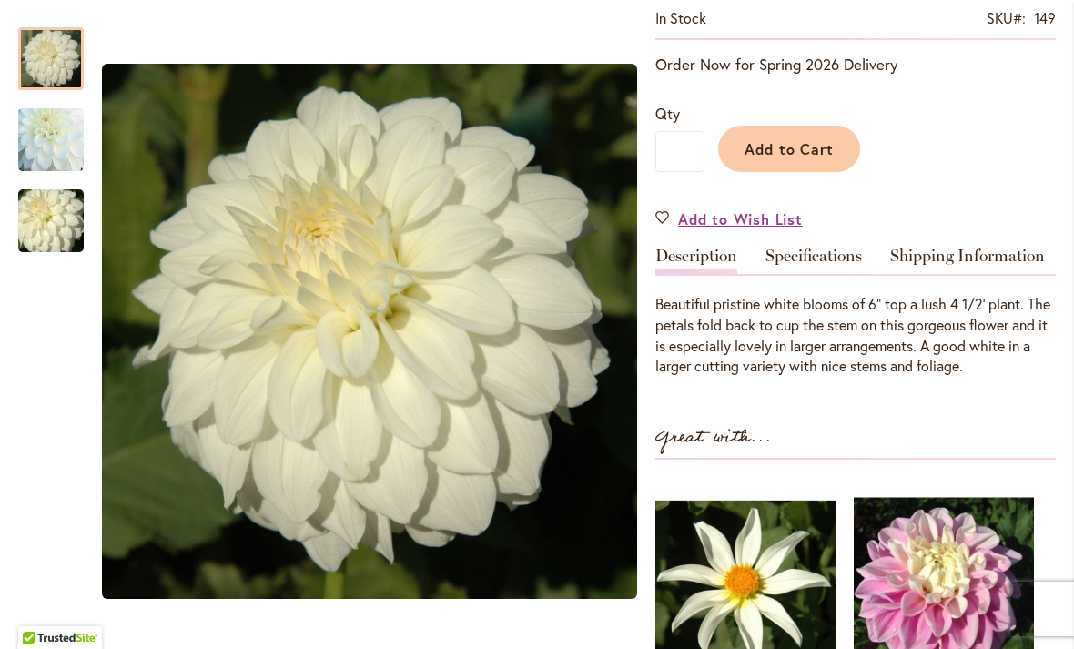
click at [66, 51] on img "CENTER COURT" at bounding box center [51, 59] width 66 height 66
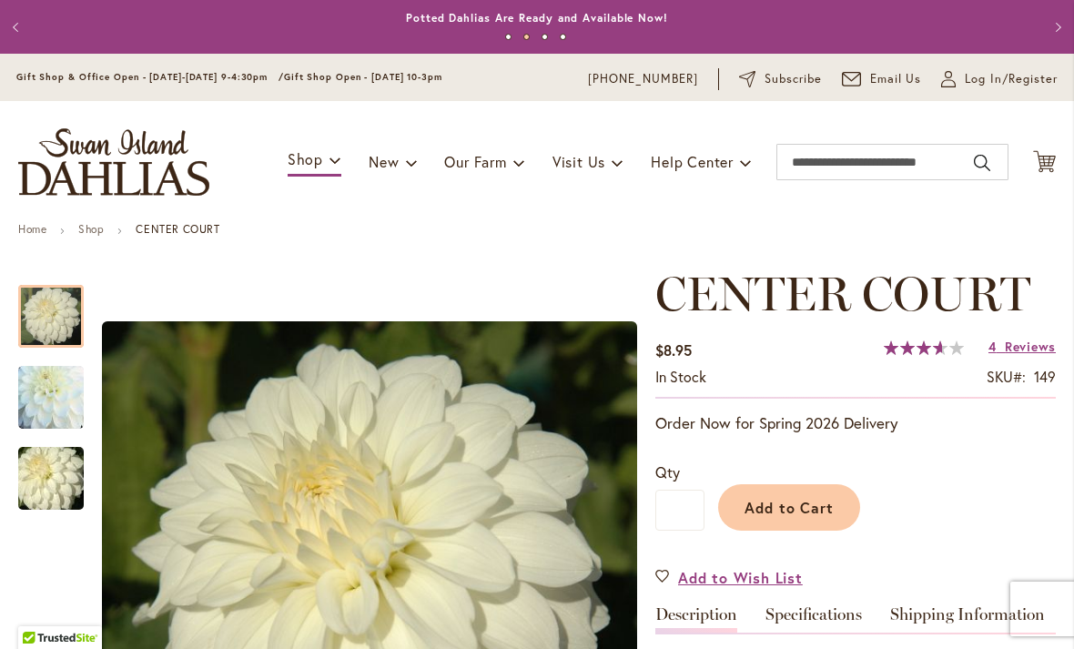
scroll to position [0, 0]
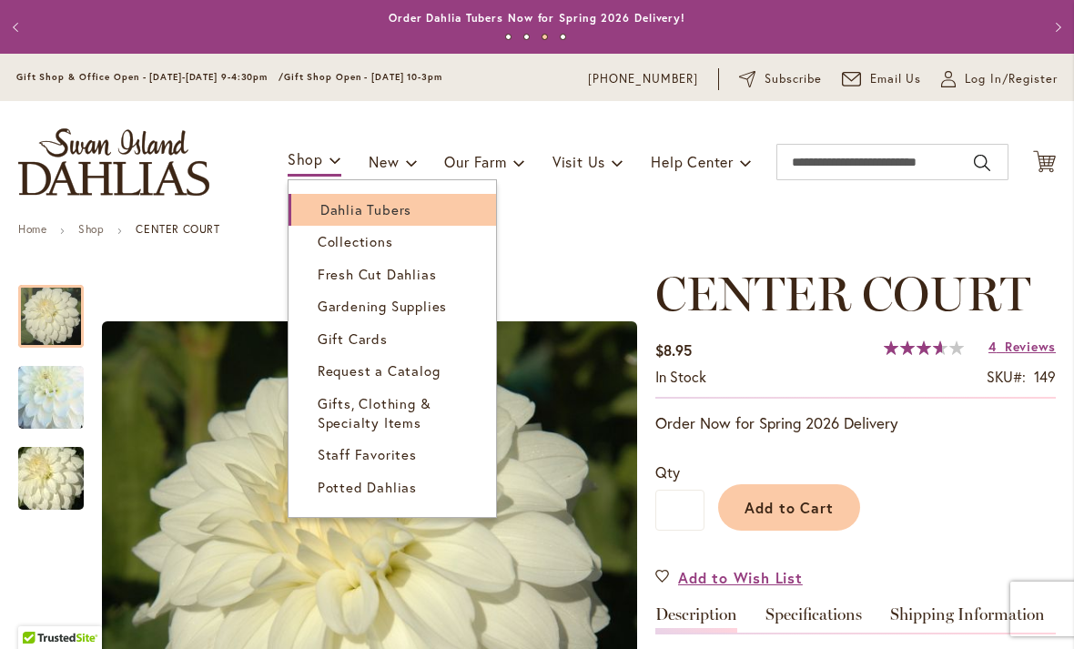
click at [315, 214] on link "Dahlia Tubers" at bounding box center [391, 210] width 207 height 32
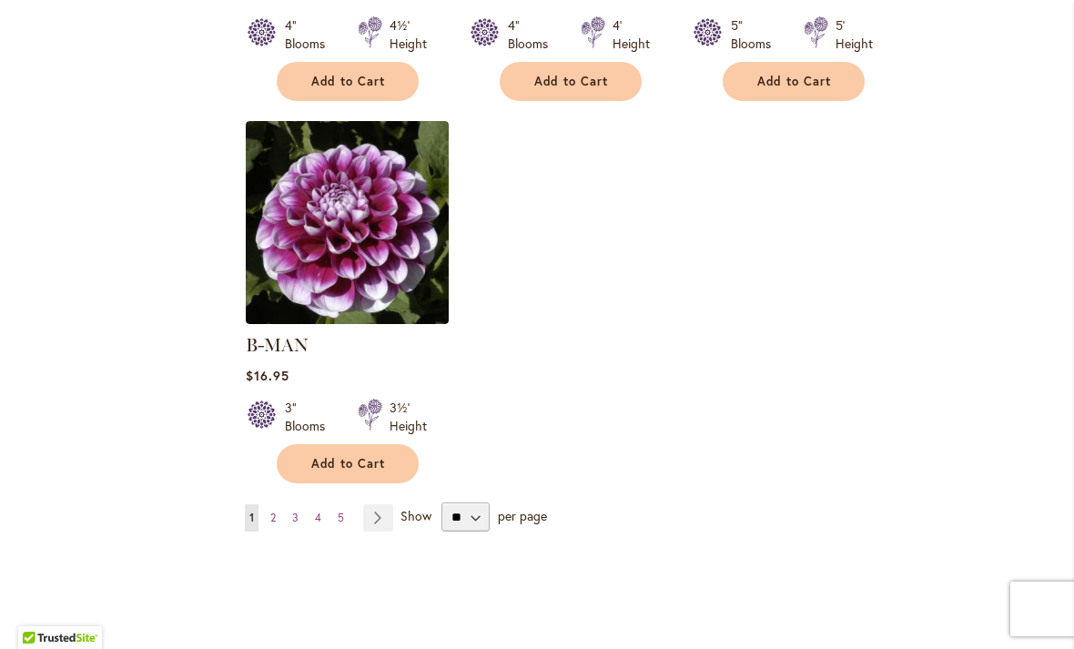
scroll to position [2299, 0]
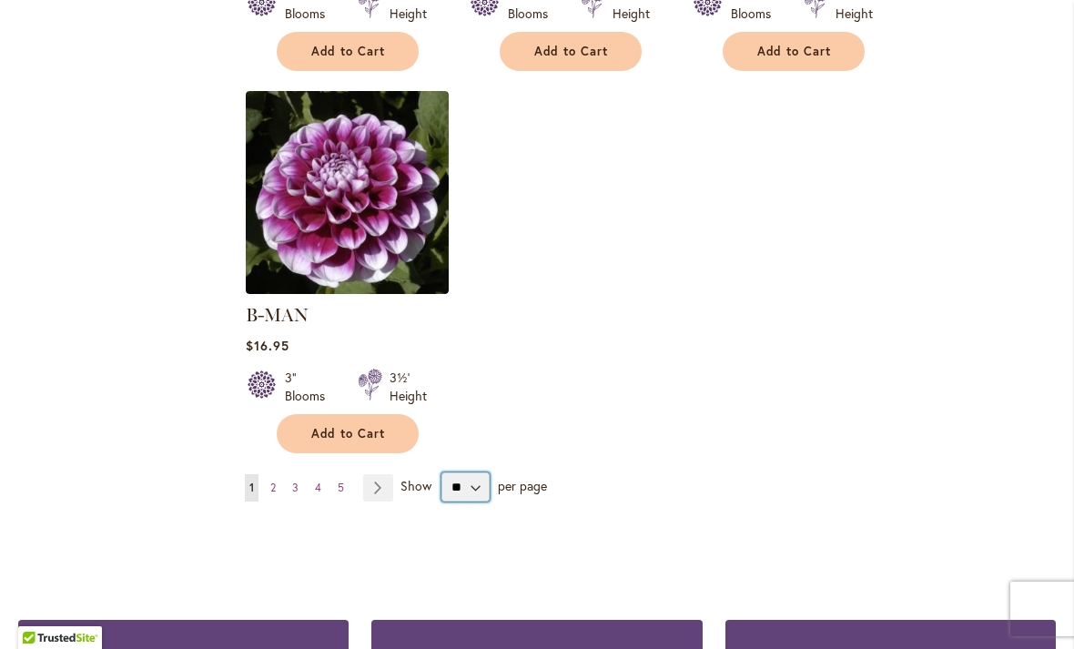
click at [453, 472] on select "** ** ** **" at bounding box center [465, 486] width 48 height 29
select select "**"
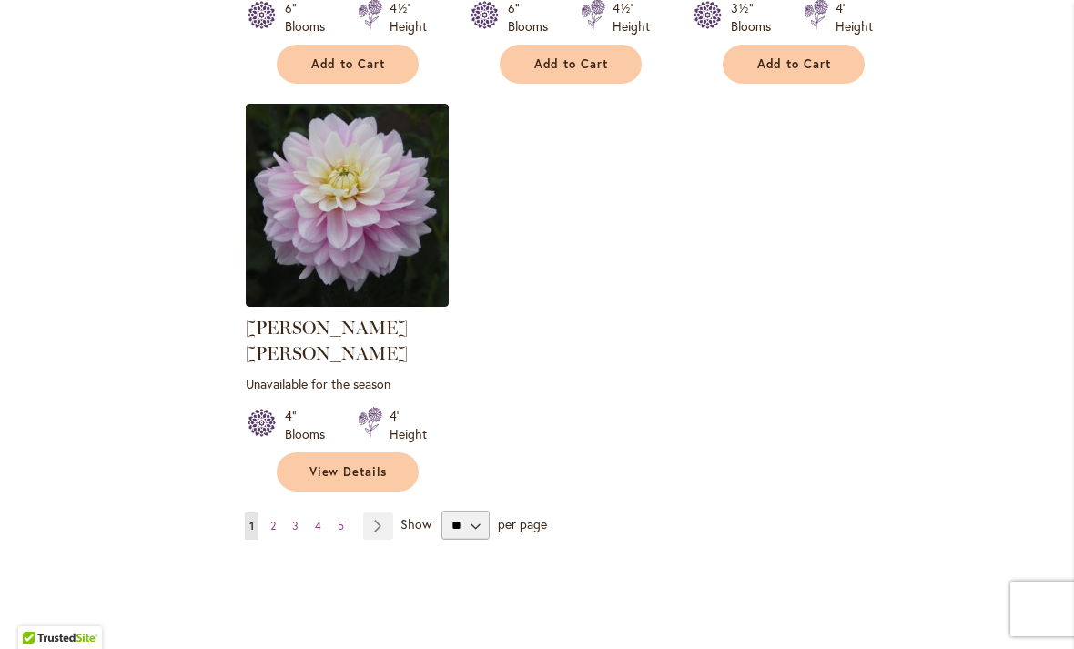
scroll to position [8480, 0]
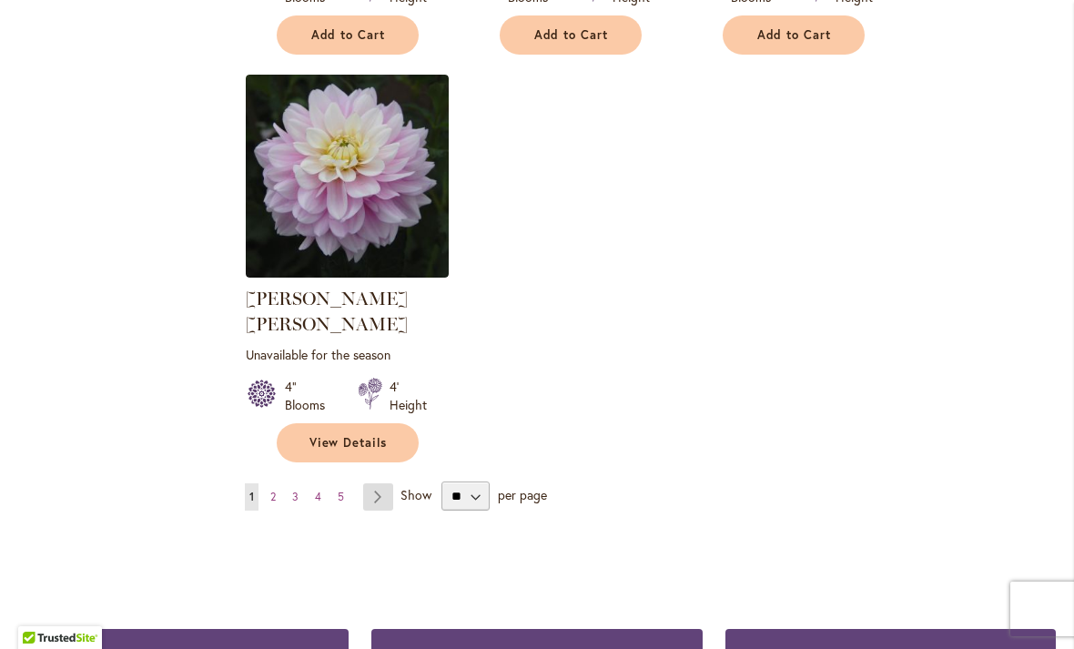
click at [373, 483] on link "Page Next" at bounding box center [378, 496] width 30 height 27
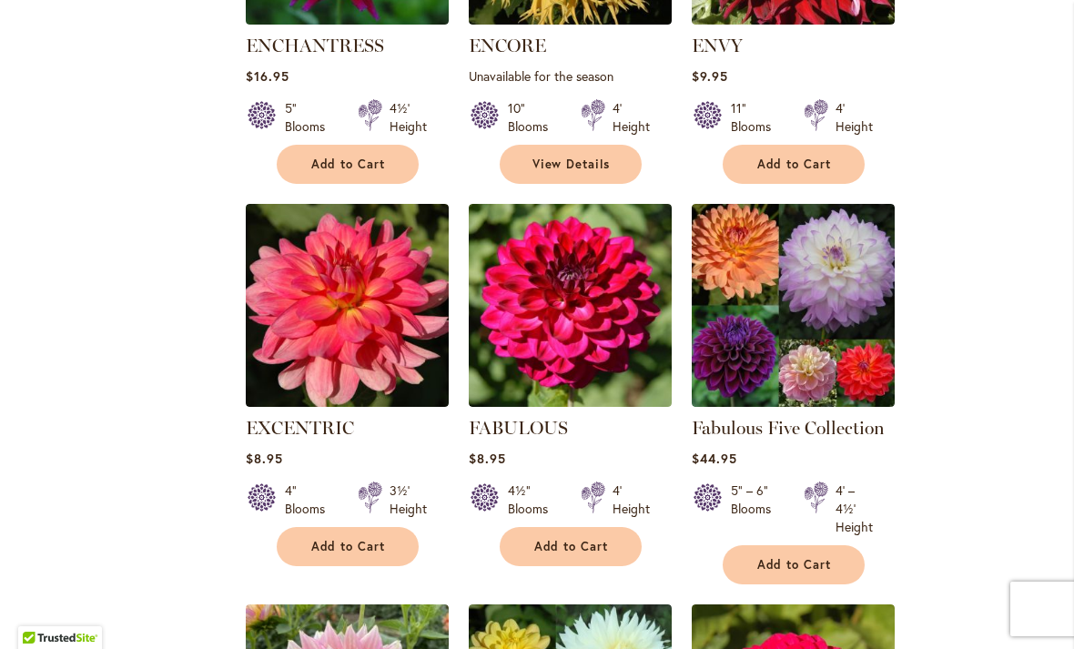
scroll to position [7306, 0]
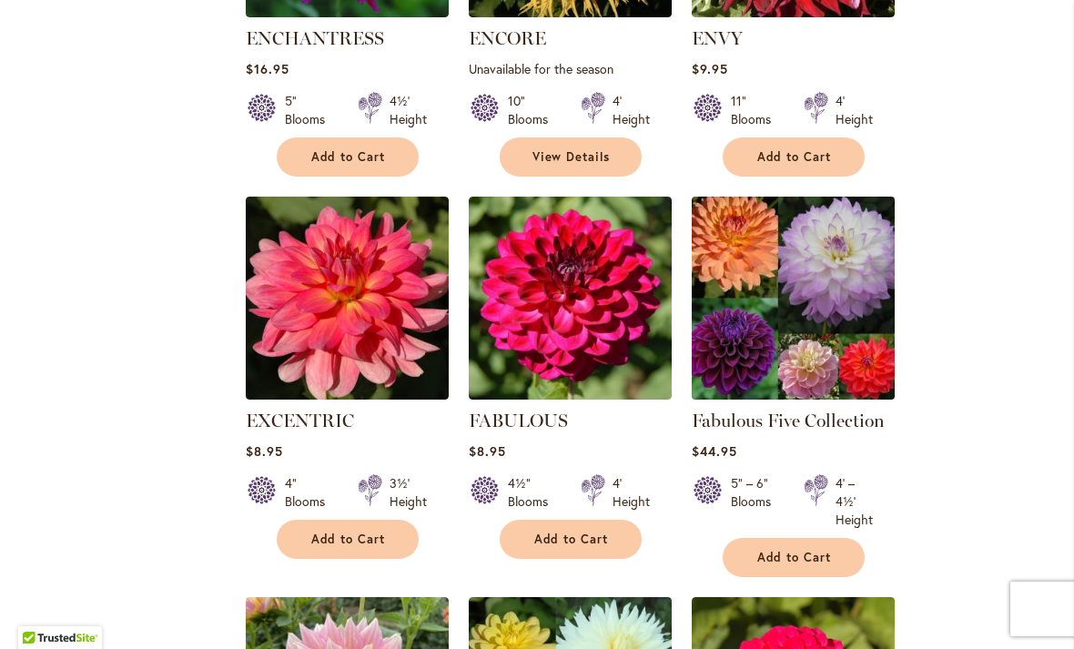
click at [846, 229] on img at bounding box center [792, 298] width 213 height 213
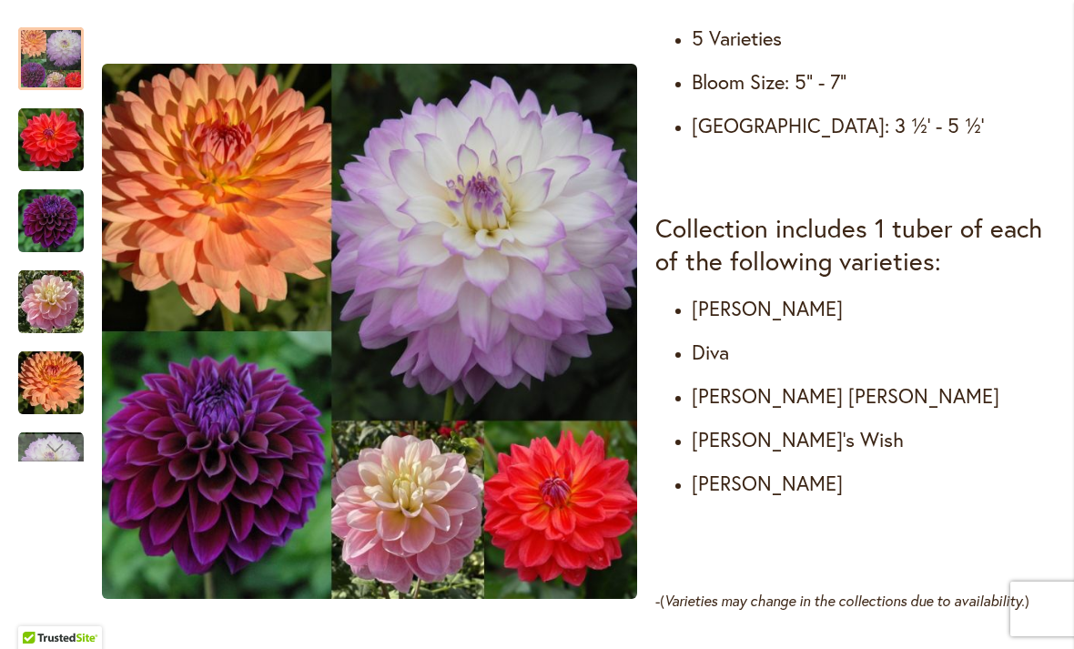
scroll to position [901, 0]
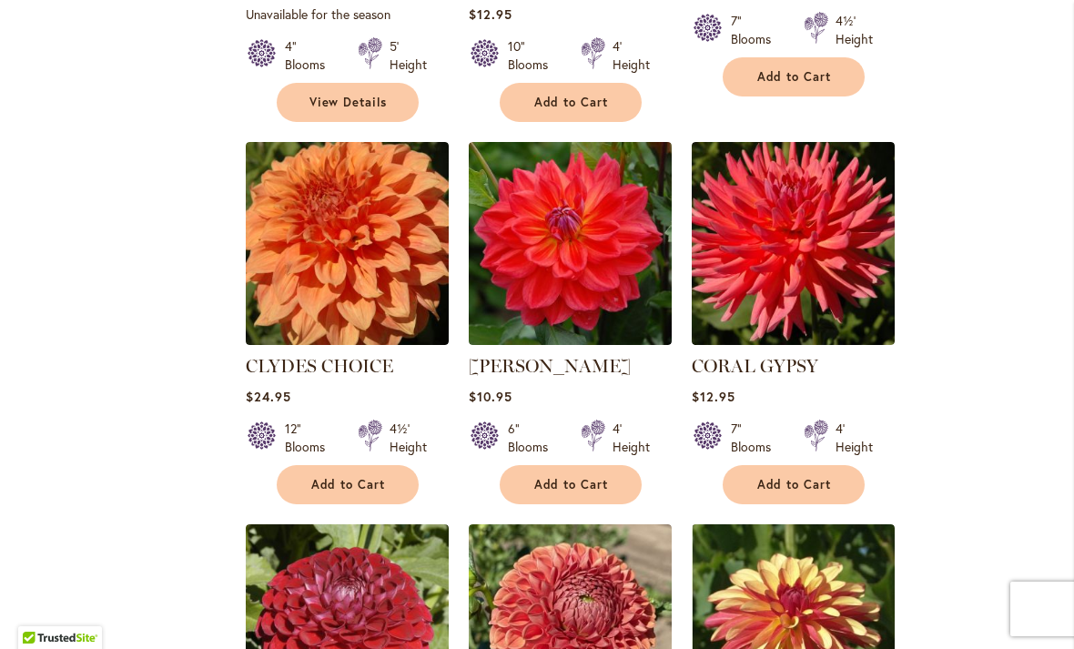
scroll to position [2276, 0]
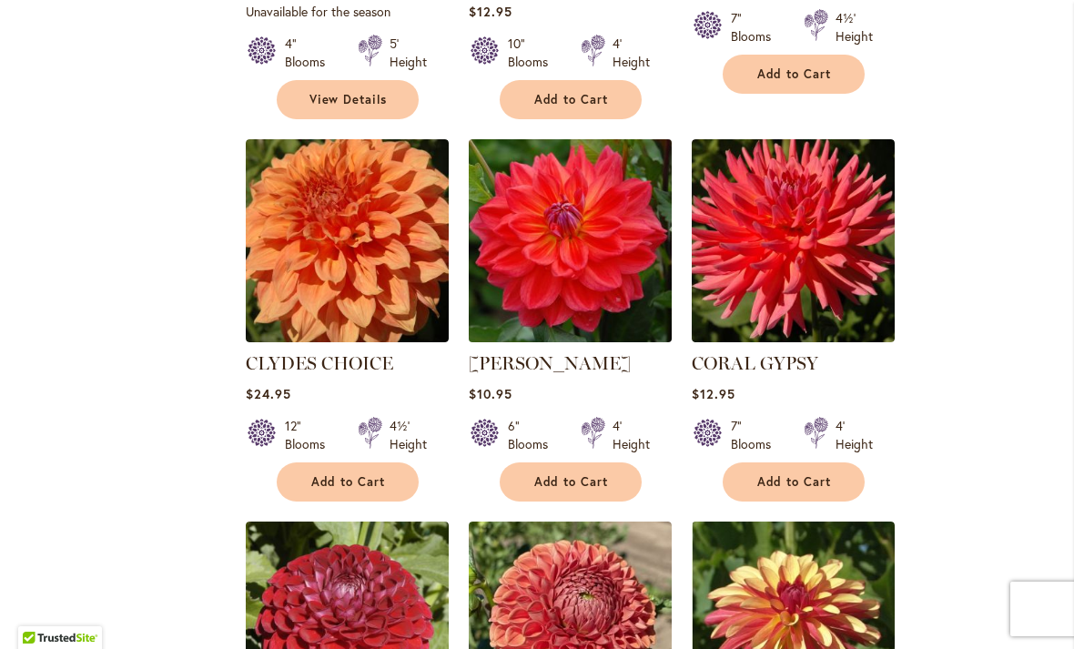
click at [554, 192] on img at bounding box center [569, 241] width 213 height 213
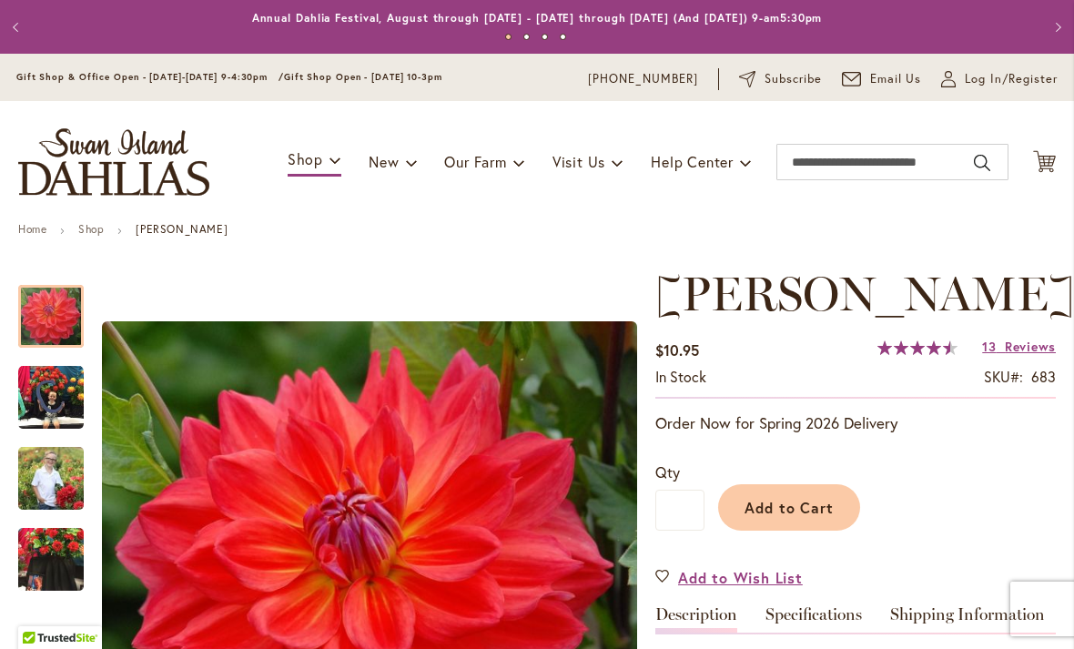
click at [26, 389] on img "COOPER BLAINE" at bounding box center [51, 398] width 66 height 66
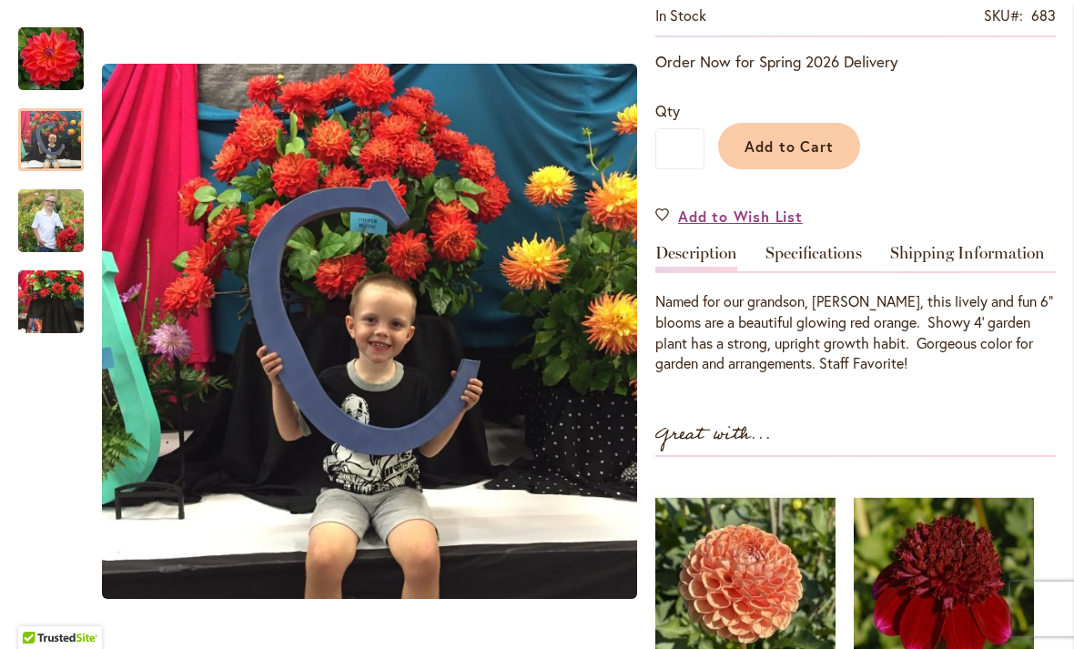
scroll to position [363, 0]
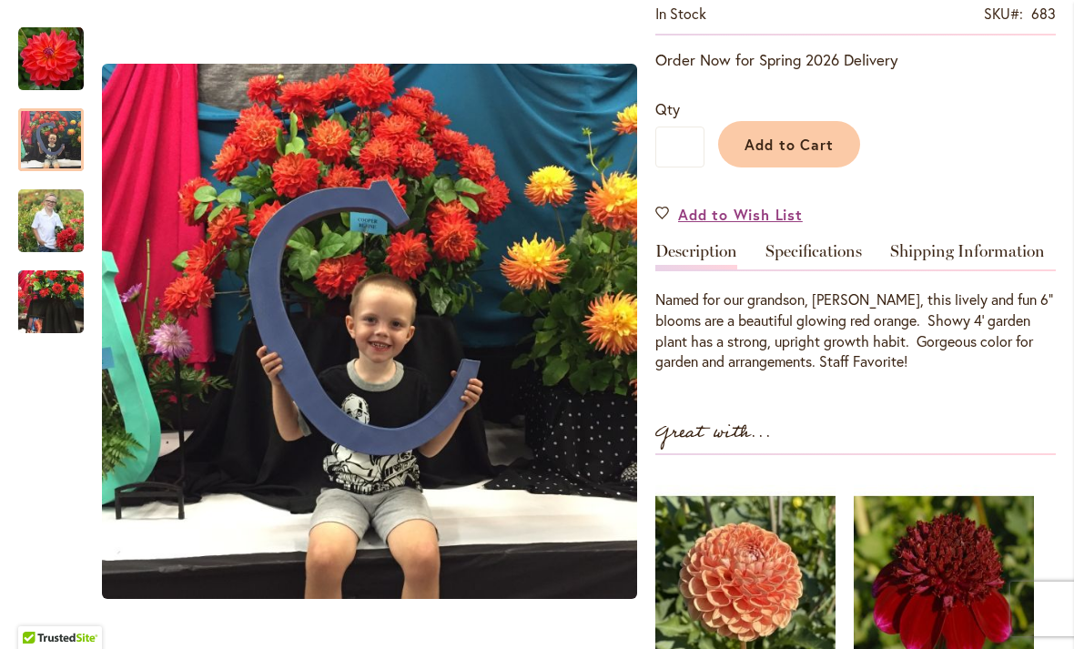
click at [31, 299] on img "COOPER BLAINE" at bounding box center [51, 301] width 66 height 87
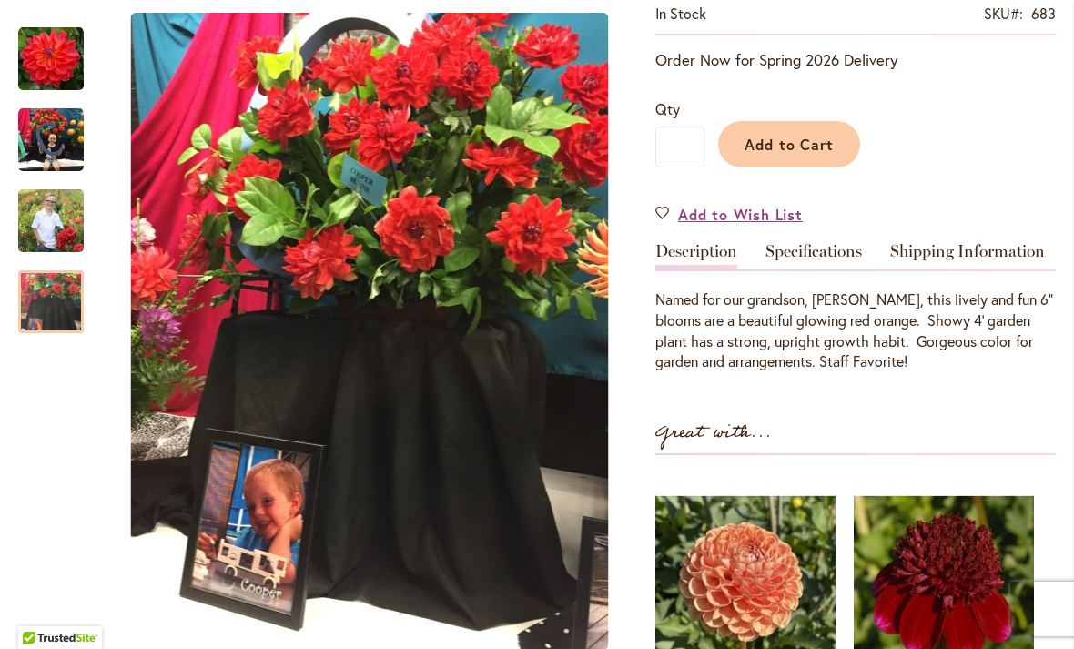
click at [47, 223] on img "COOPER BLAINE" at bounding box center [51, 220] width 66 height 82
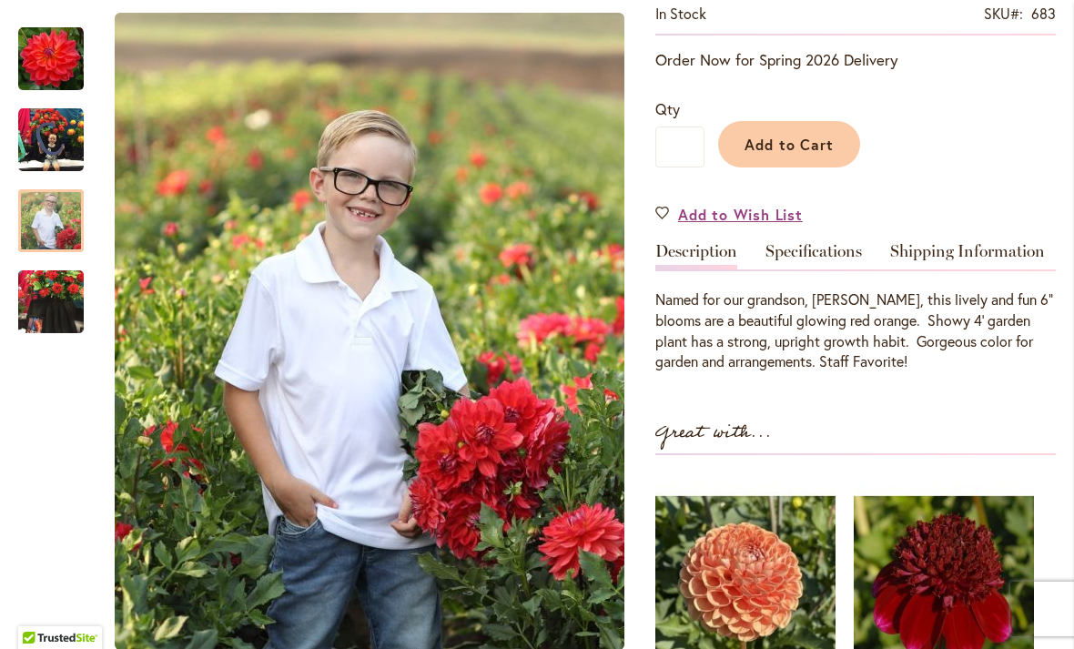
click at [36, 141] on img "COOPER BLAINE" at bounding box center [51, 140] width 66 height 66
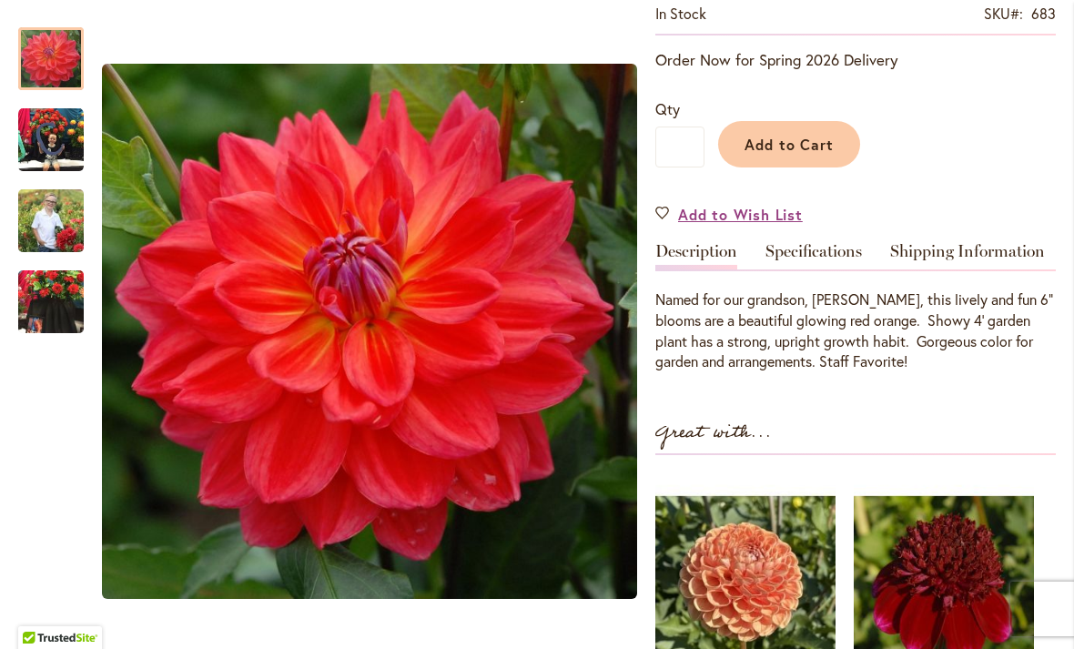
click at [53, 44] on img "COOPER BLAINE" at bounding box center [51, 59] width 66 height 66
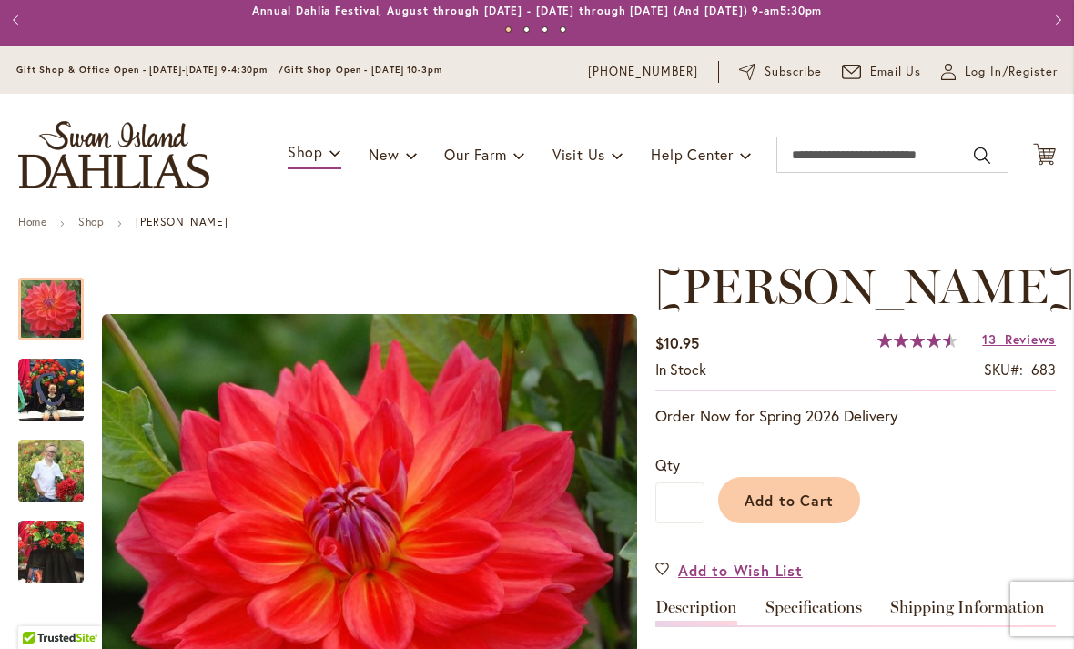
scroll to position [5, 0]
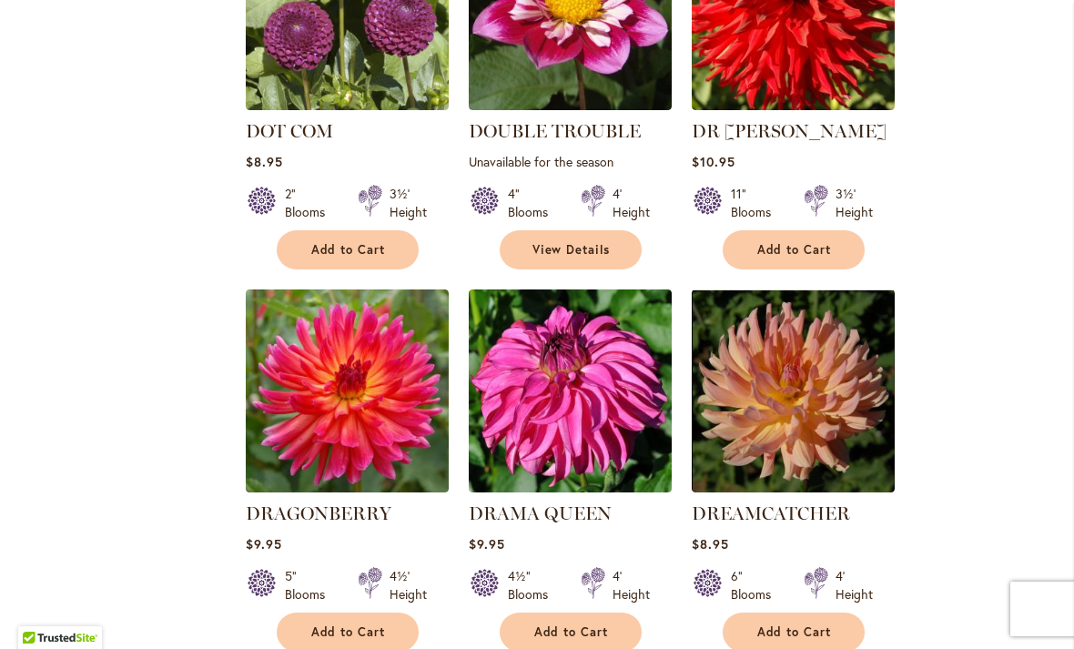
scroll to position [5691, 0]
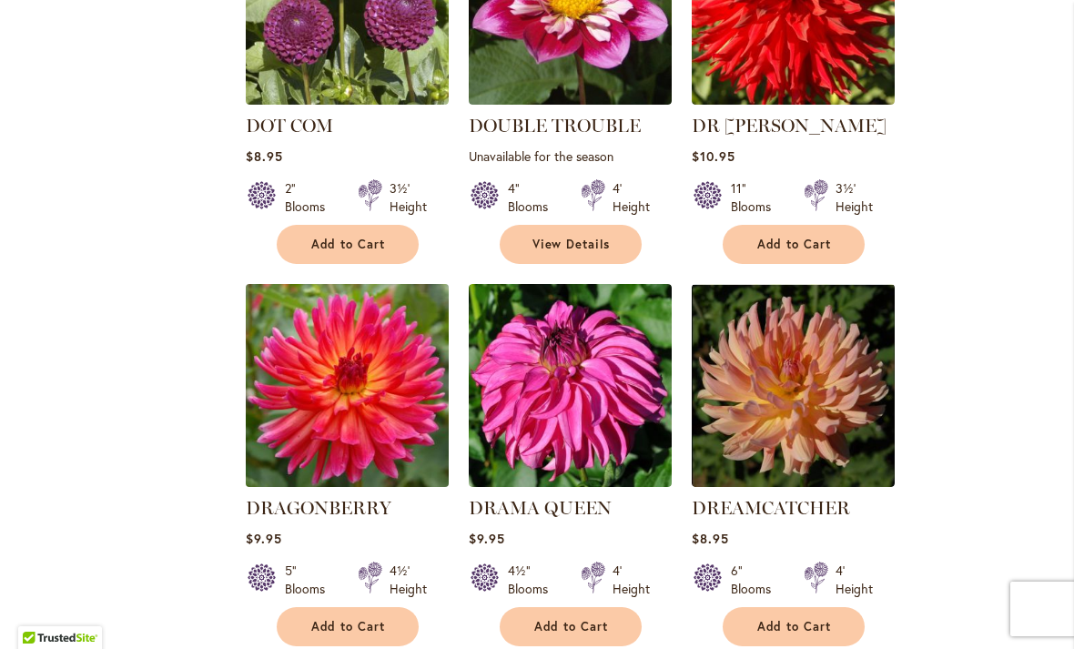
click at [340, 279] on img at bounding box center [346, 385] width 213 height 213
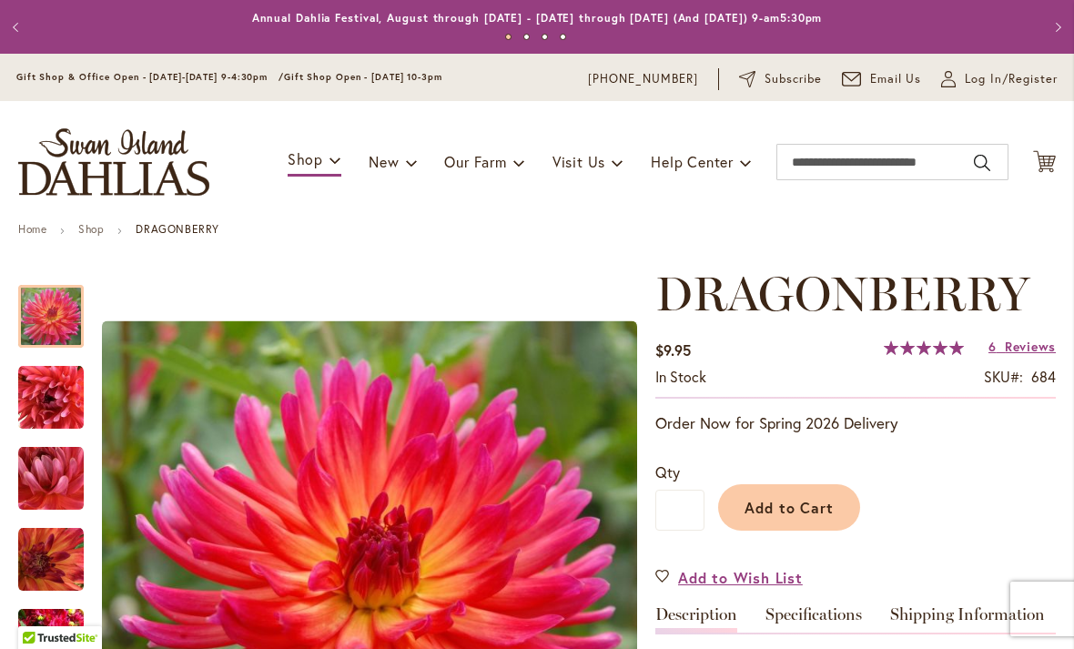
click at [34, 337] on div at bounding box center [51, 316] width 66 height 63
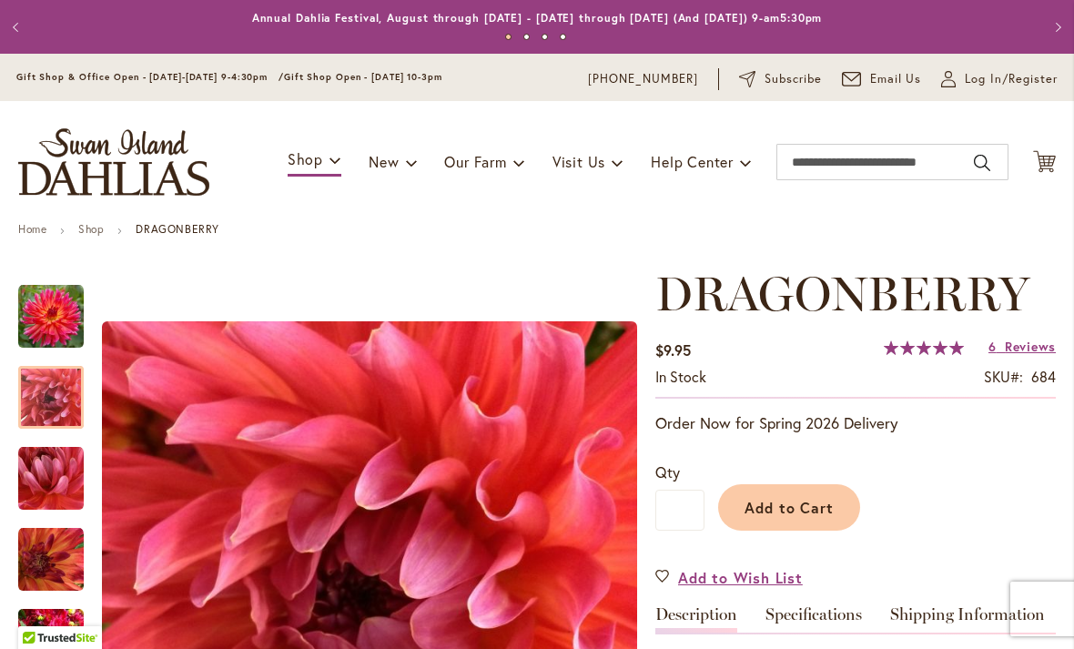
click at [22, 387] on img "DRAGONBERRY" at bounding box center [51, 398] width 66 height 66
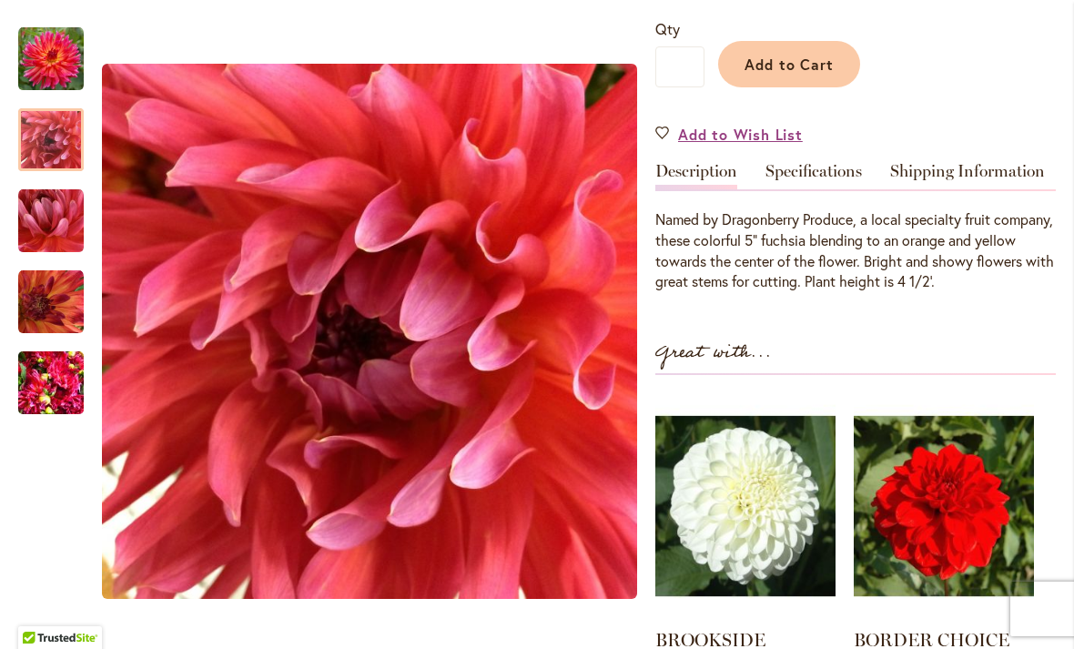
scroll to position [445, 0]
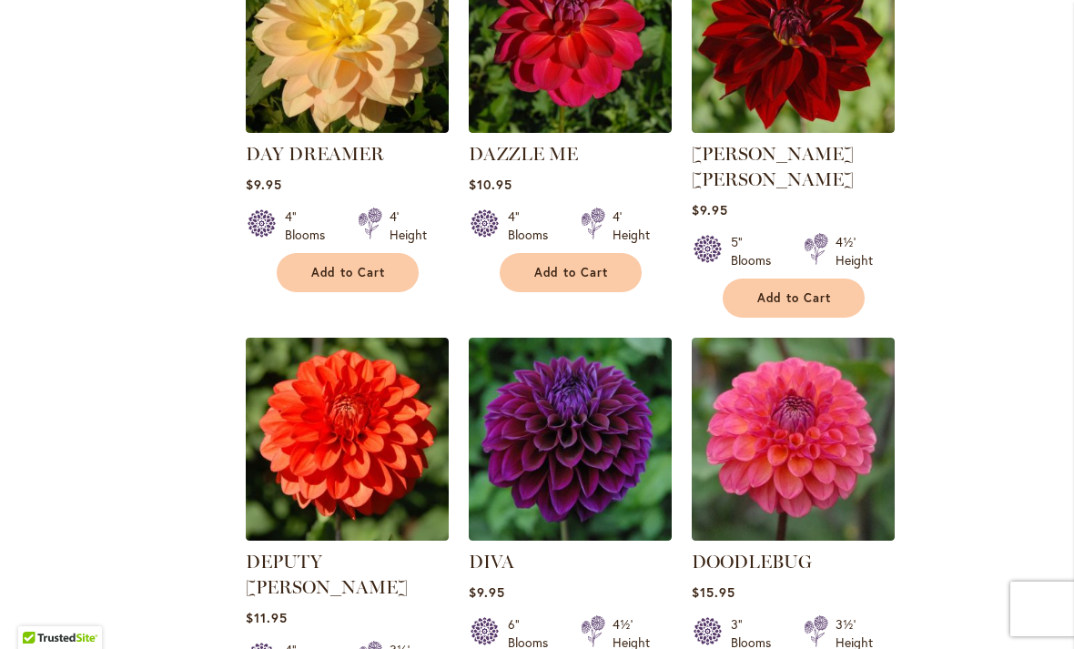
scroll to position [4849, 0]
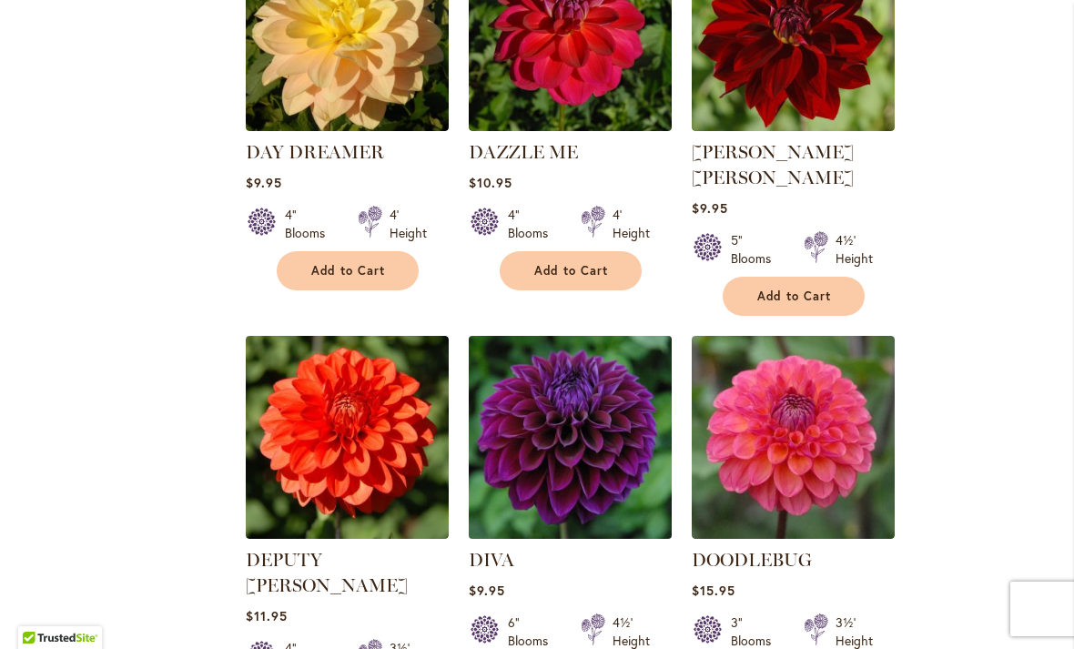
click at [549, 335] on img at bounding box center [569, 437] width 213 height 213
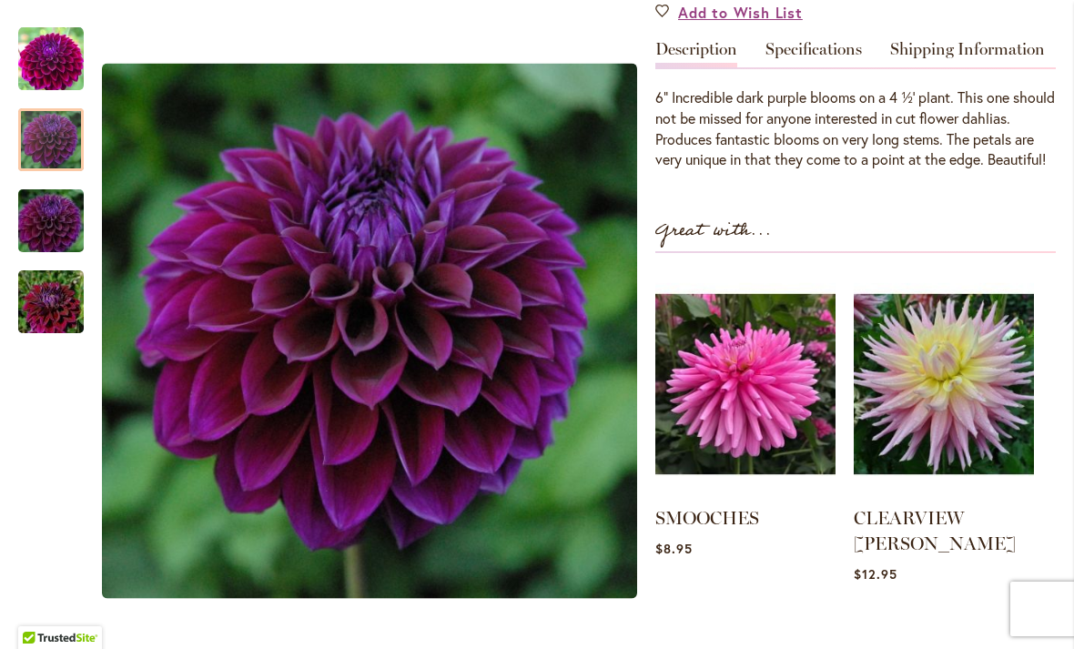
scroll to position [560, 0]
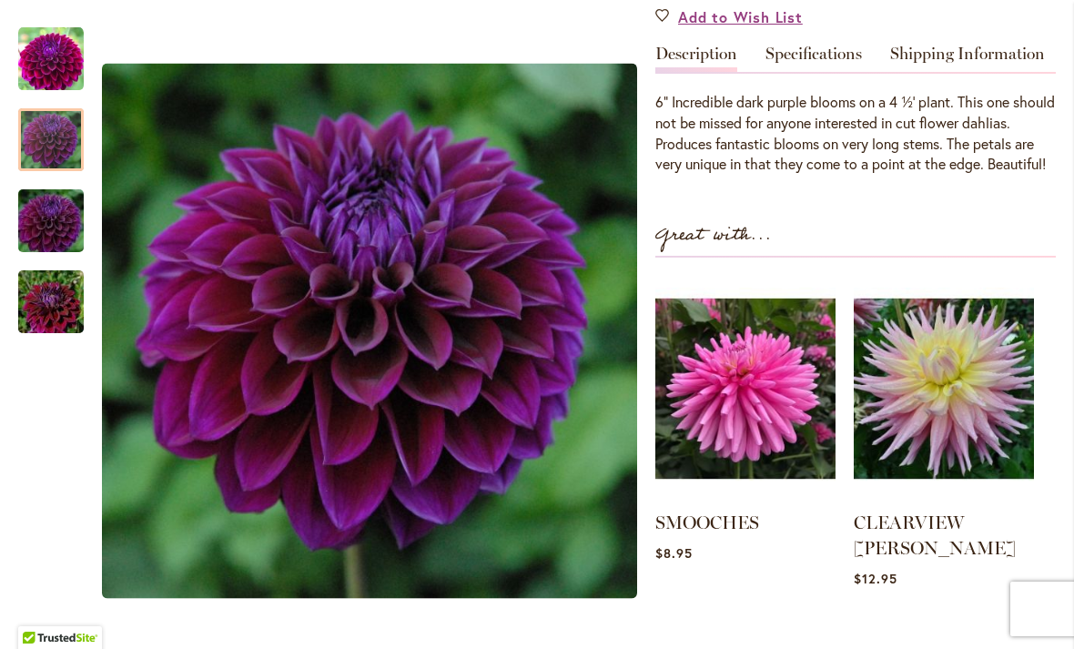
click at [49, 149] on div at bounding box center [51, 139] width 66 height 63
click at [43, 231] on img "Diva" at bounding box center [50, 220] width 131 height 87
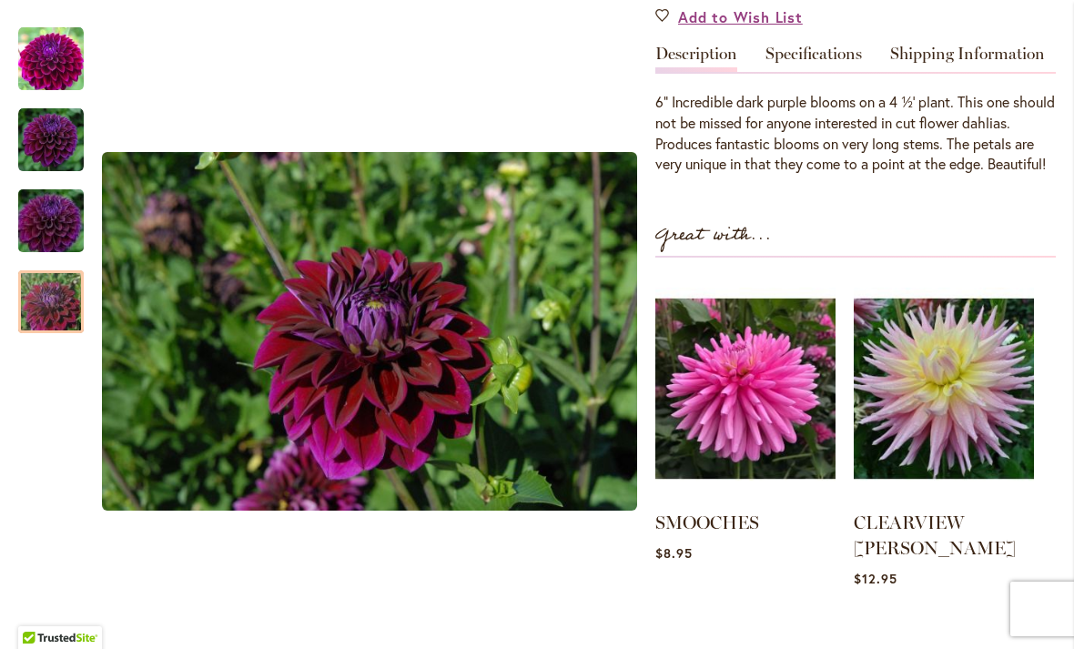
click at [31, 292] on img "Diva" at bounding box center [50, 301] width 131 height 87
click at [32, 209] on img "Diva" at bounding box center [50, 220] width 131 height 87
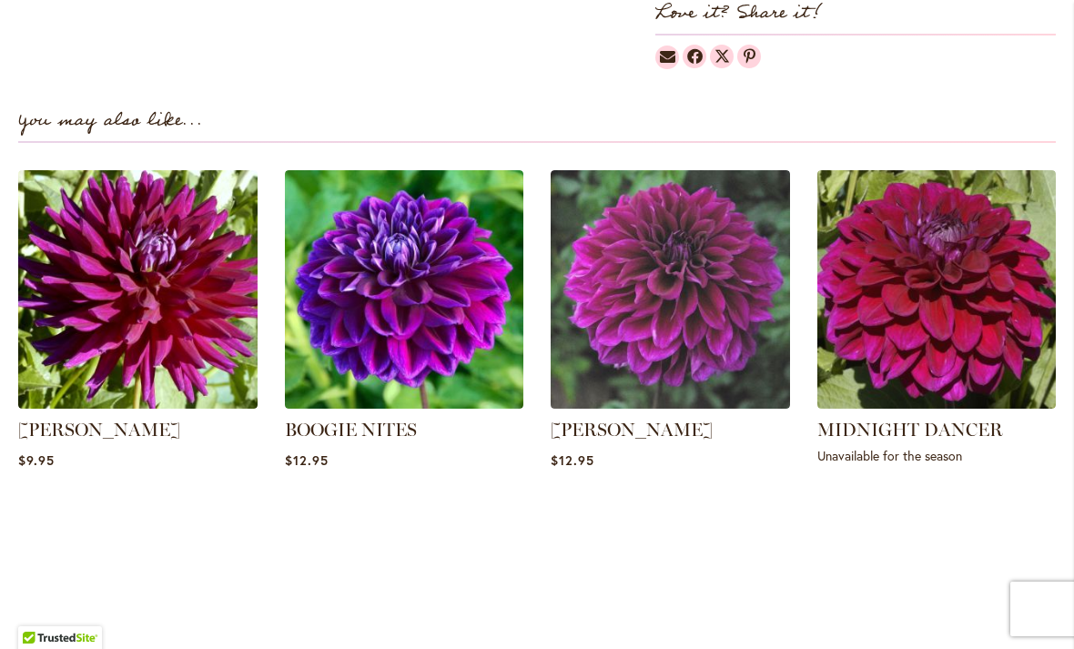
scroll to position [1227, 0]
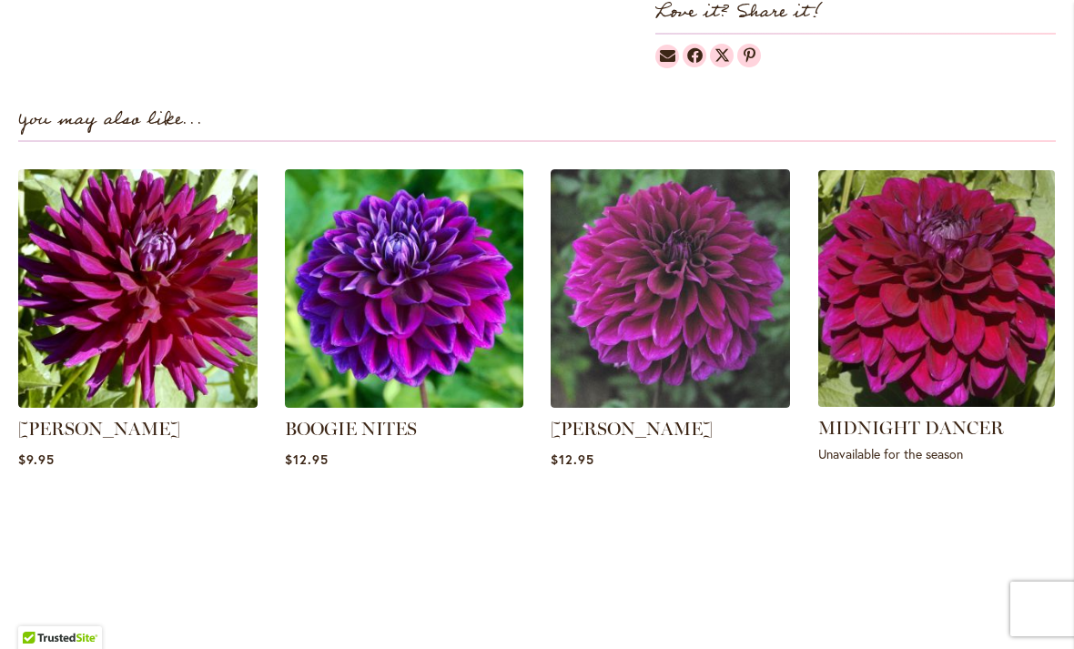
click at [901, 310] on img at bounding box center [936, 288] width 249 height 249
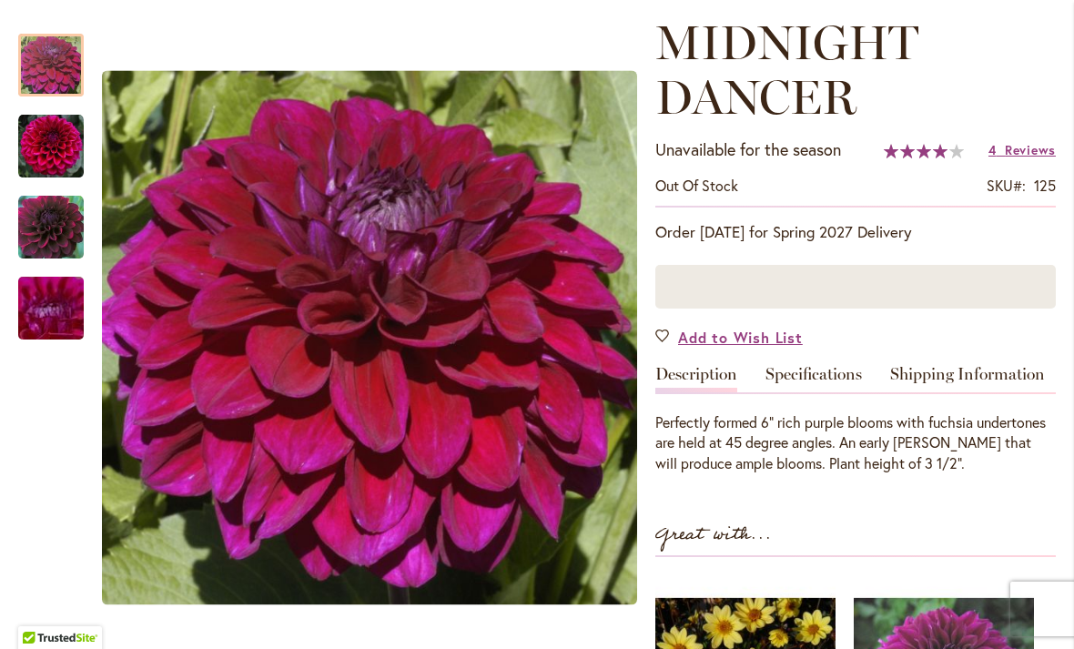
scroll to position [252, 0]
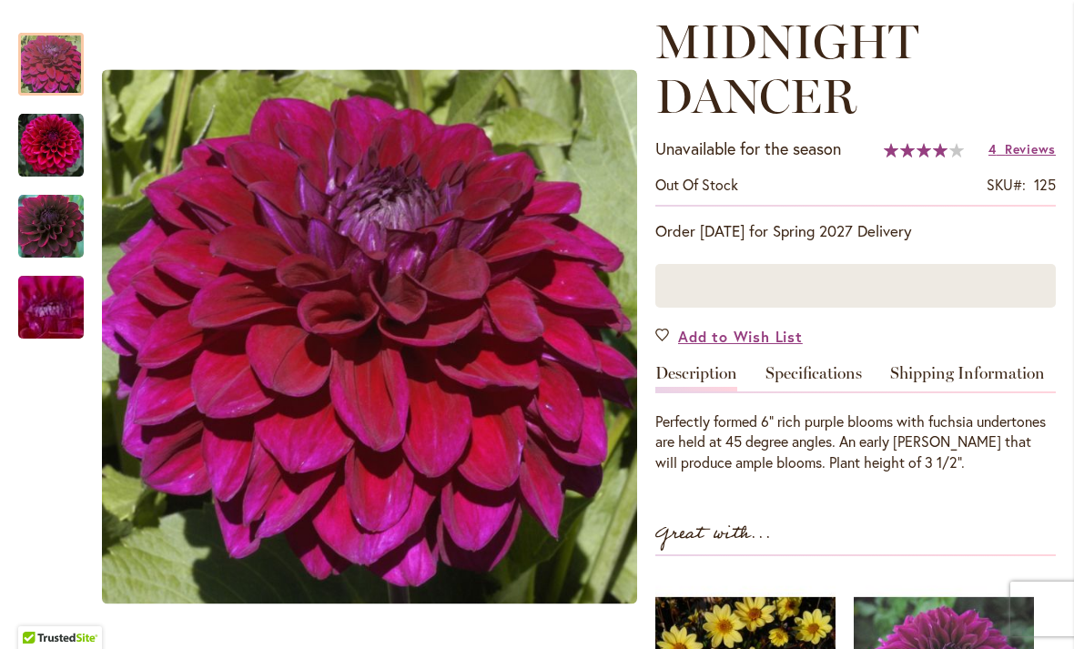
click at [43, 158] on img "Midnight Dancer" at bounding box center [51, 146] width 66 height 66
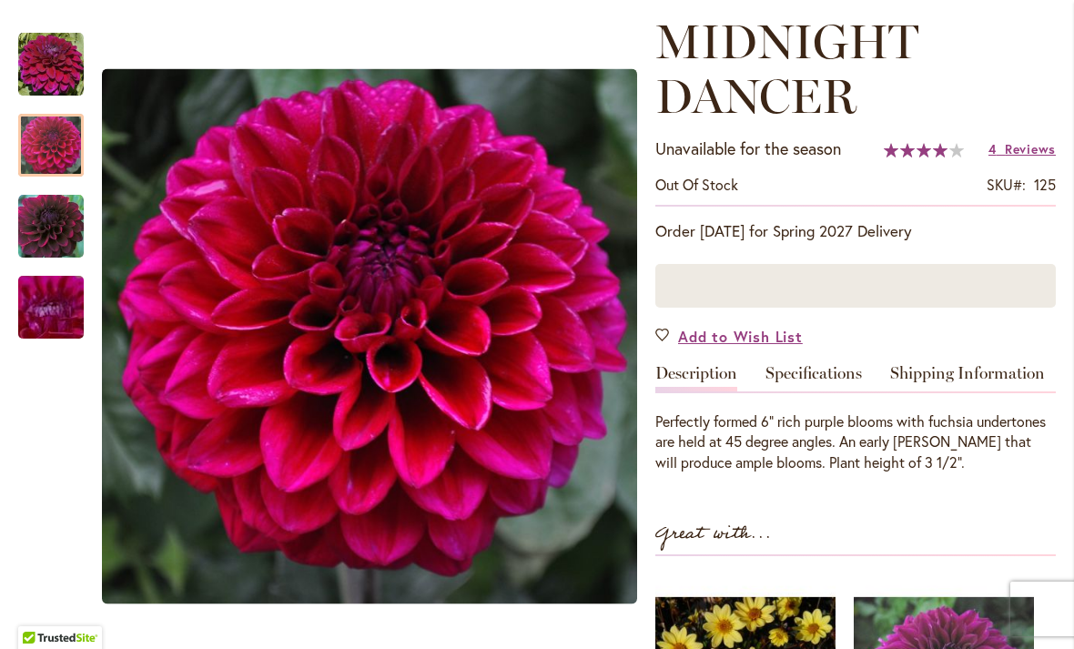
click at [43, 242] on img "Midnight Dancer" at bounding box center [51, 227] width 66 height 66
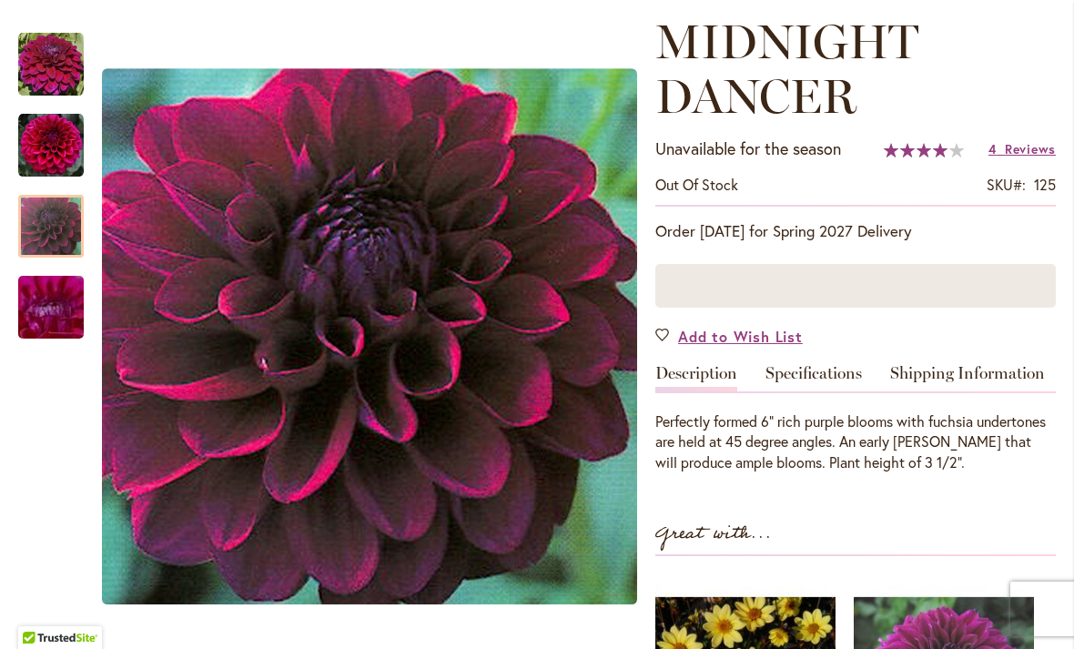
click at [30, 304] on img "Midnight Dancer" at bounding box center [50, 307] width 131 height 98
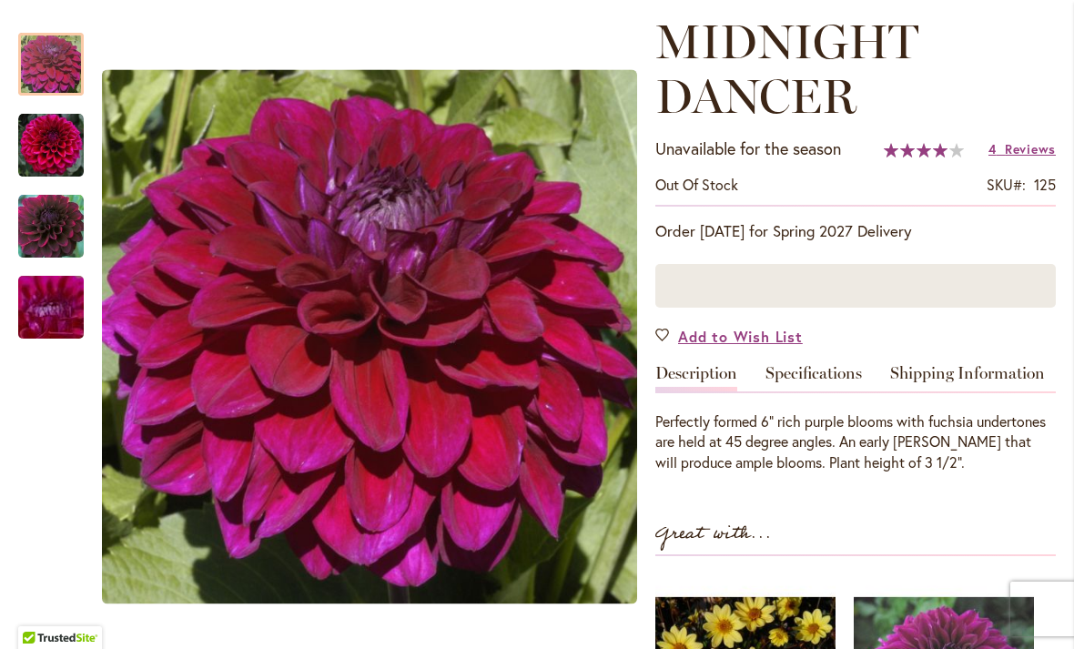
click at [27, 64] on img "Midnight Dancer" at bounding box center [51, 65] width 66 height 66
